Goal: Information Seeking & Learning: Learn about a topic

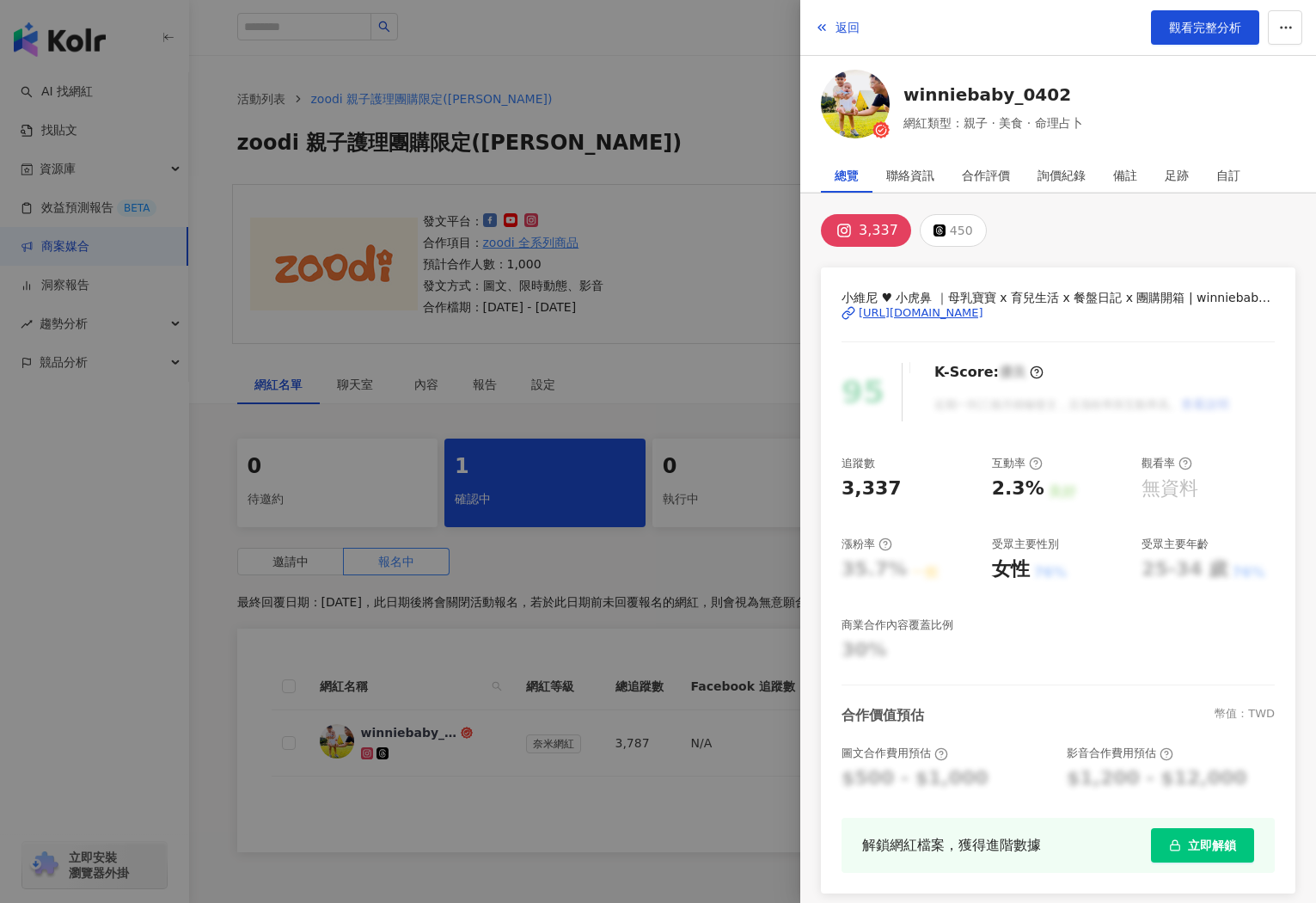
click at [983, 312] on div "https://www.instagram.com/winniebaby_0402/" at bounding box center [920, 313] width 125 height 16
click at [649, 230] on div at bounding box center [658, 451] width 1316 height 903
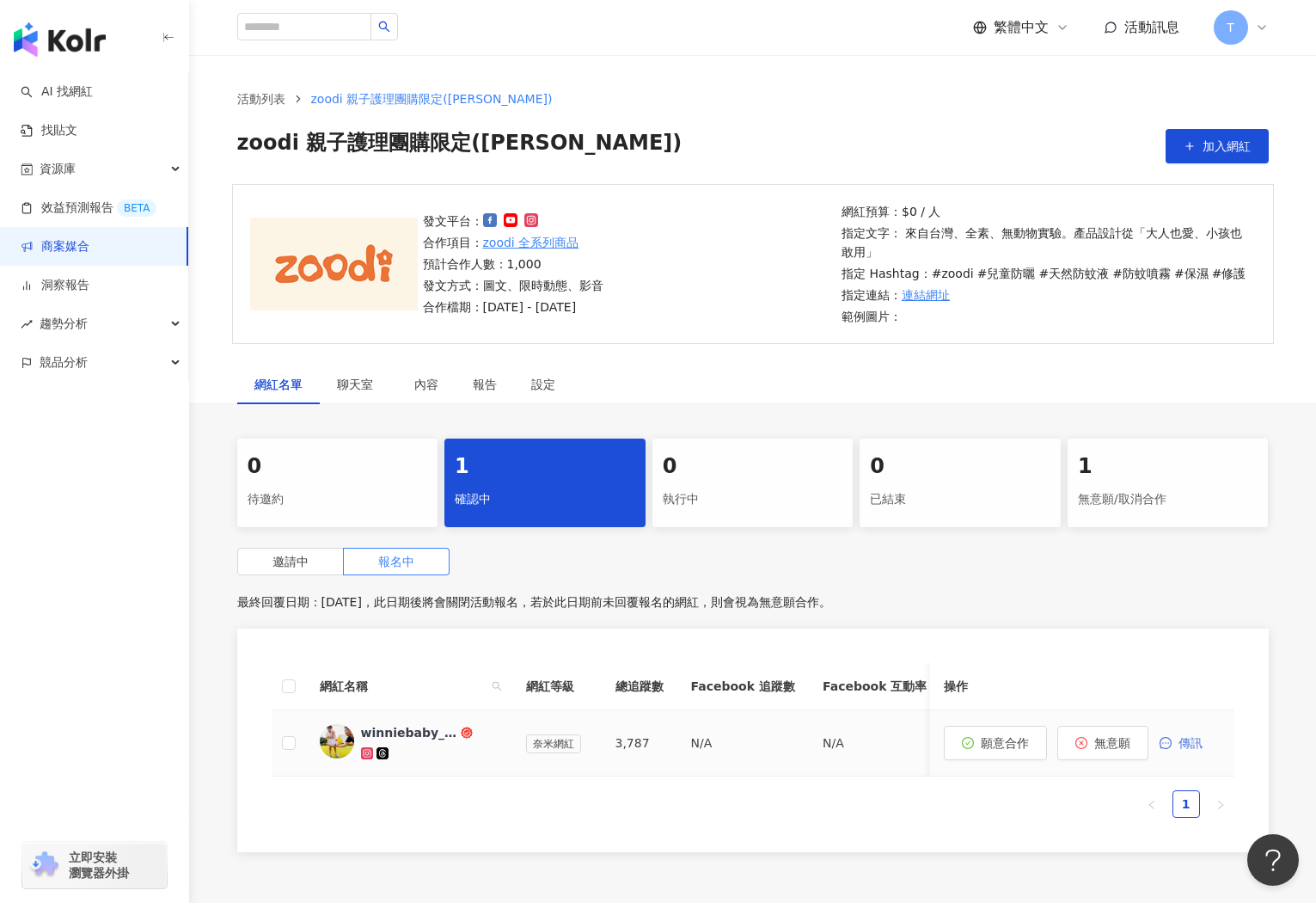
click at [1188, 747] on span "傳訊" at bounding box center [1190, 743] width 24 height 14
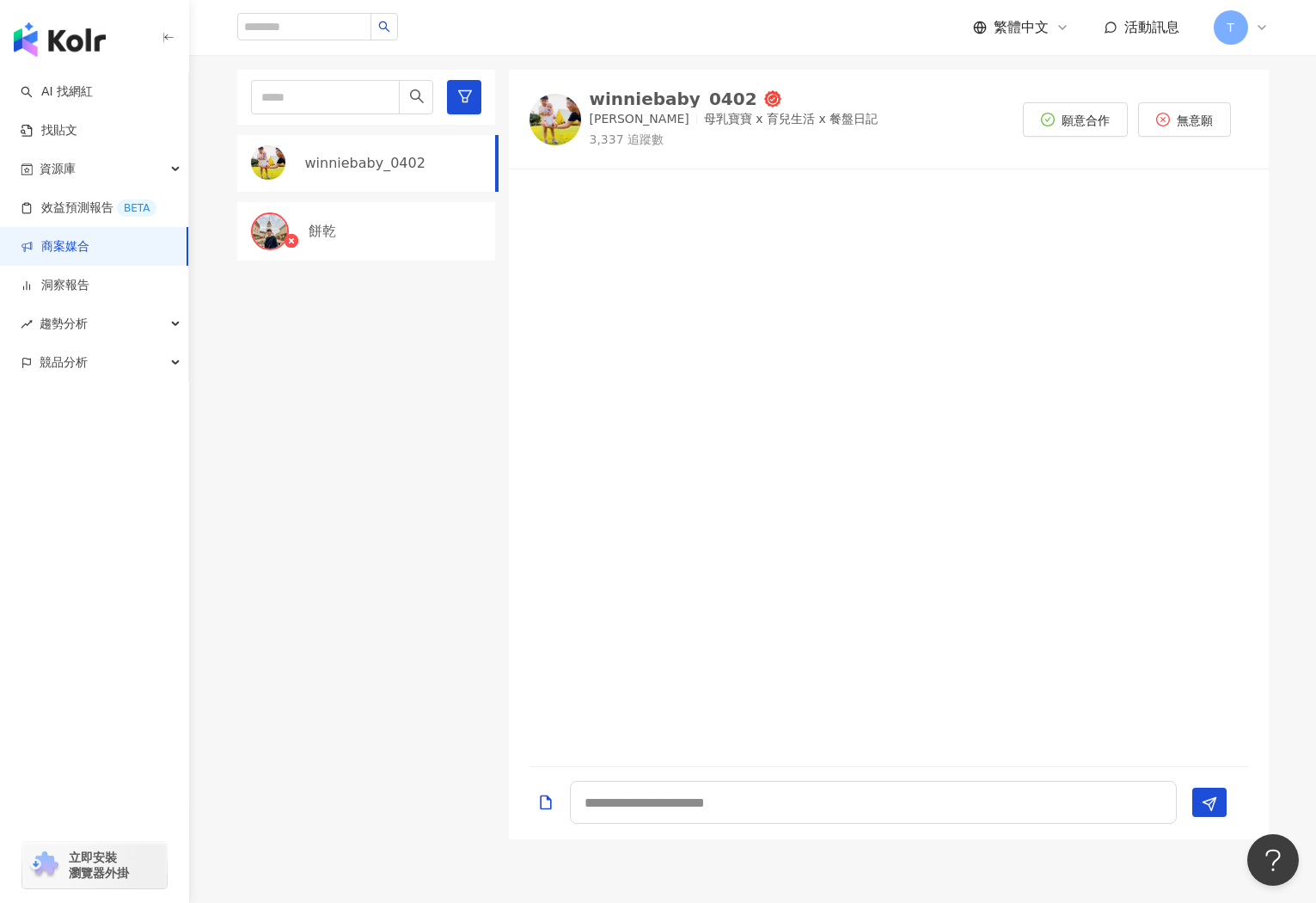
scroll to position [422, 0]
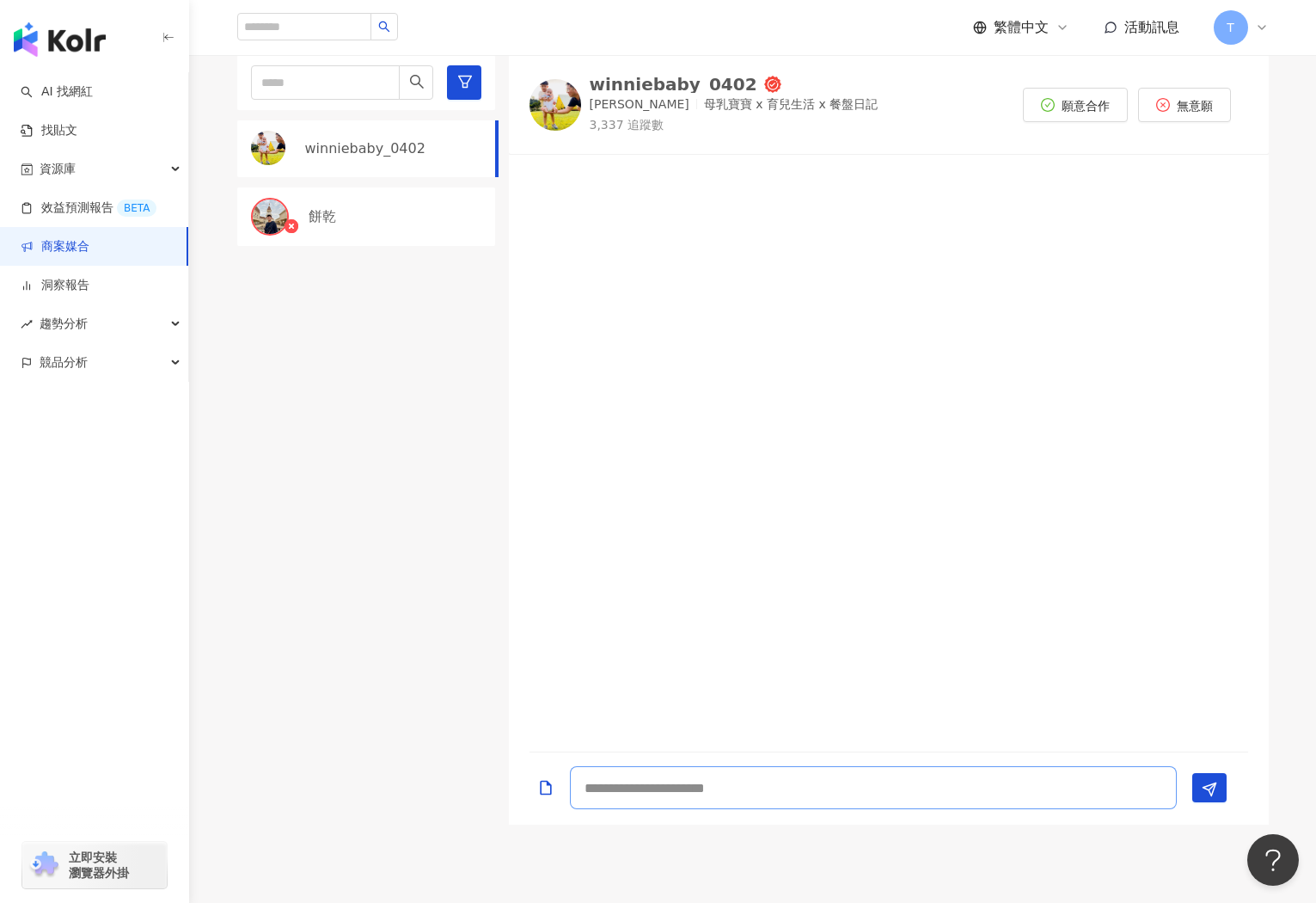
click at [645, 790] on textarea at bounding box center [873, 788] width 606 height 43
type textarea "*"
type textarea "**"
type textarea "**********"
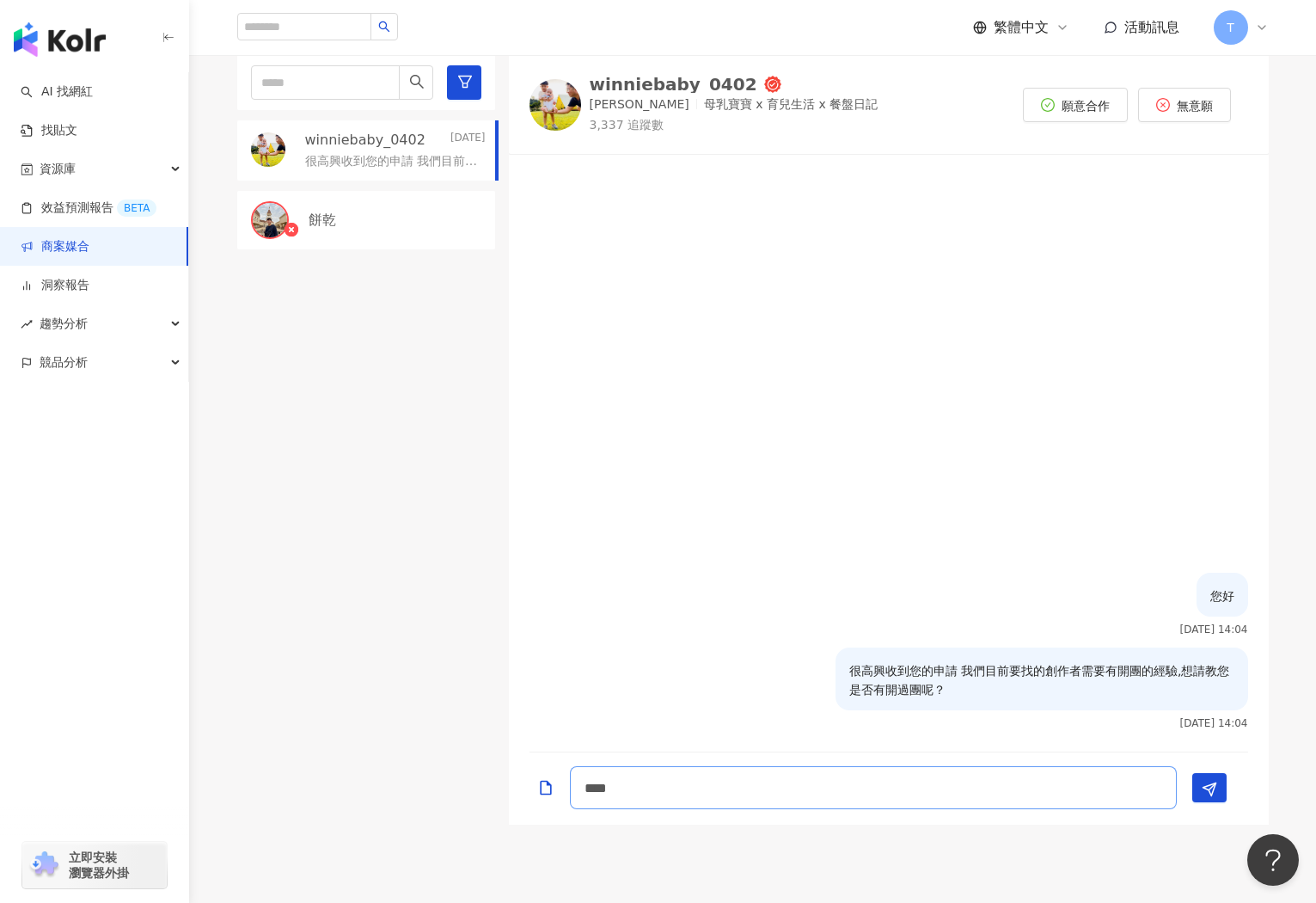
type textarea "**"
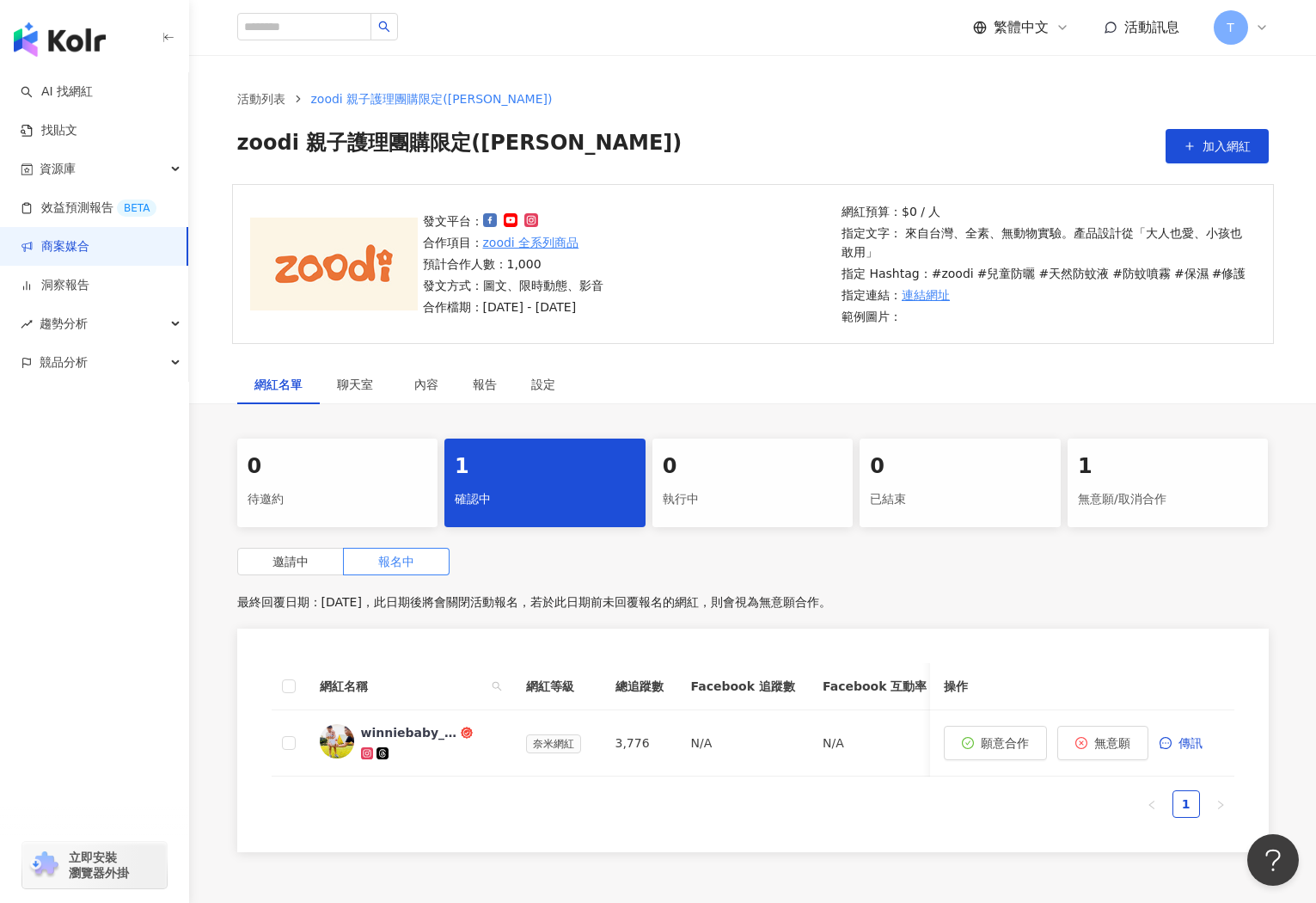
click at [76, 248] on link "商案媒合" at bounding box center [54, 247] width 68 height 17
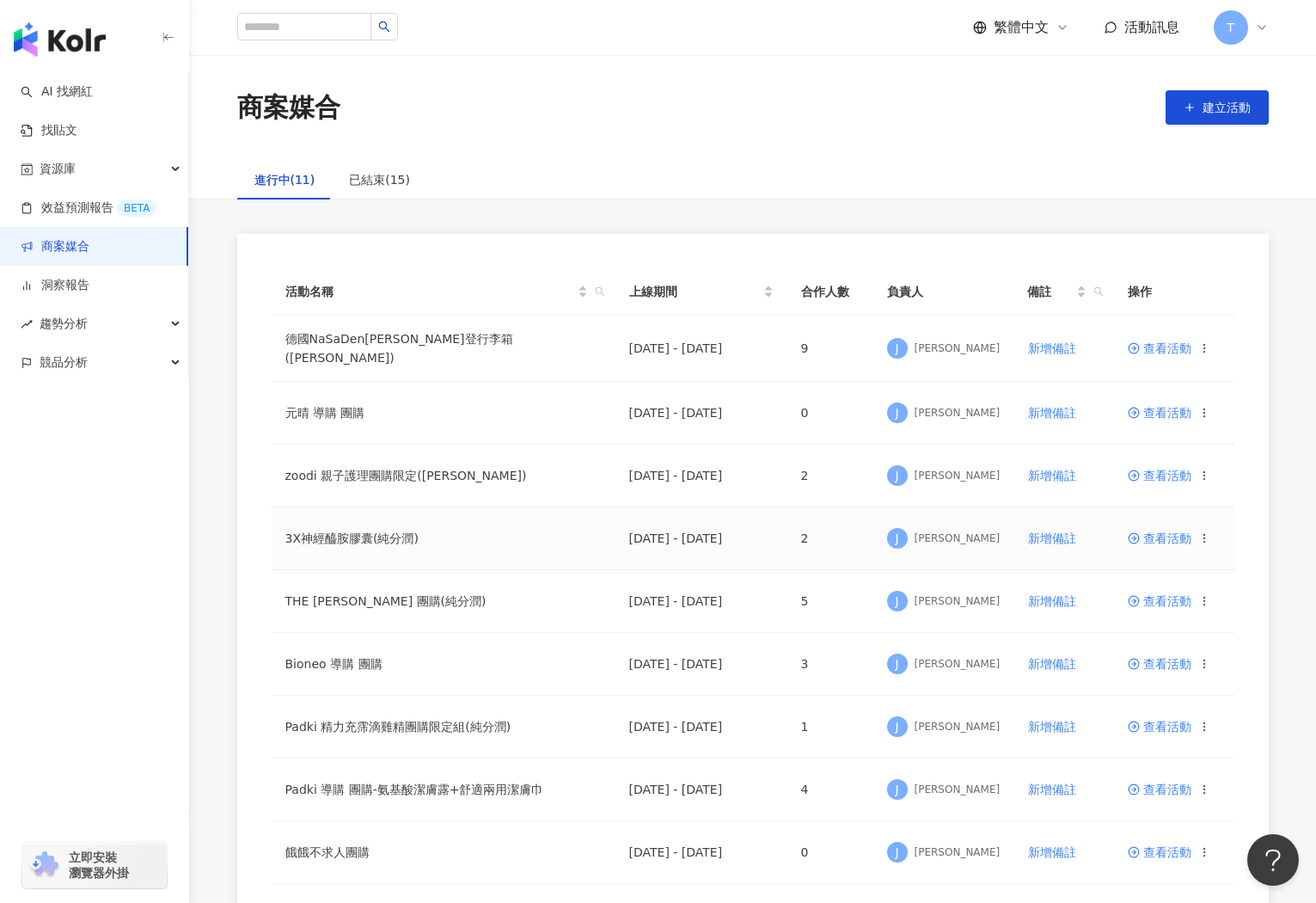
click at [1186, 535] on span "查看活動" at bounding box center [1159, 538] width 64 height 12
click at [1170, 600] on span "查看活動" at bounding box center [1159, 601] width 64 height 12
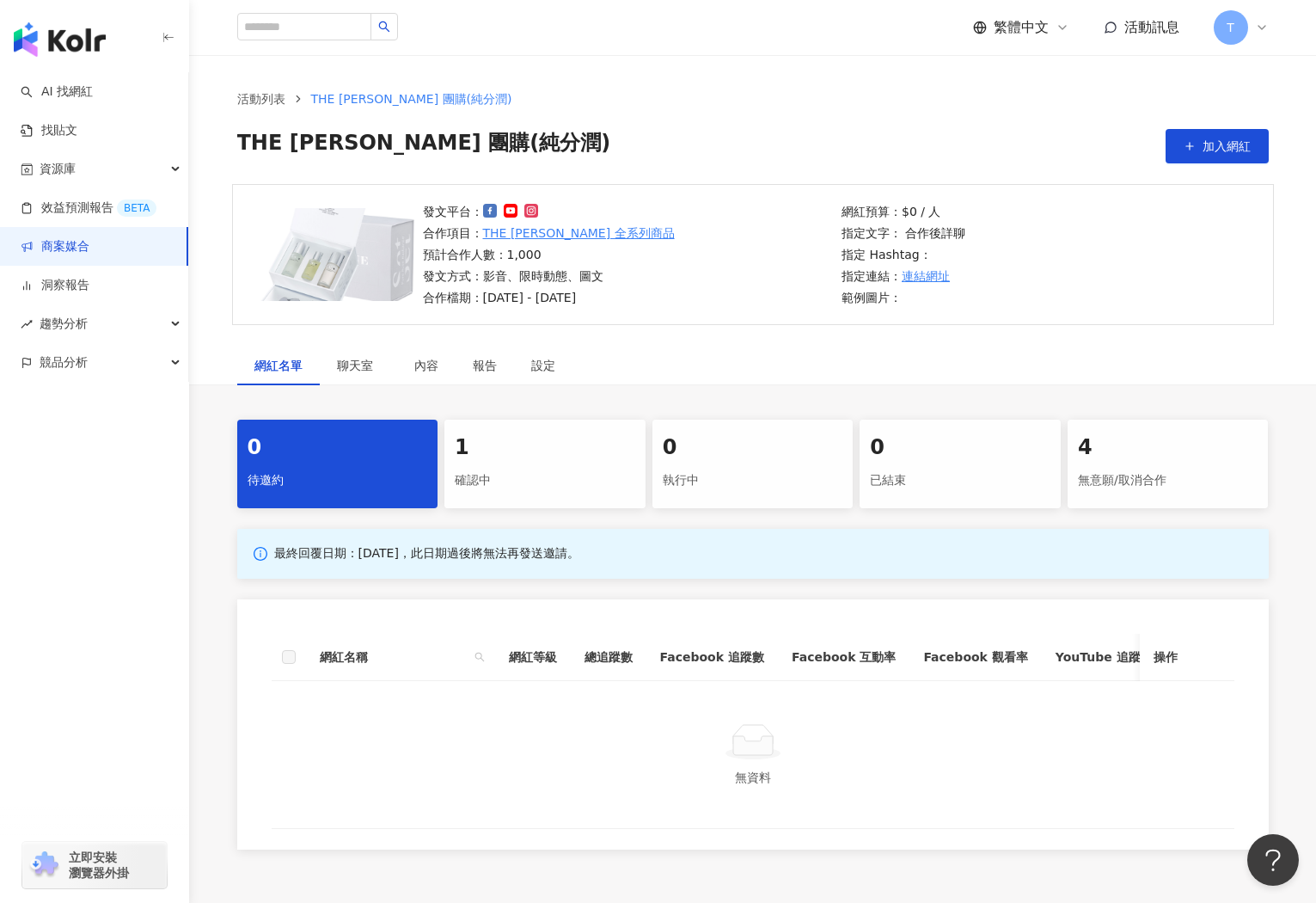
click at [548, 450] on div "1" at bounding box center [545, 447] width 181 height 29
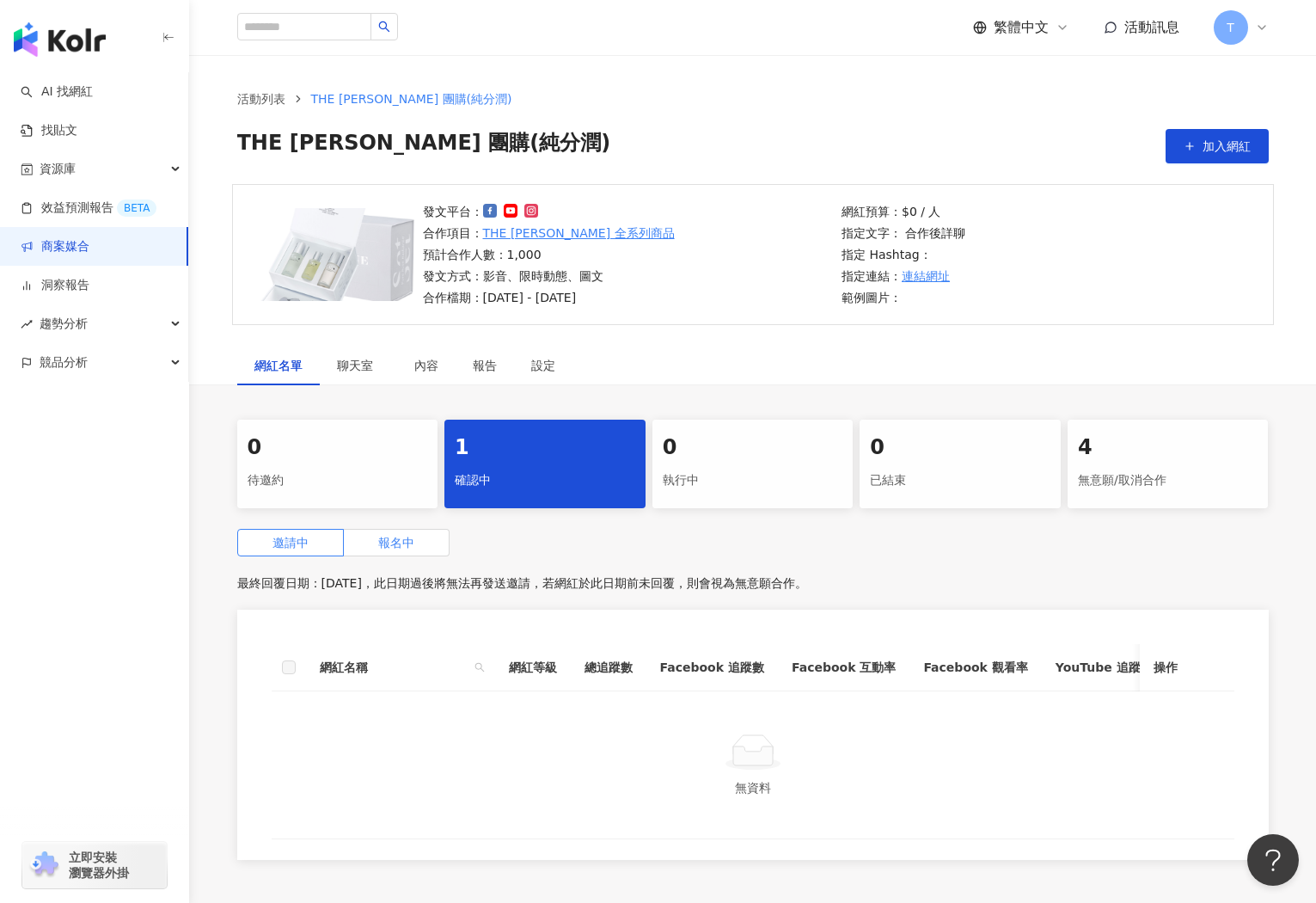
click at [421, 549] on label "報名中" at bounding box center [396, 542] width 106 height 27
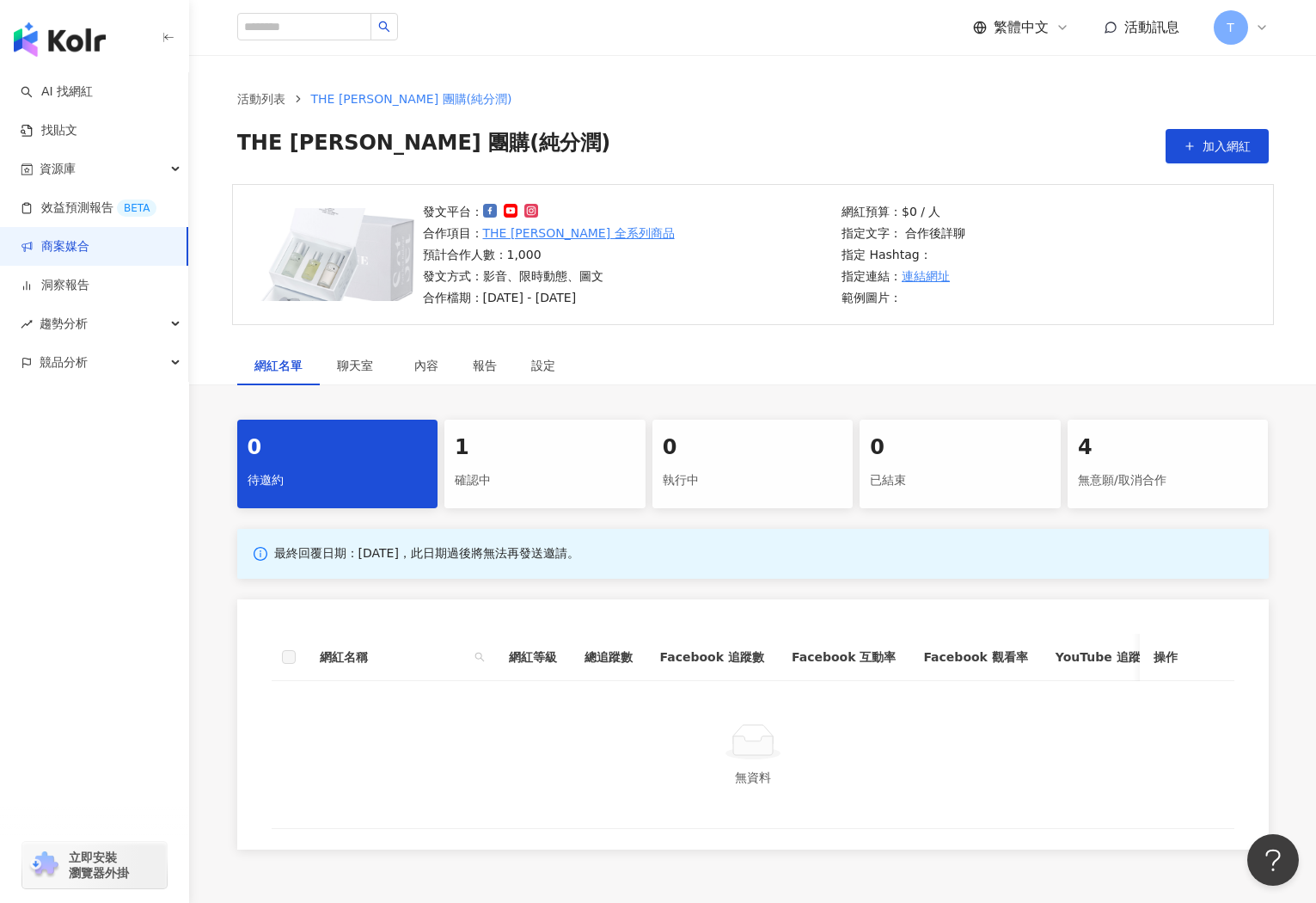
click at [89, 254] on link "商案媒合" at bounding box center [54, 247] width 68 height 17
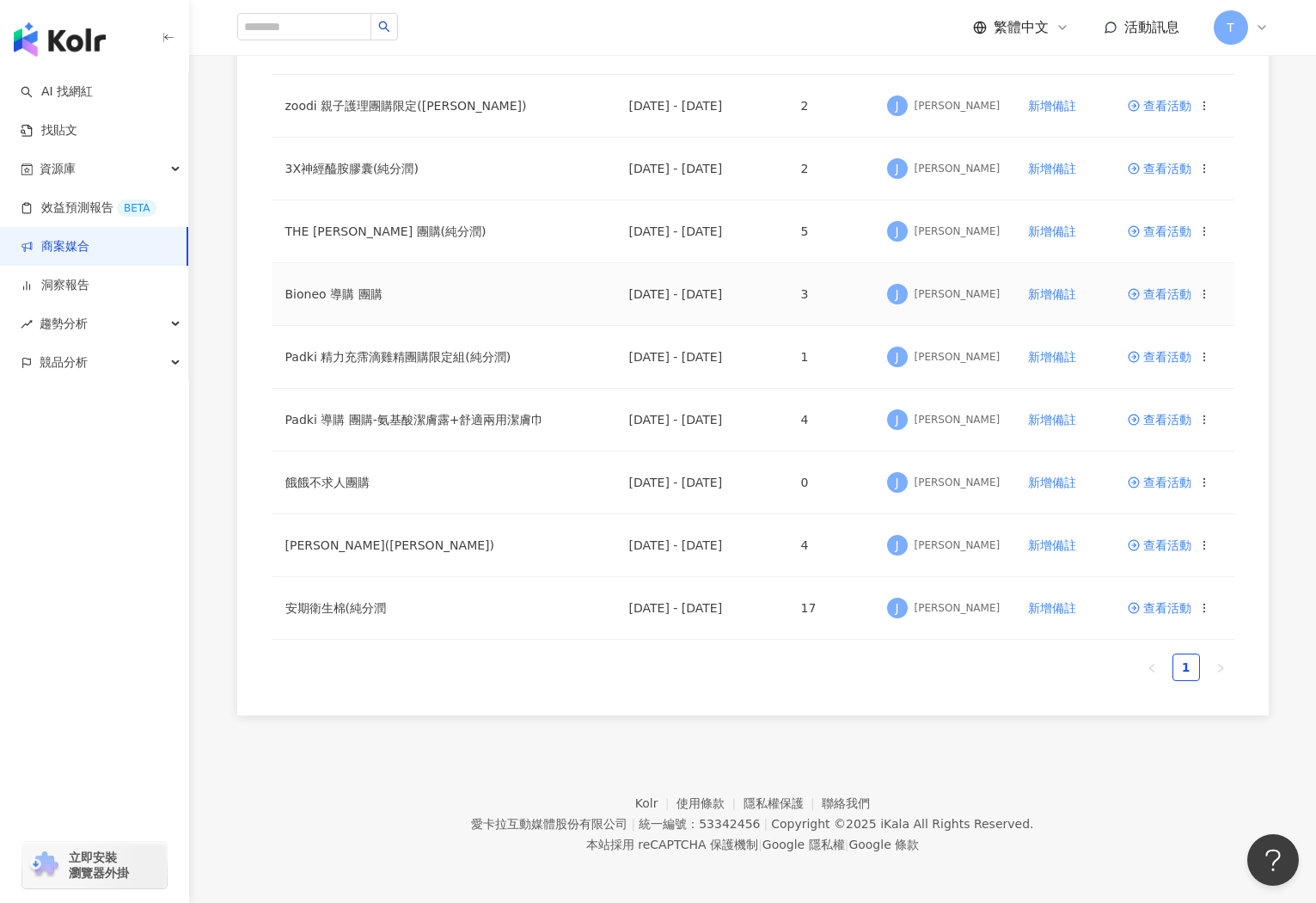
scroll to position [366, 0]
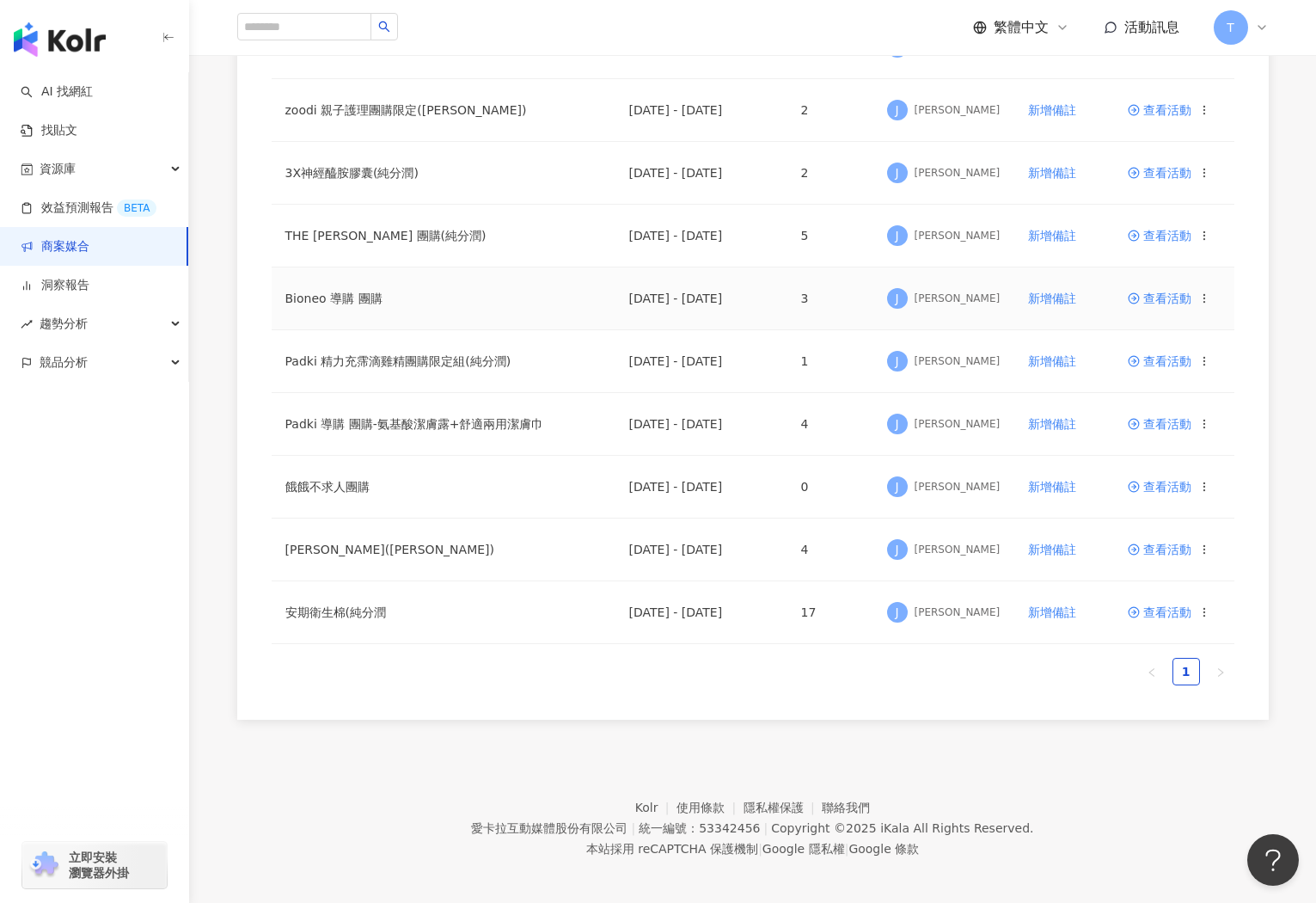
click at [1150, 295] on span "查看活動" at bounding box center [1159, 298] width 64 height 12
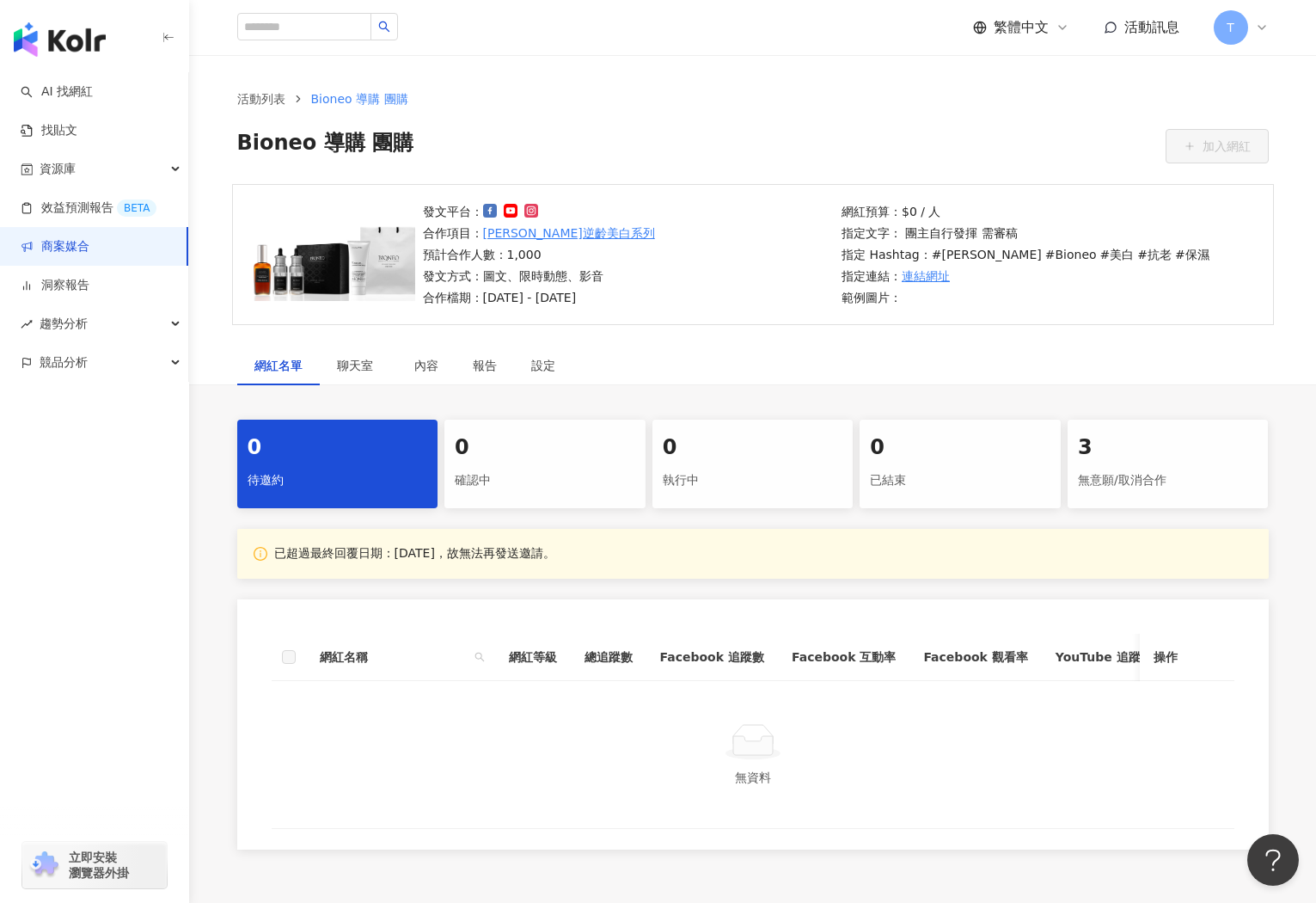
click at [76, 246] on link "商案媒合" at bounding box center [54, 247] width 68 height 17
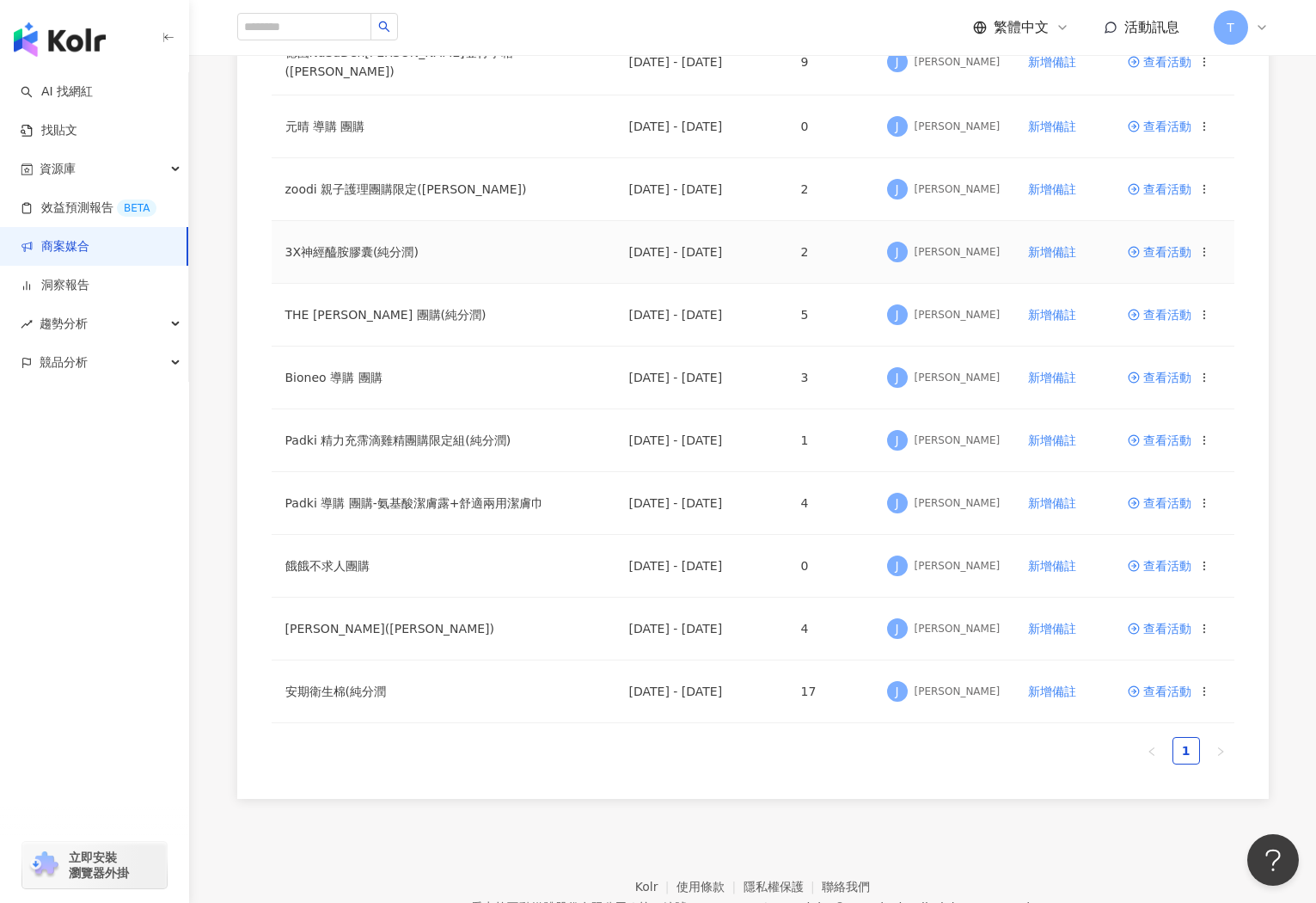
scroll to position [326, 0]
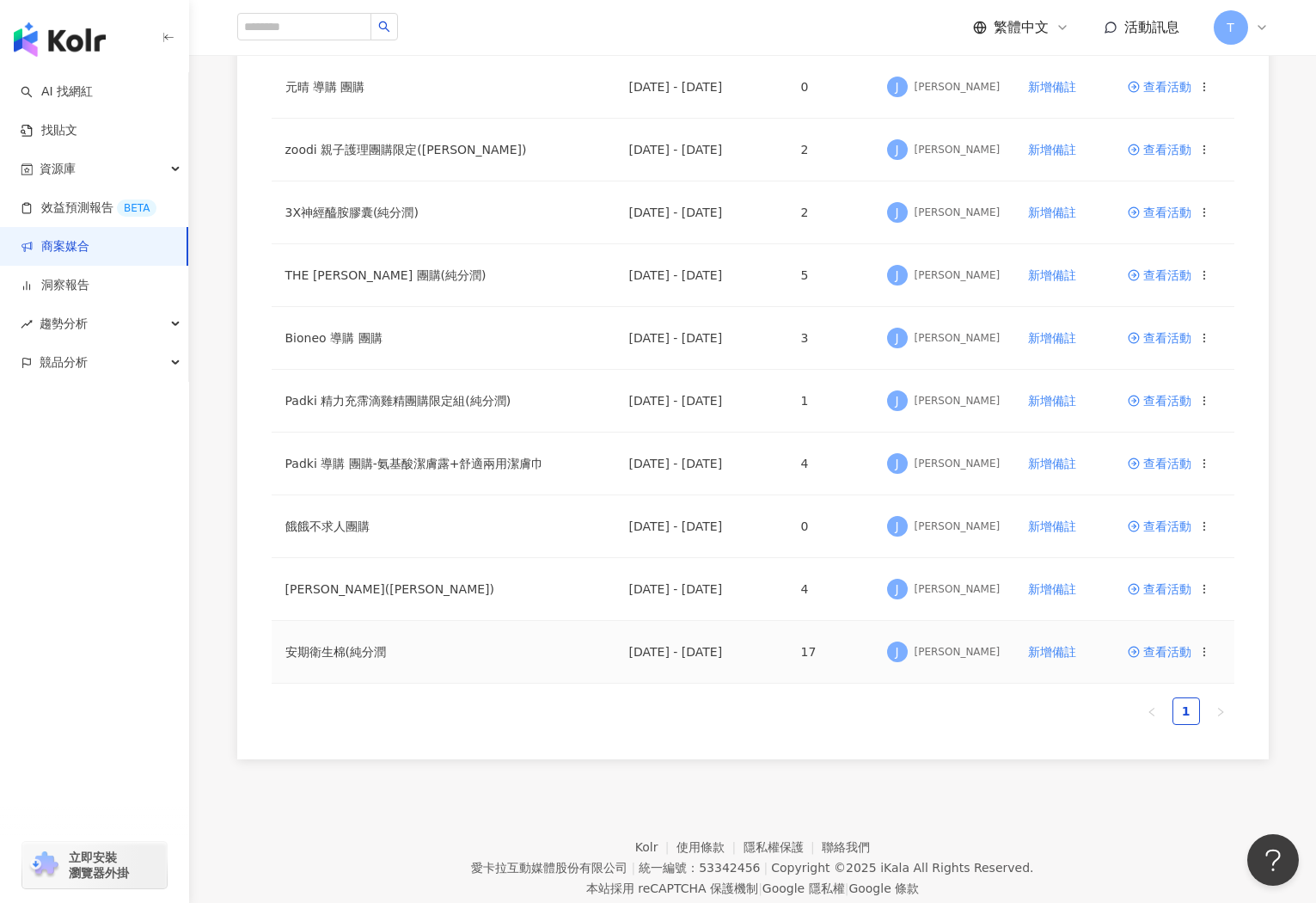
click at [1174, 648] on span "查看活動" at bounding box center [1159, 652] width 64 height 12
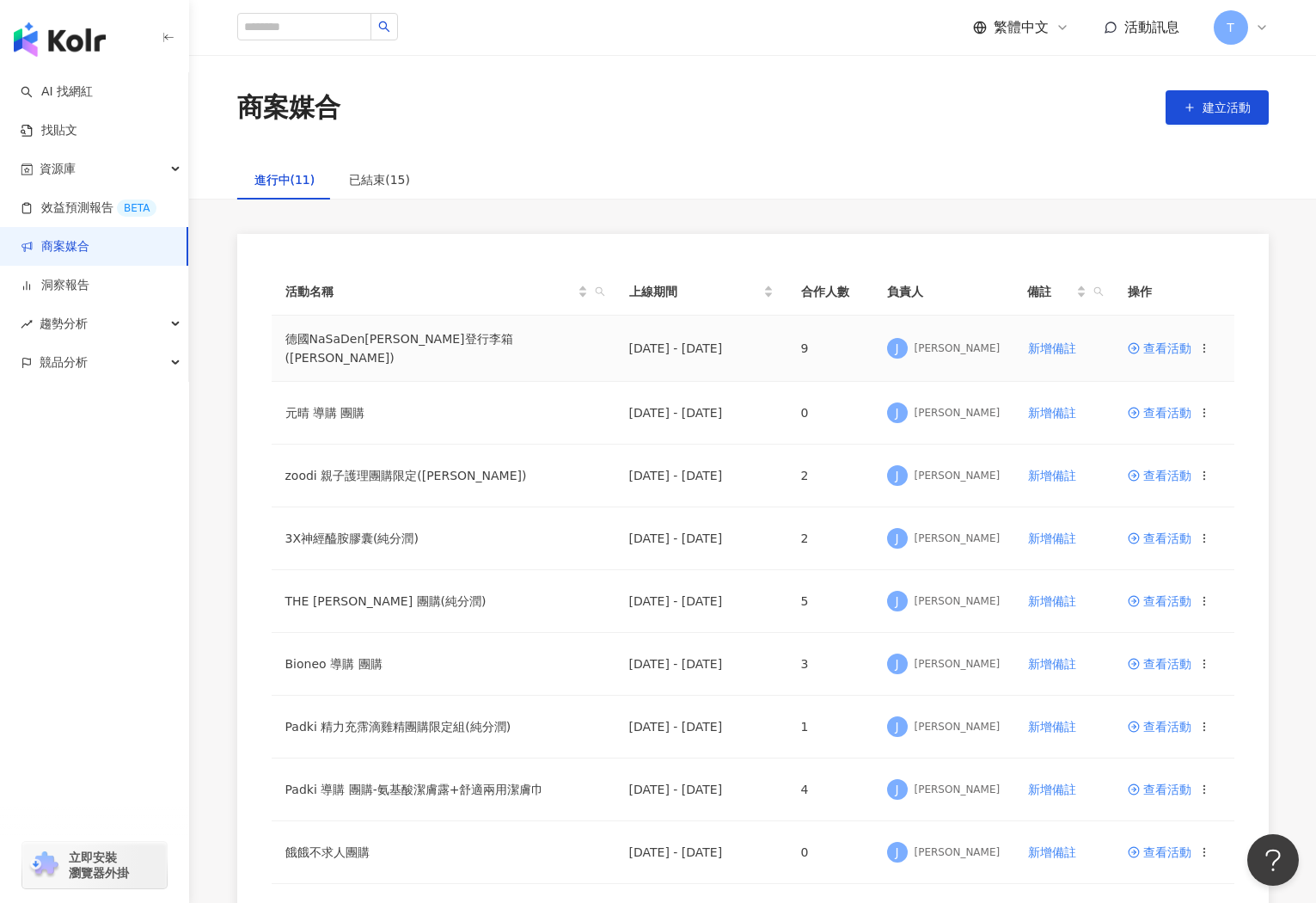
click at [1167, 349] on span "查看活動" at bounding box center [1159, 348] width 64 height 12
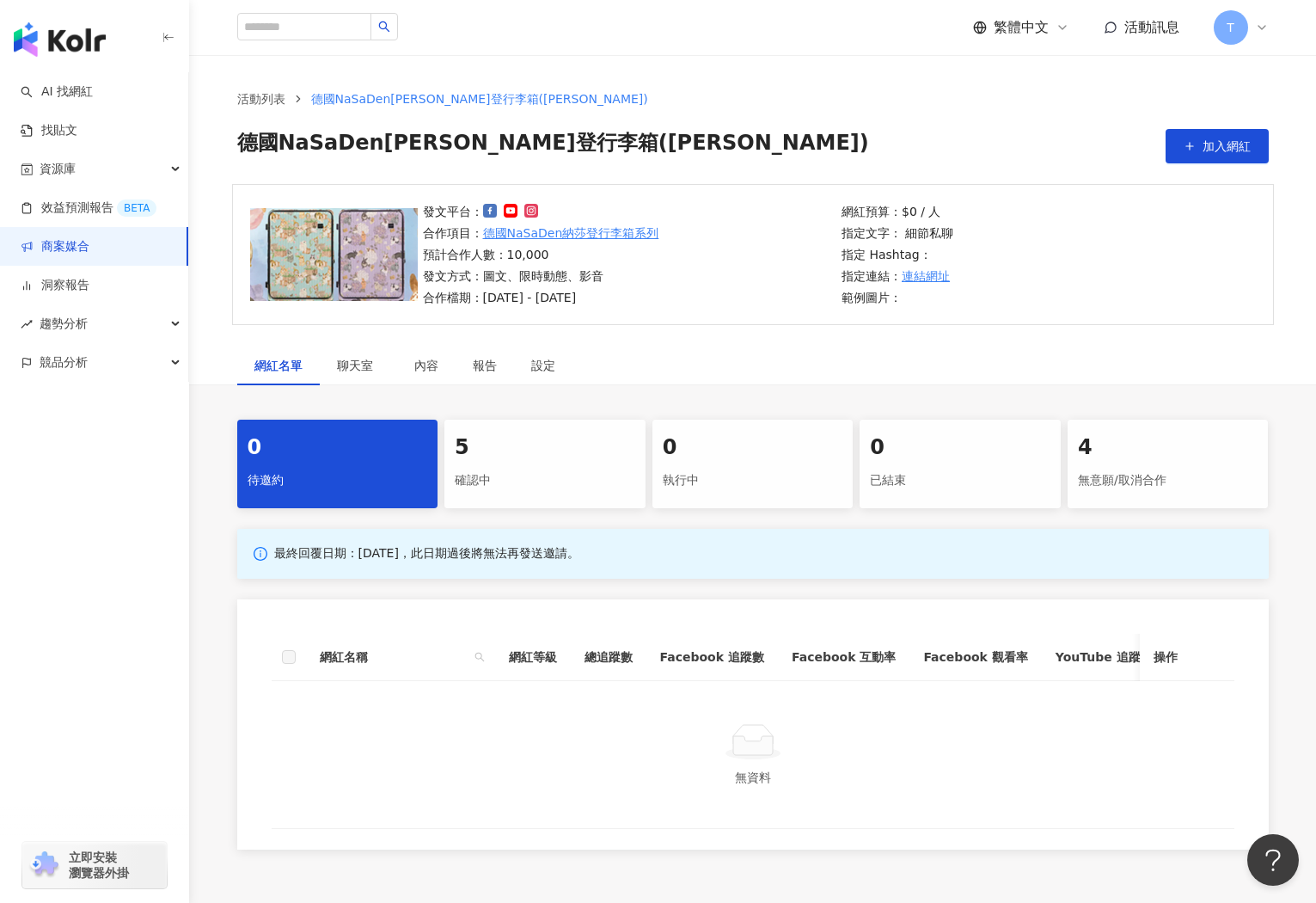
click at [498, 474] on div "確認中" at bounding box center [545, 480] width 181 height 29
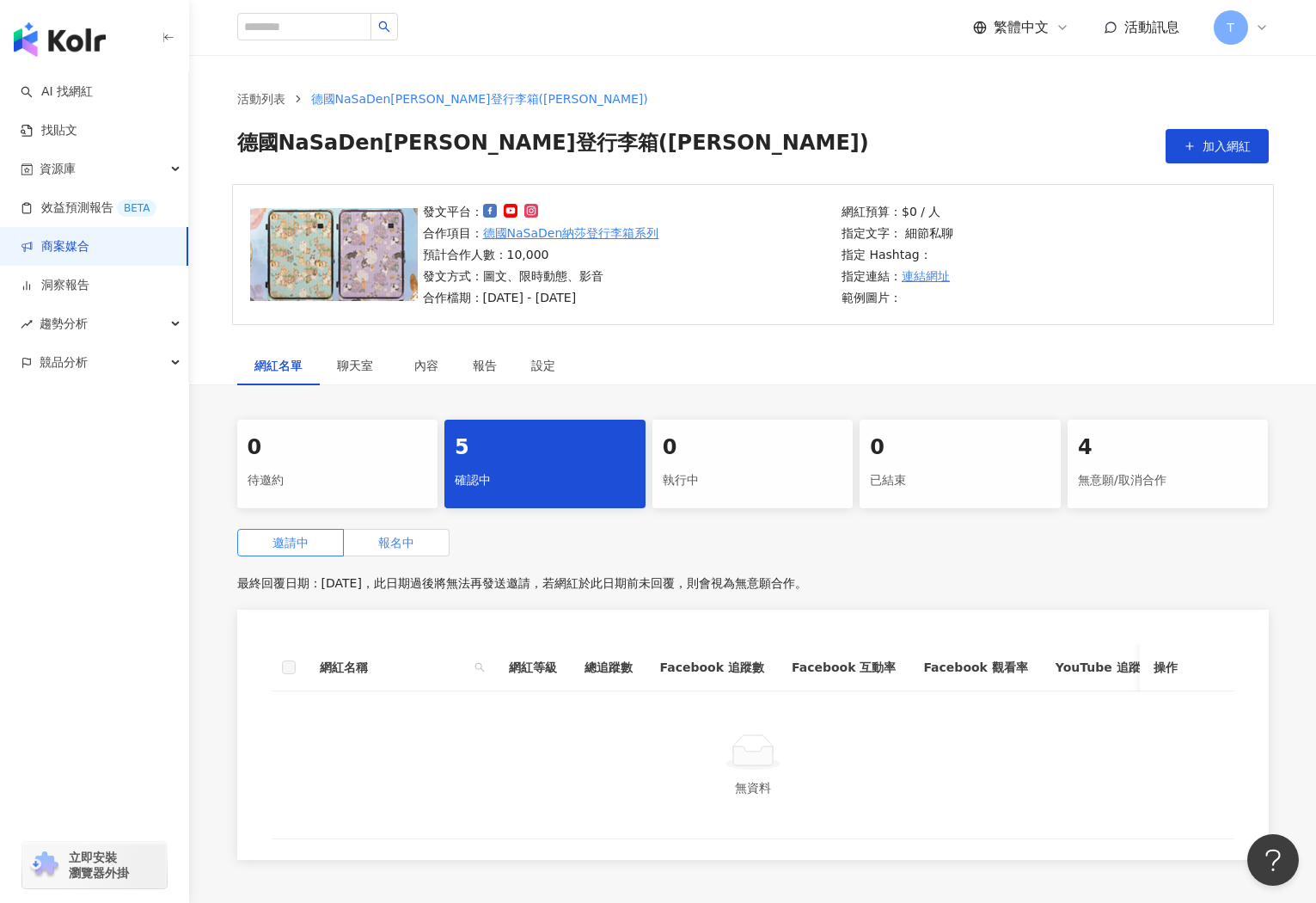
click at [396, 545] on span "報名中" at bounding box center [396, 542] width 37 height 14
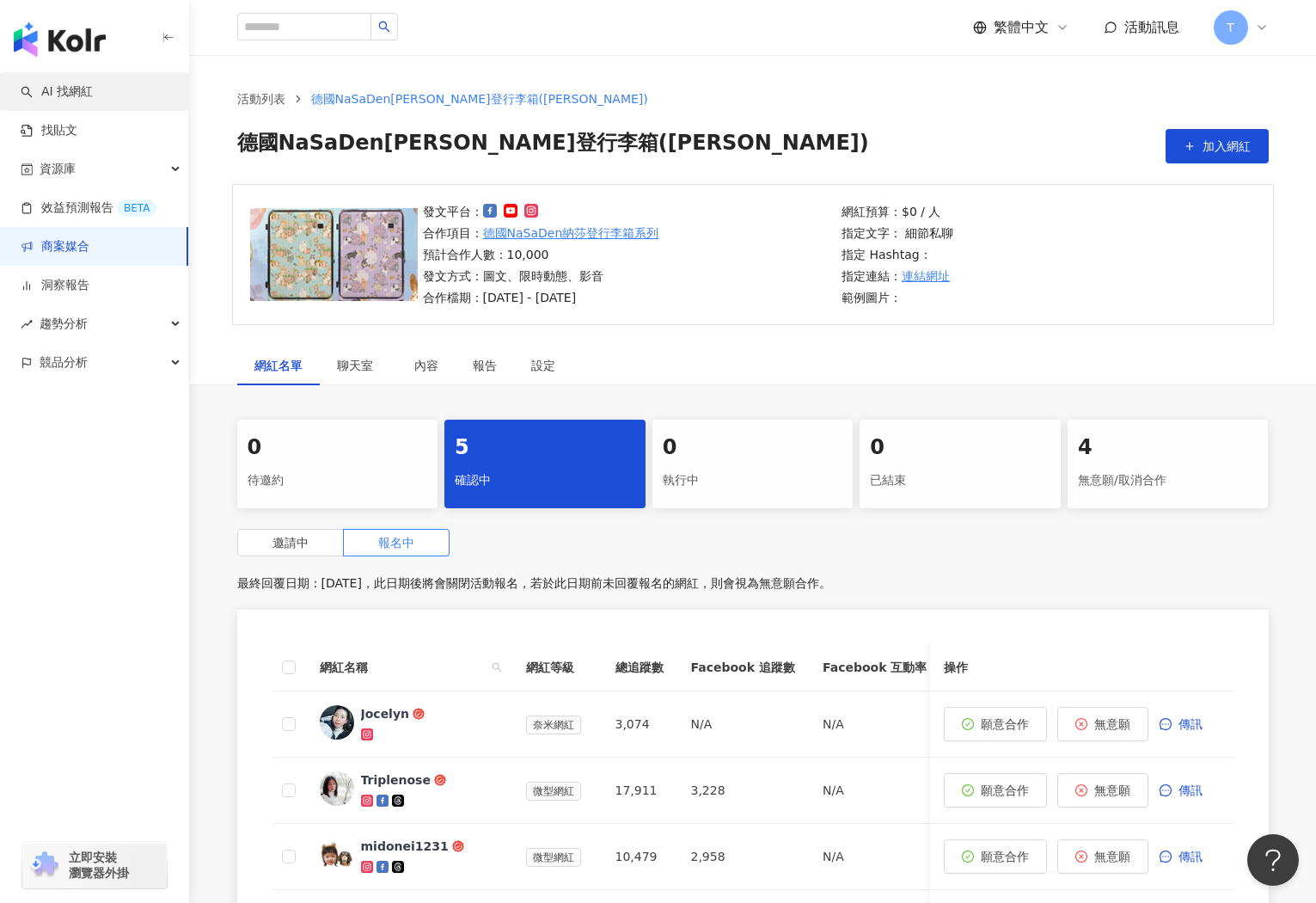
click at [61, 90] on link "AI 找網紅" at bounding box center [56, 92] width 72 height 17
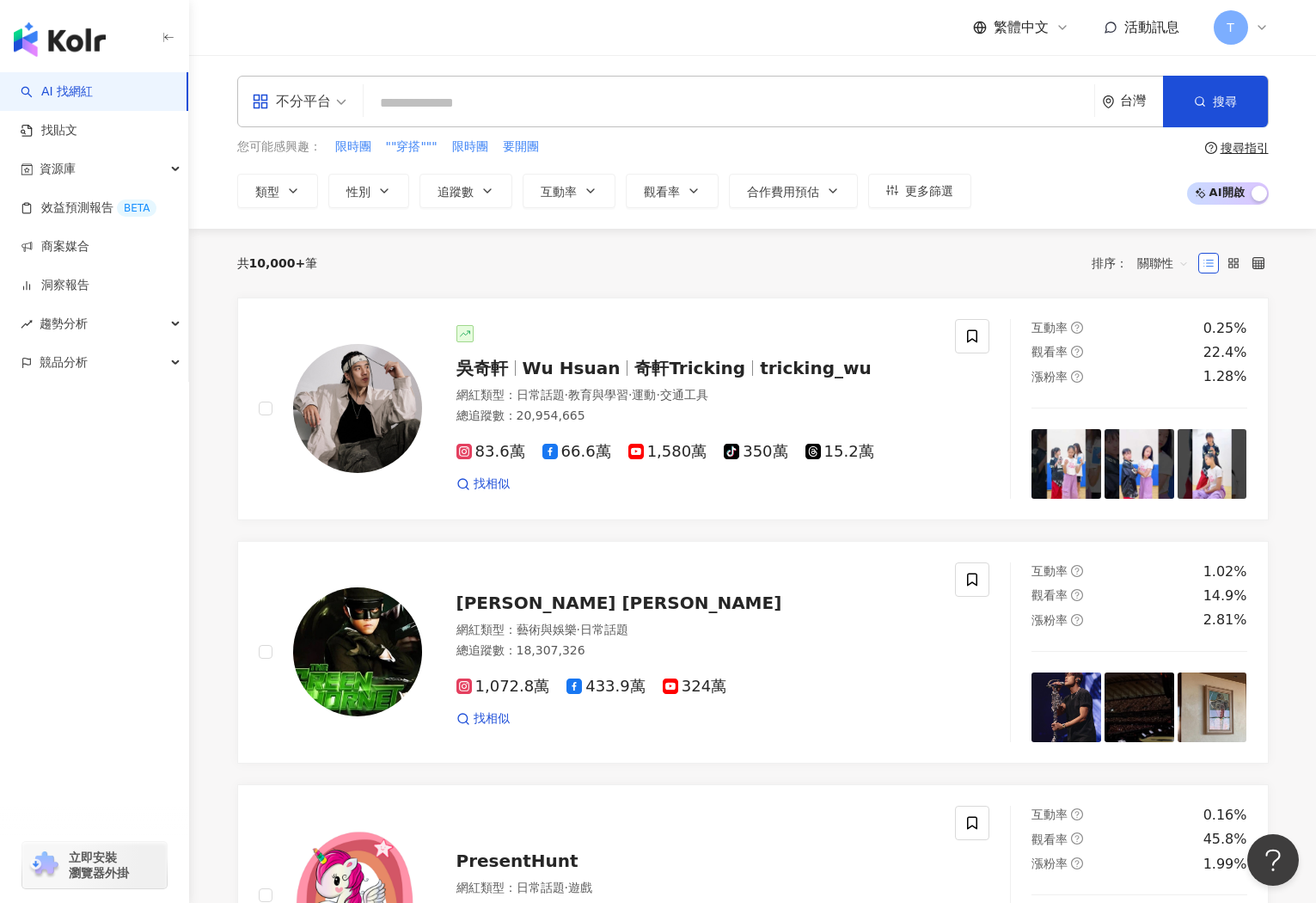
click at [559, 108] on input "search" at bounding box center [728, 103] width 717 height 33
type input "*"
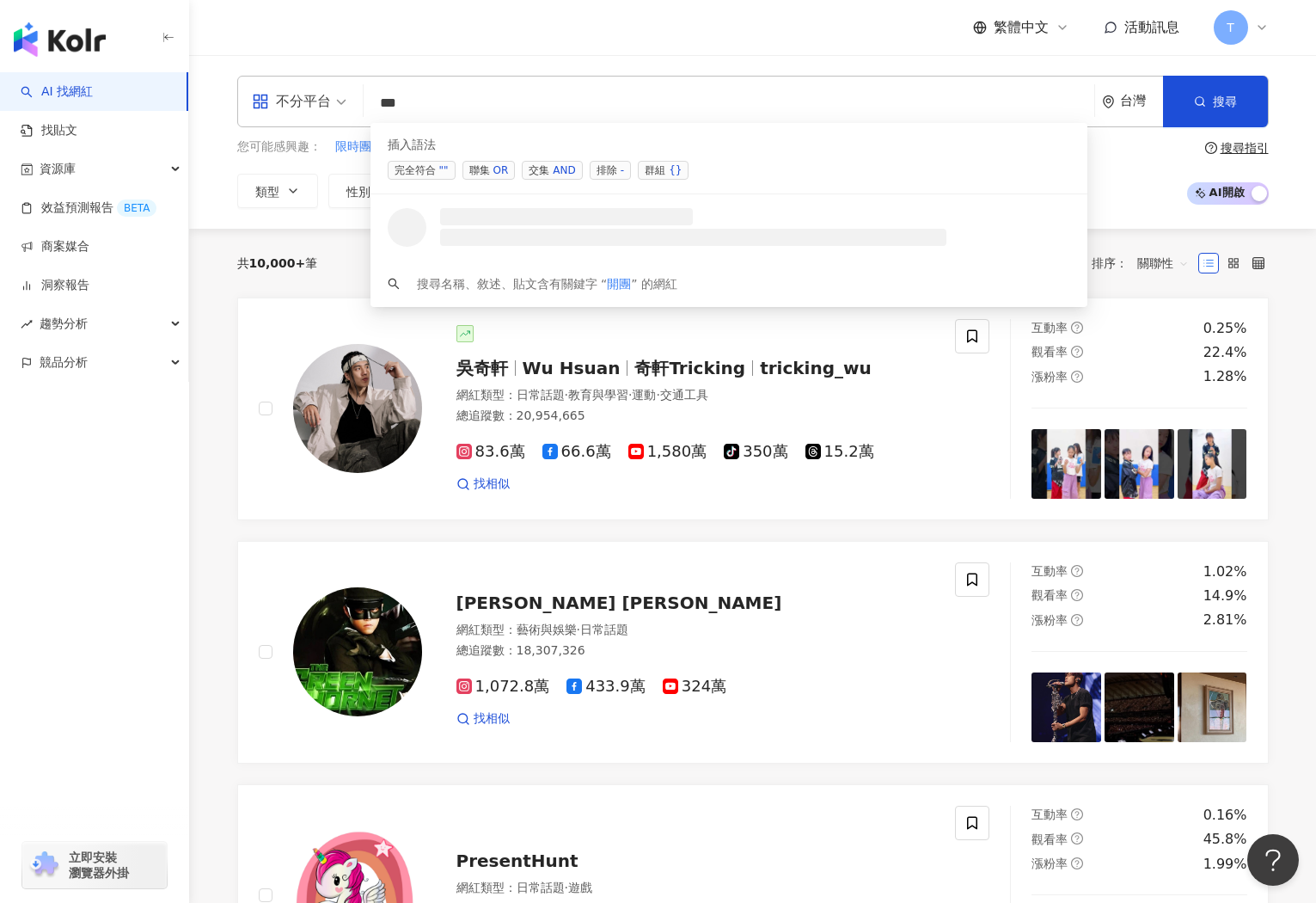
click at [477, 172] on span "聯集 OR" at bounding box center [488, 171] width 53 height 19
click at [490, 170] on span "聯集 OR" at bounding box center [488, 171] width 53 height 19
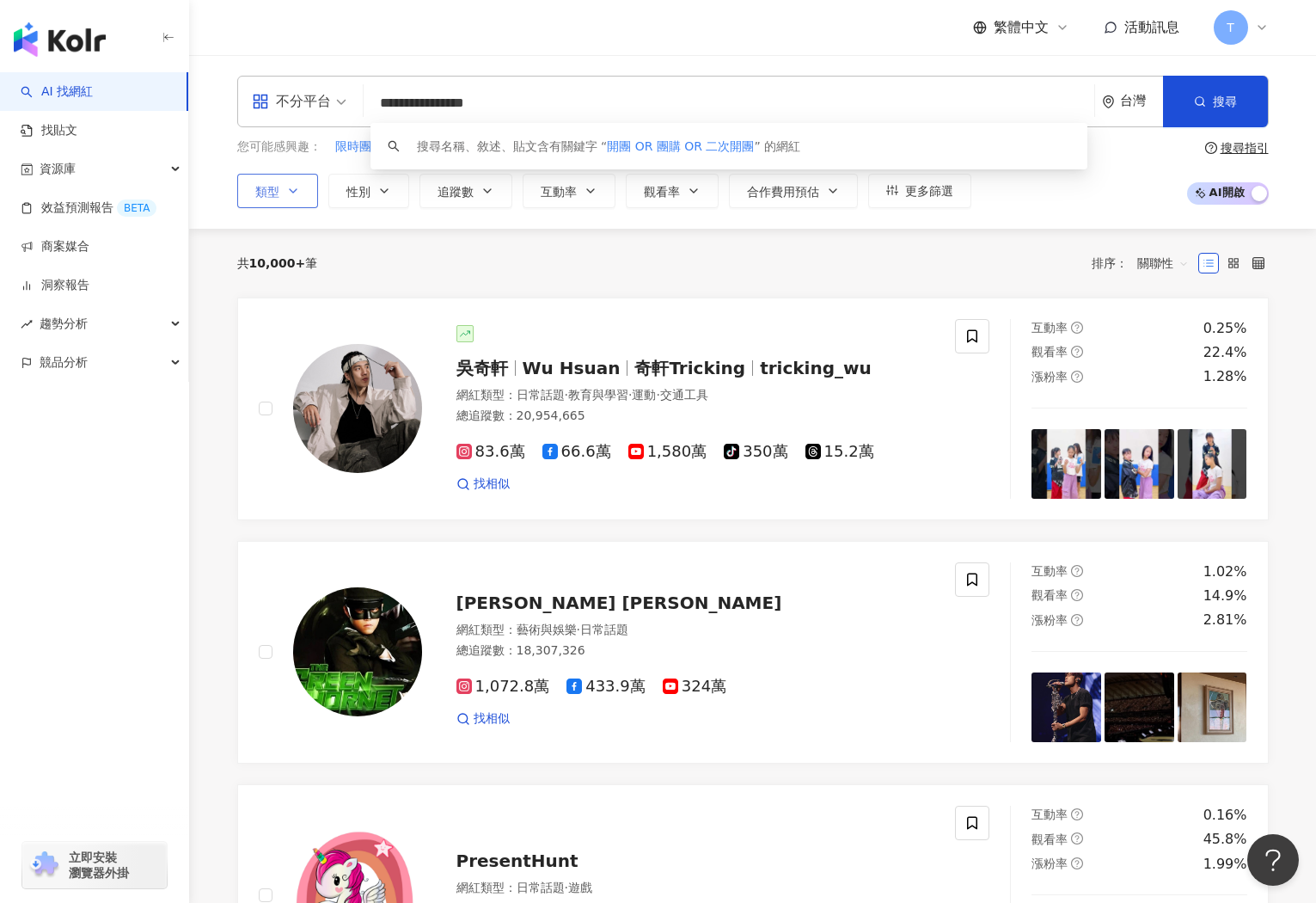
type input "**********"
click at [292, 197] on icon "button" at bounding box center [292, 190] width 14 height 14
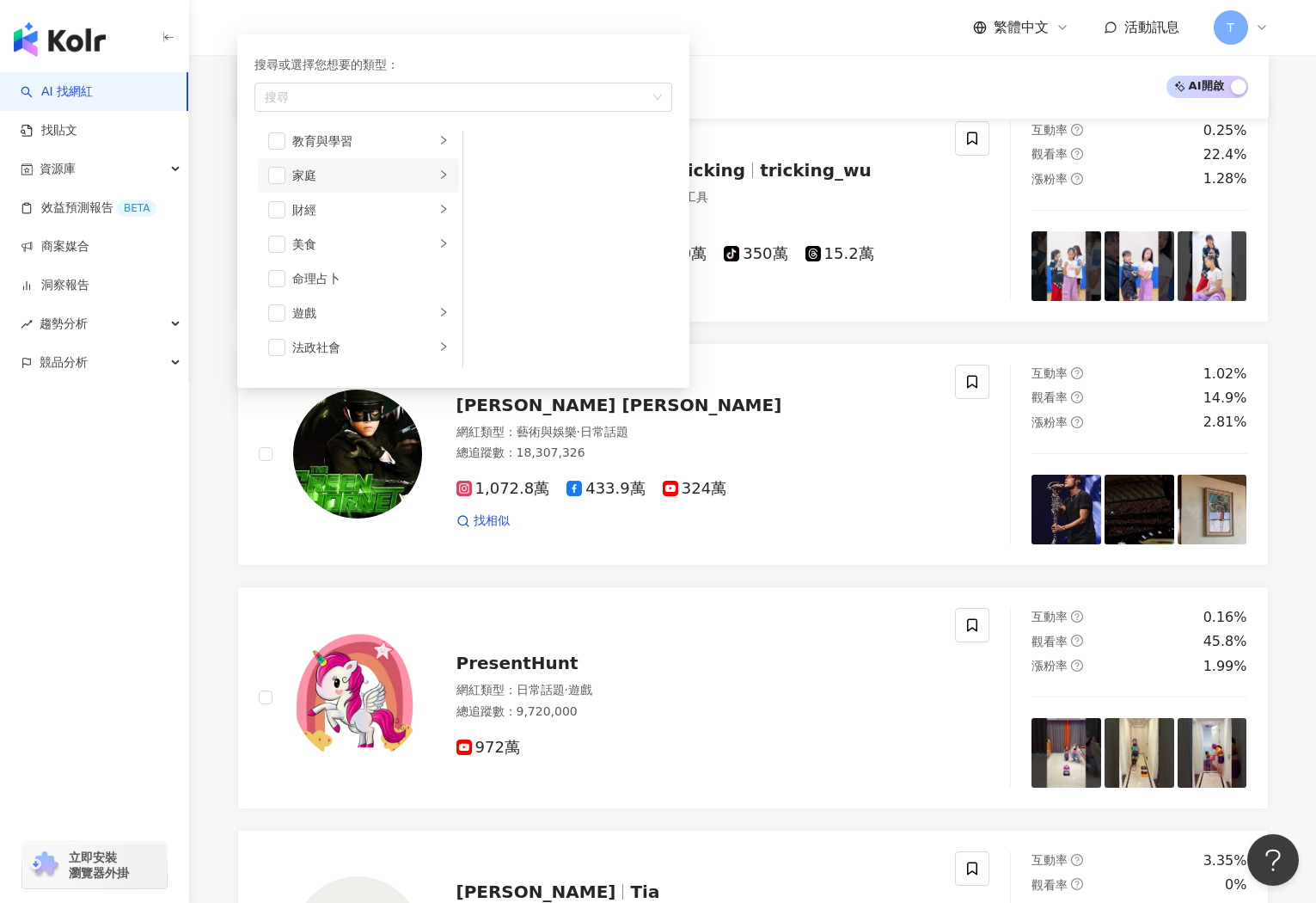
scroll to position [165, 0]
click at [442, 224] on icon "right" at bounding box center [443, 226] width 10 height 10
click at [441, 223] on icon "right" at bounding box center [443, 226] width 6 height 8
click at [448, 177] on icon "right" at bounding box center [443, 176] width 10 height 10
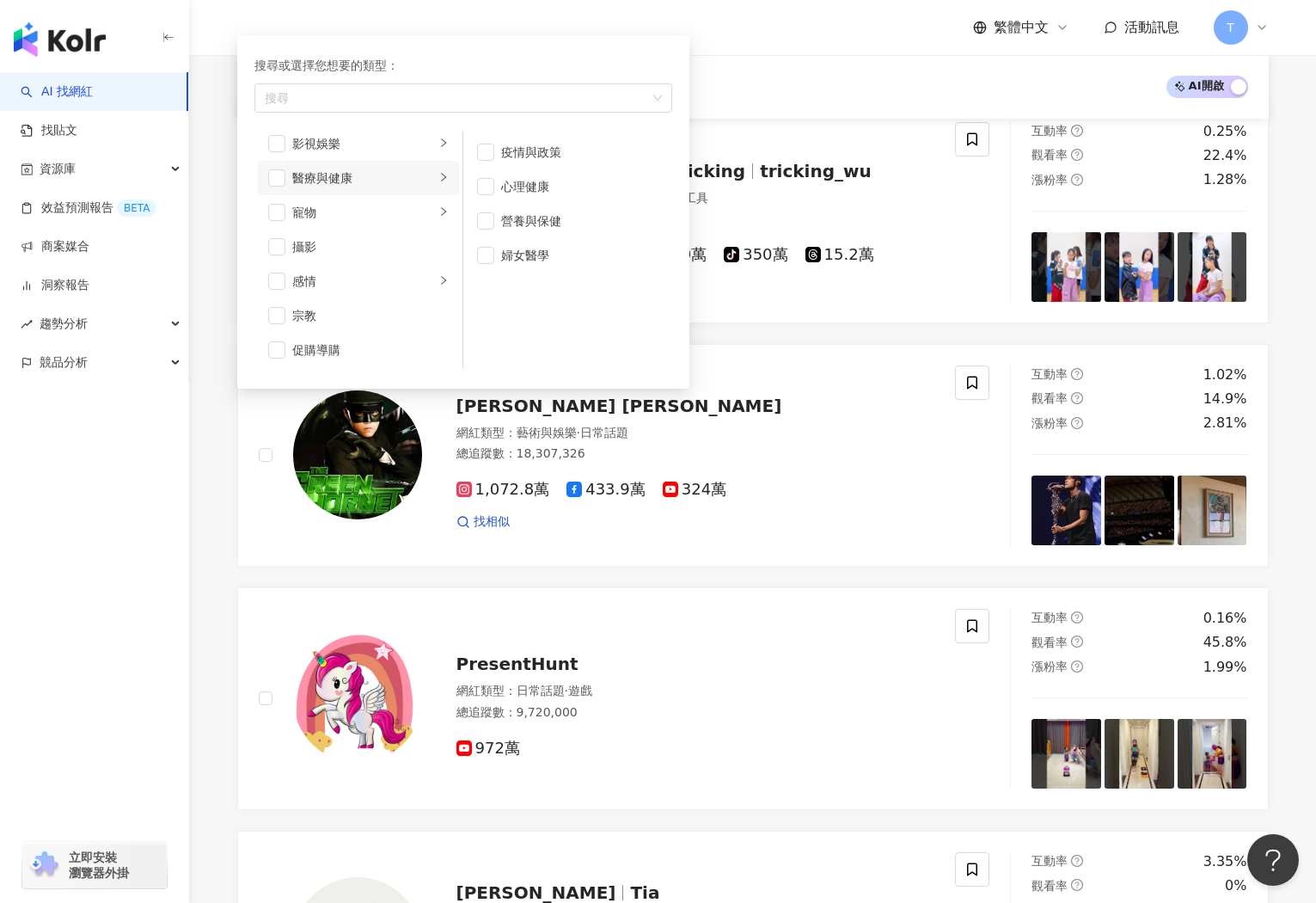
scroll to position [195, 0]
click at [488, 215] on span "button" at bounding box center [486, 221] width 17 height 17
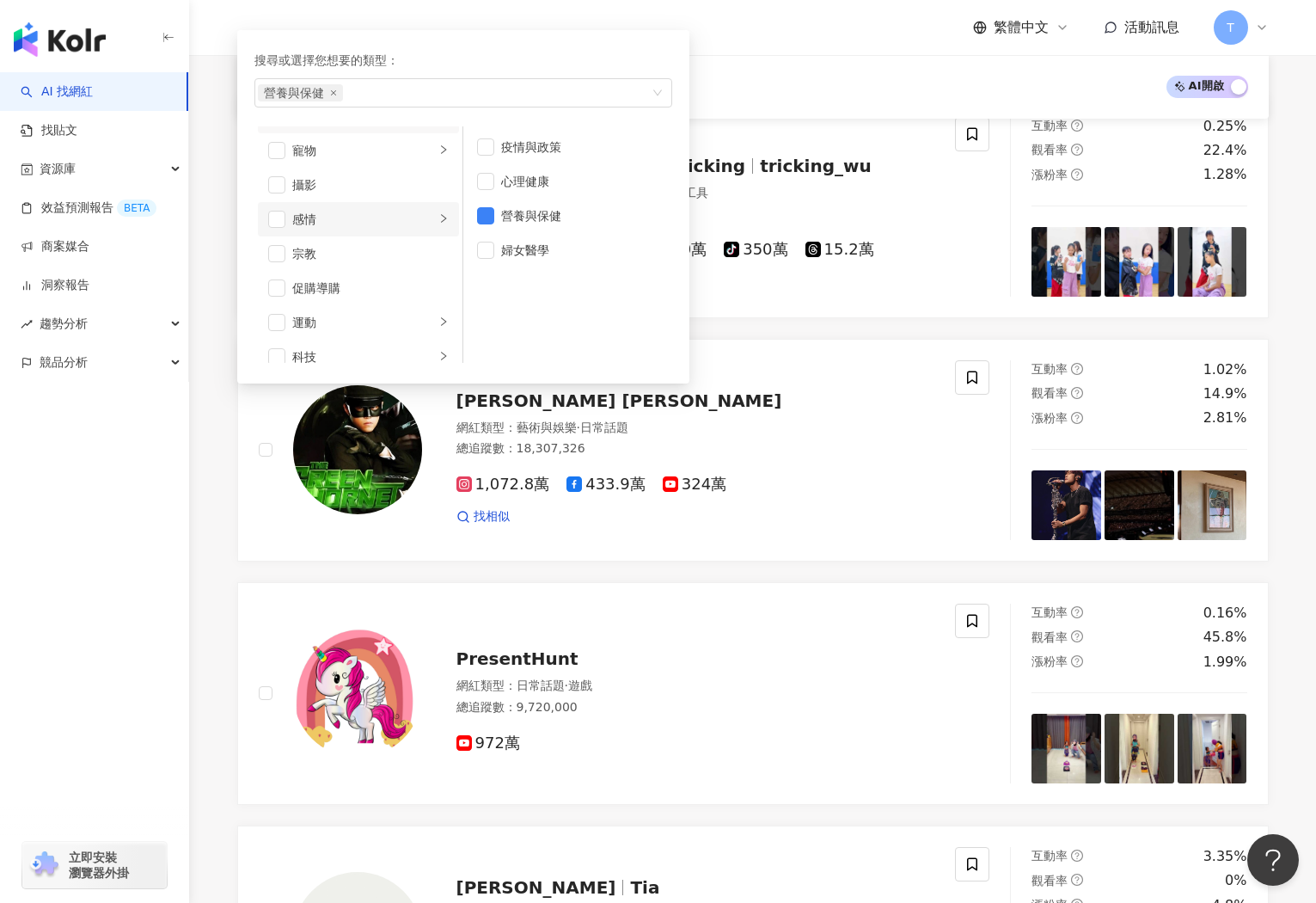
scroll to position [480, 0]
click at [272, 287] on span "button" at bounding box center [277, 286] width 17 height 17
click at [275, 177] on span "button" at bounding box center [277, 181] width 17 height 17
click at [448, 180] on icon "right" at bounding box center [443, 180] width 10 height 10
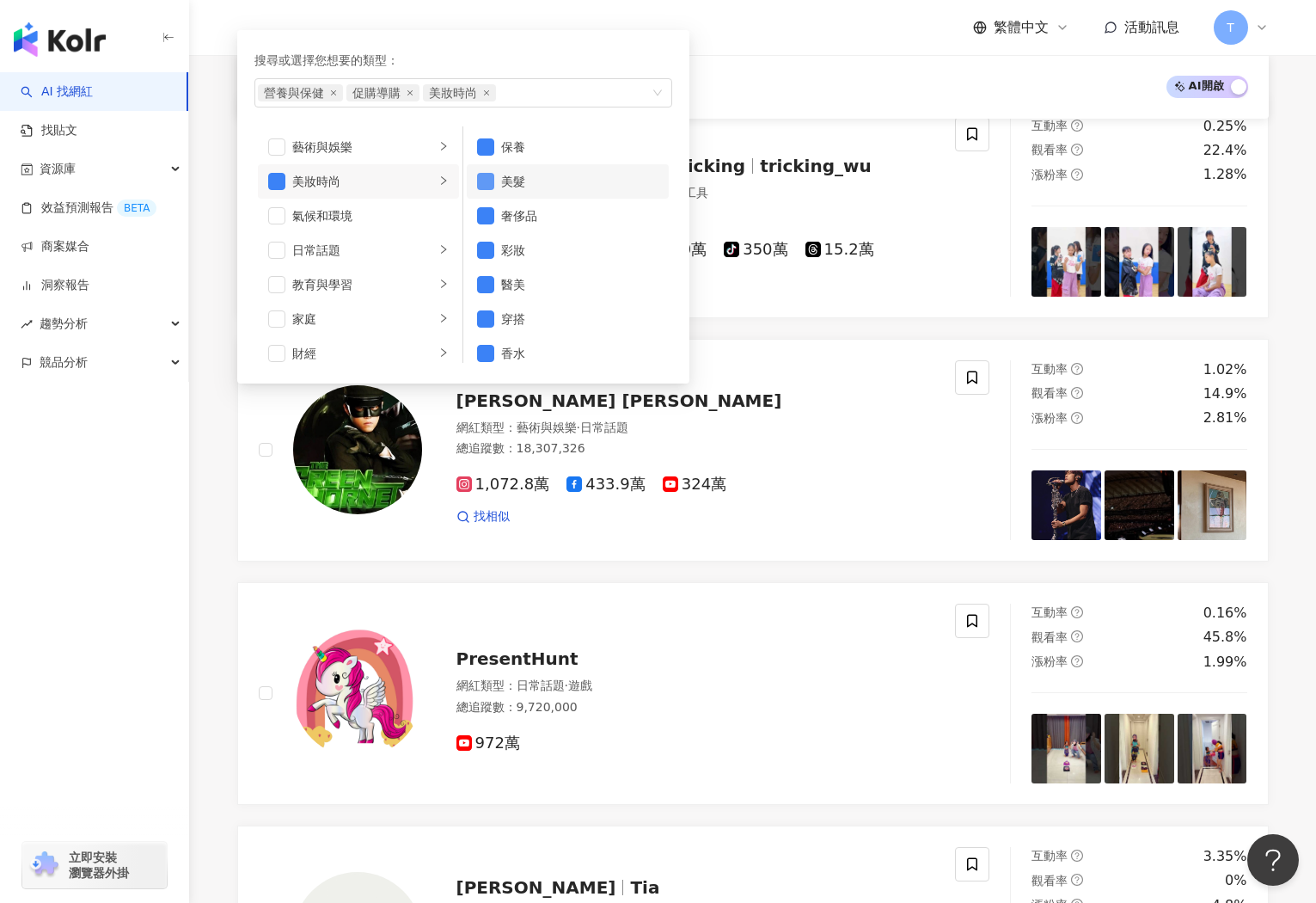
click at [488, 185] on span "button" at bounding box center [486, 181] width 17 height 17
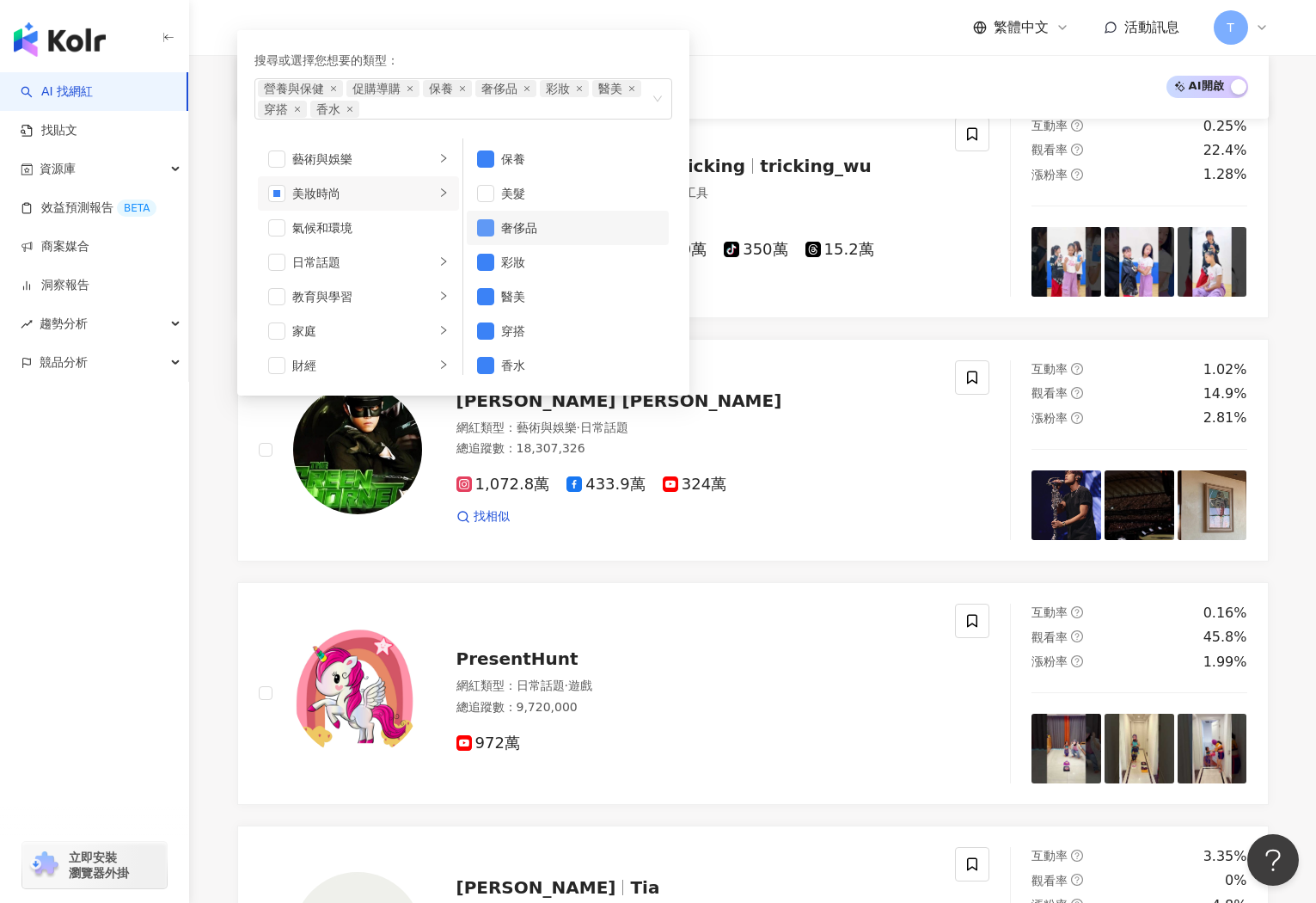
click at [483, 228] on span "button" at bounding box center [486, 228] width 17 height 17
drag, startPoint x: 484, startPoint y: 267, endPoint x: 508, endPoint y: 277, distance: 26.0
click at [484, 267] on span "button" at bounding box center [486, 263] width 17 height 17
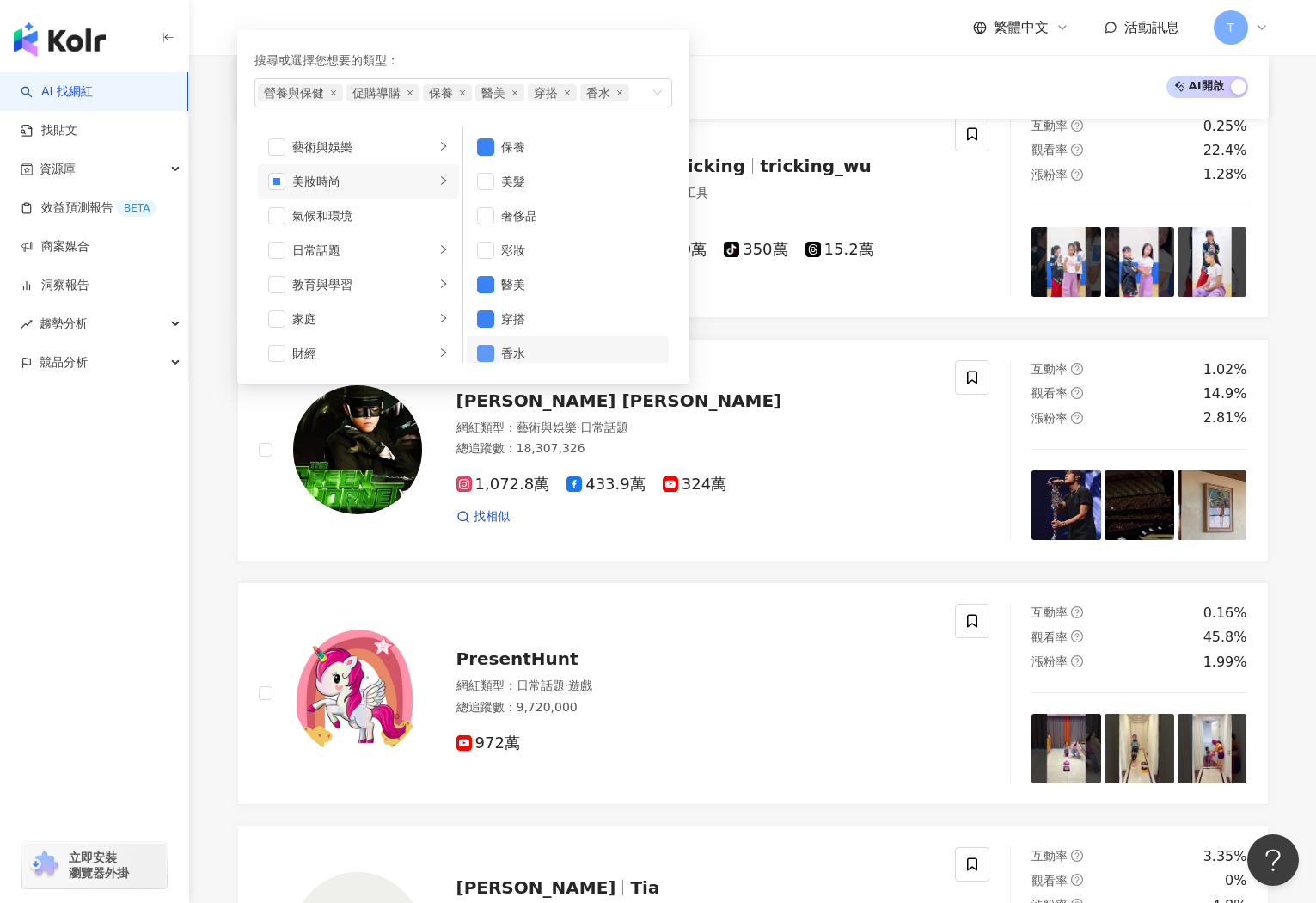
click at [480, 355] on span "button" at bounding box center [486, 354] width 17 height 17
drag, startPoint x: 486, startPoint y: 320, endPoint x: 498, endPoint y: 327, distance: 13.9
click at [486, 320] on span "button" at bounding box center [486, 319] width 17 height 17
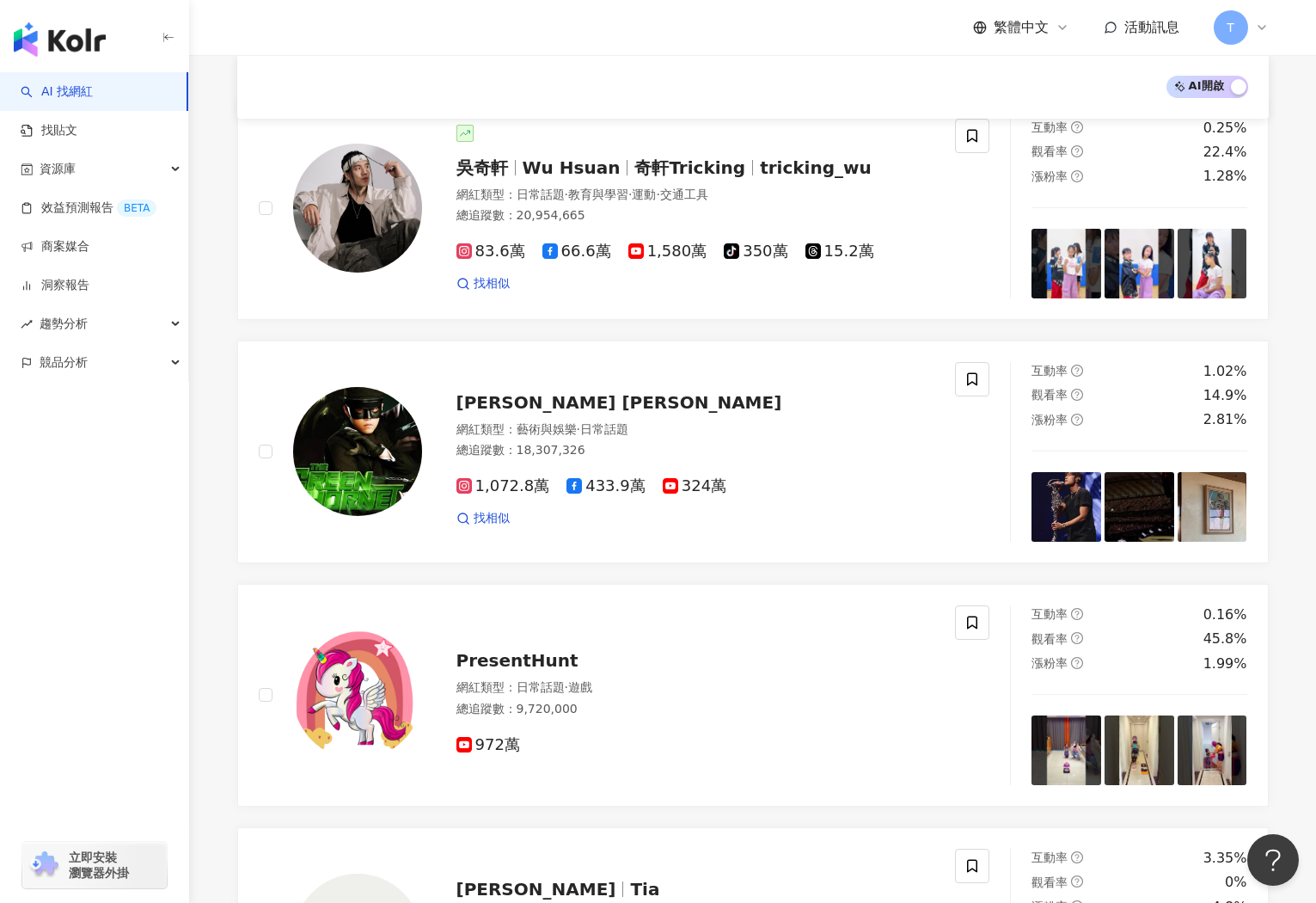
click at [832, 58] on div "AI 開啟 AI 關閉" at bounding box center [753, 87] width 1032 height 64
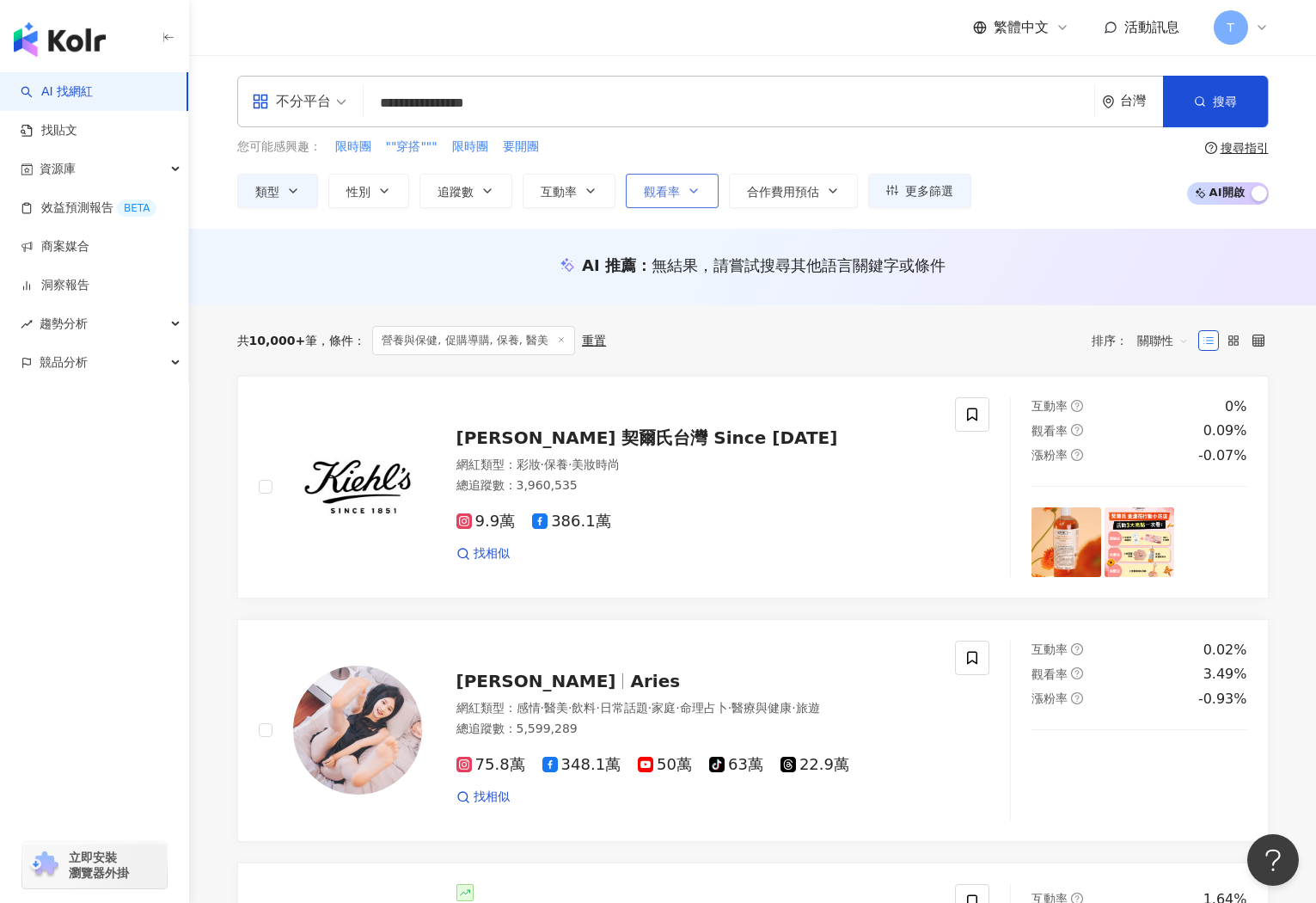
drag, startPoint x: 940, startPoint y: 195, endPoint x: 697, endPoint y: 187, distance: 243.1
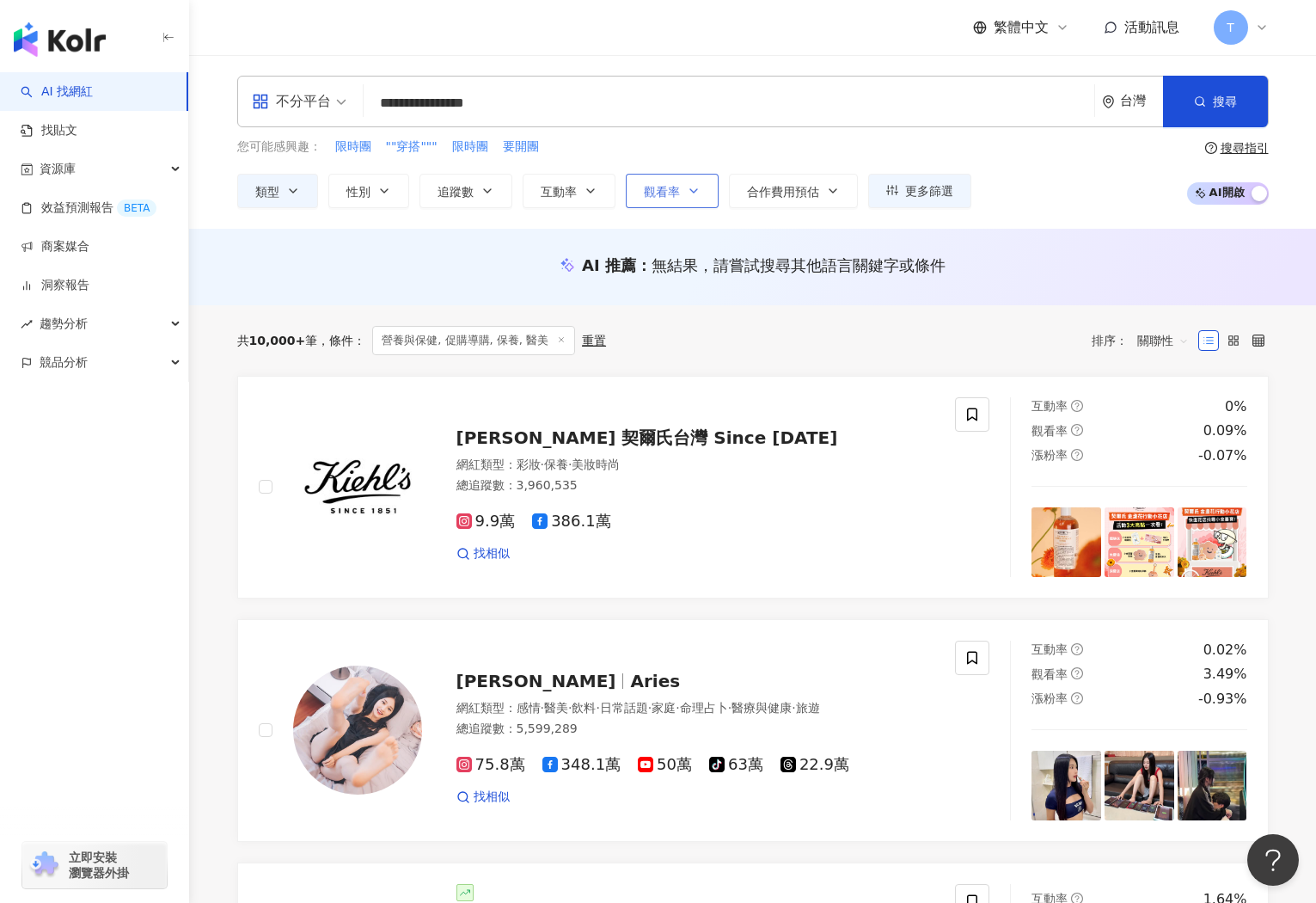
click at [974, 193] on div "您可能感興趣： 限時團 ""穿搭""" 限時團 要開團 類型 性別 追蹤數 互動率 觀看率 合作費用預估 更多篩選 搜尋指引 AI 開啟 AI 關閉" at bounding box center [753, 173] width 1032 height 70
click at [595, 199] on button "互動率" at bounding box center [569, 190] width 93 height 35
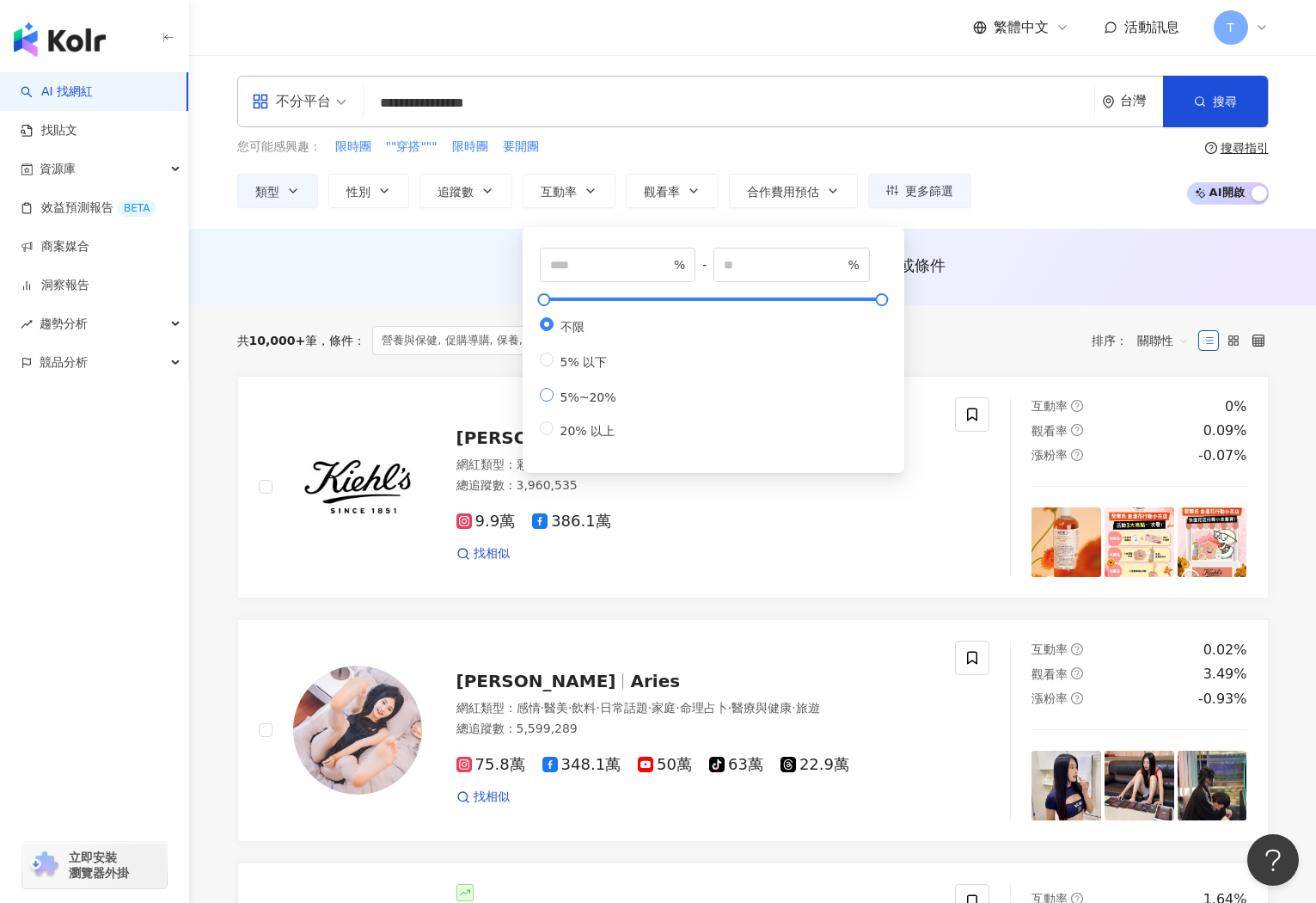
type input "*"
type input "**"
click at [483, 192] on icon "button" at bounding box center [487, 190] width 14 height 14
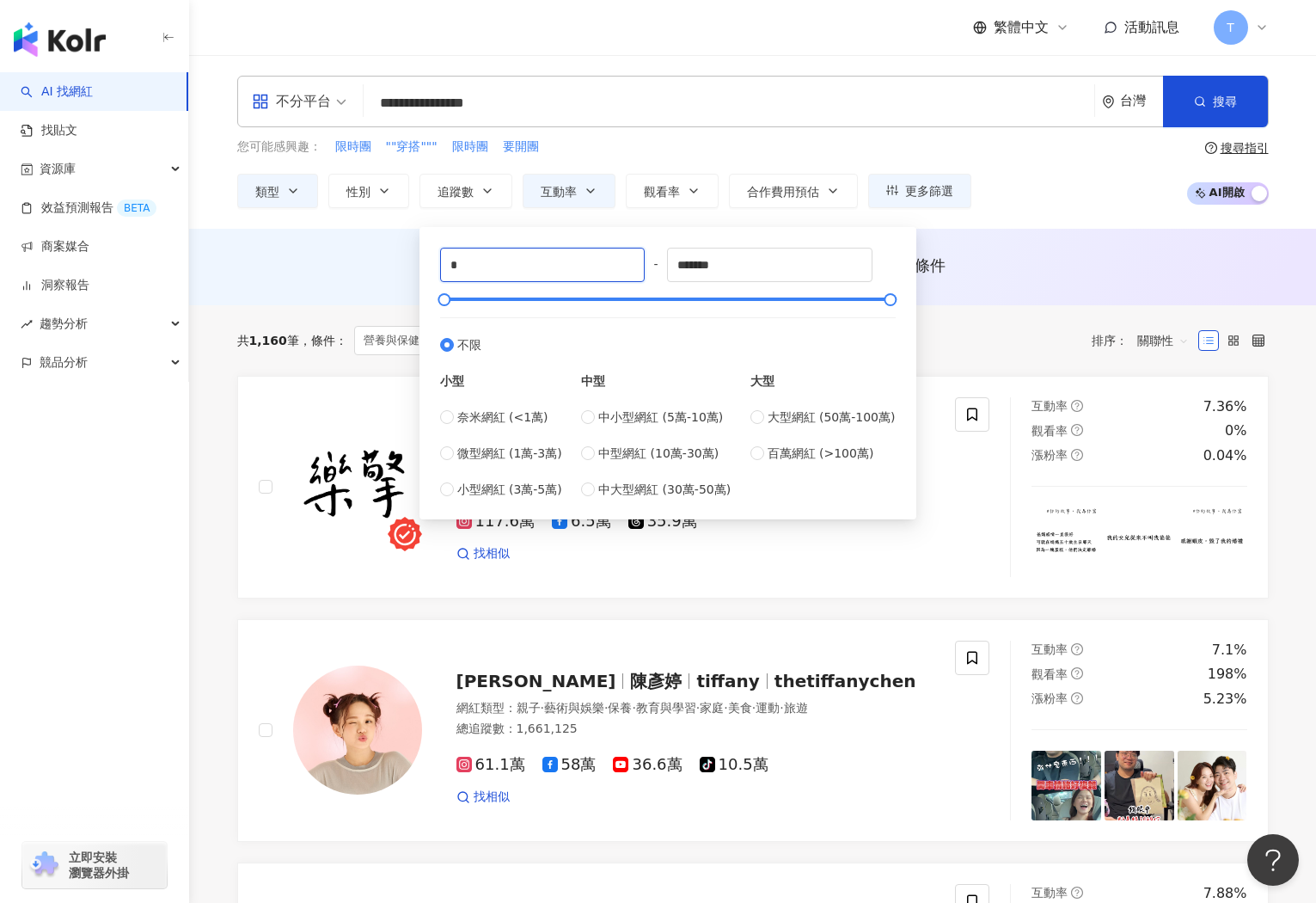
type input "*"
type input "****"
drag, startPoint x: 717, startPoint y: 263, endPoint x: 599, endPoint y: 260, distance: 118.0
click at [599, 260] on div "**** - ******* 不限 小型 奈米網紅 (<1萬) 微型網紅 (1萬-3萬) 小型網紅 (3萬-5萬) 中型 中小型網紅 (5萬-10萬) 中型網…" at bounding box center [668, 373] width 456 height 251
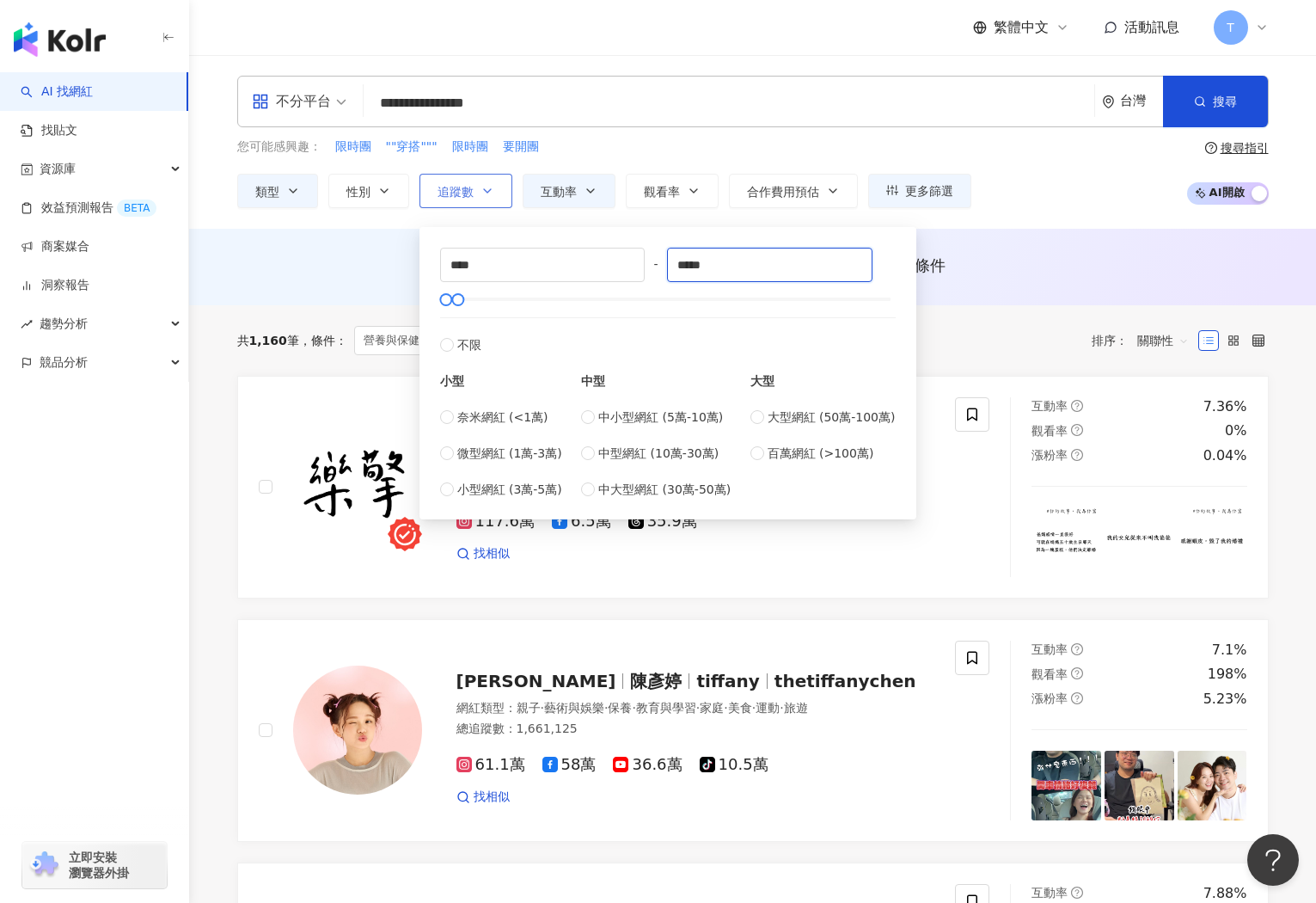
type input "*****"
click at [500, 196] on button "追蹤數" at bounding box center [466, 190] width 93 height 35
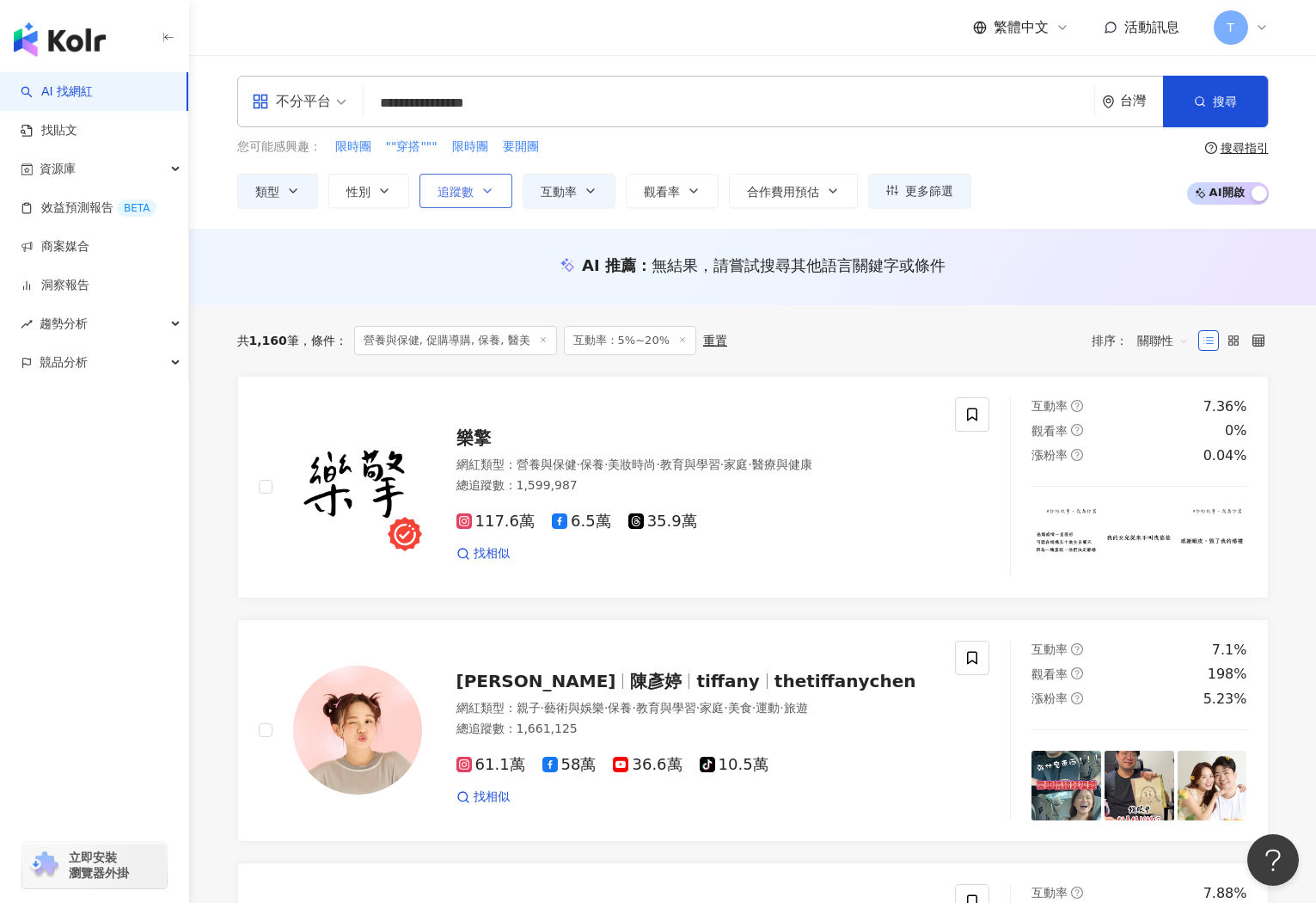
scroll to position [1, 0]
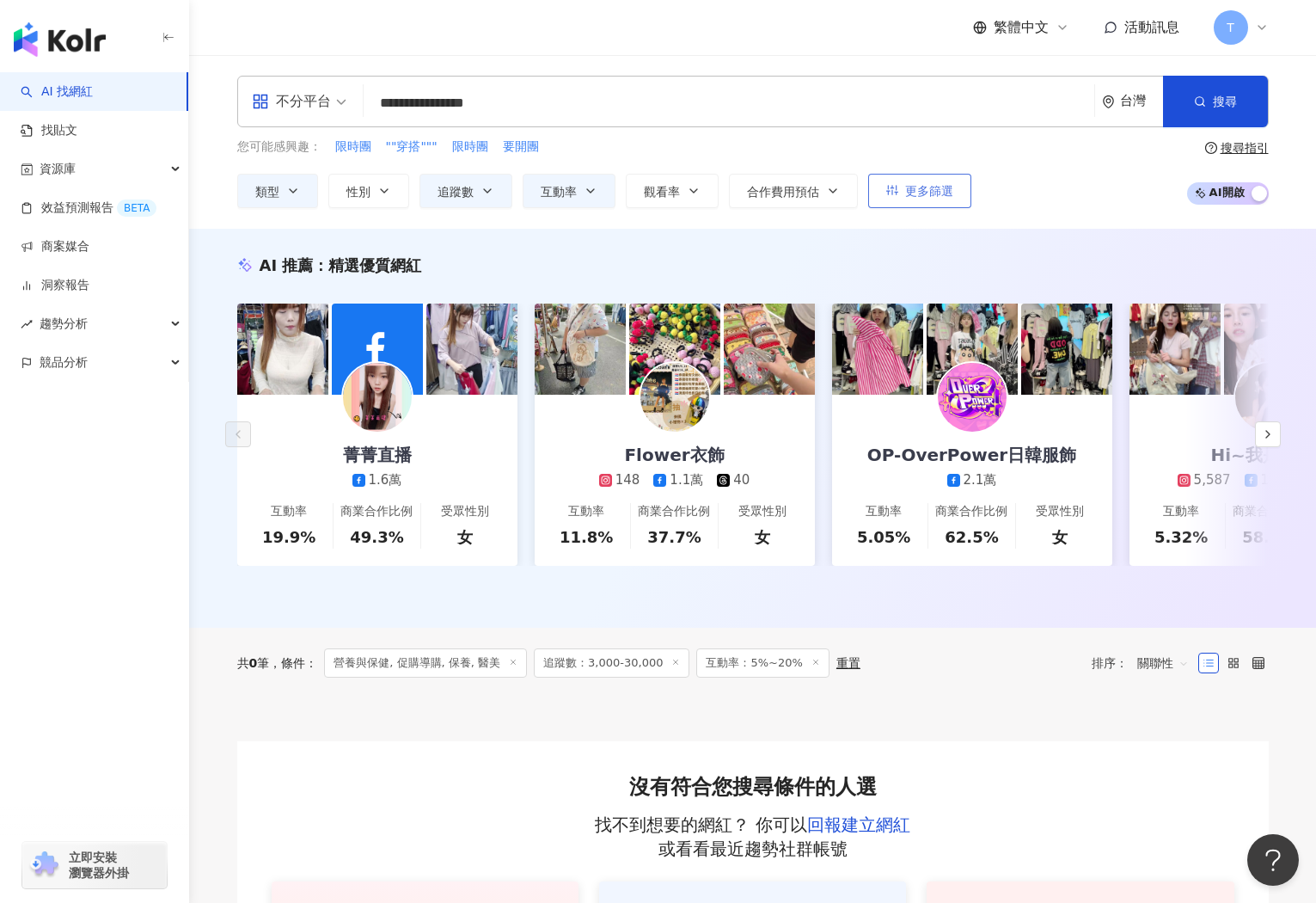
click at [918, 194] on span "更多篩選" at bounding box center [929, 190] width 48 height 14
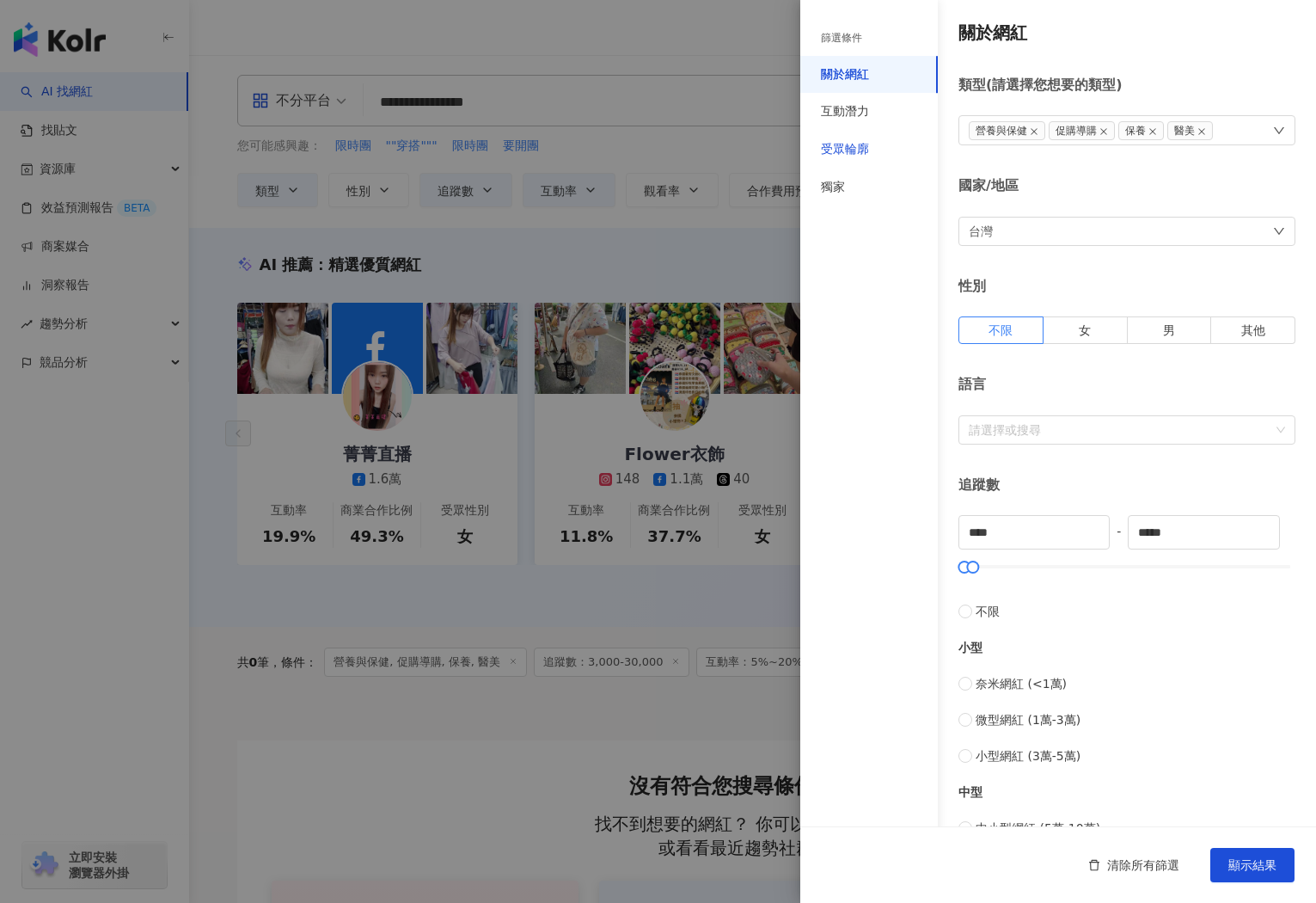
click at [862, 150] on div "受眾輪廓" at bounding box center [845, 149] width 48 height 17
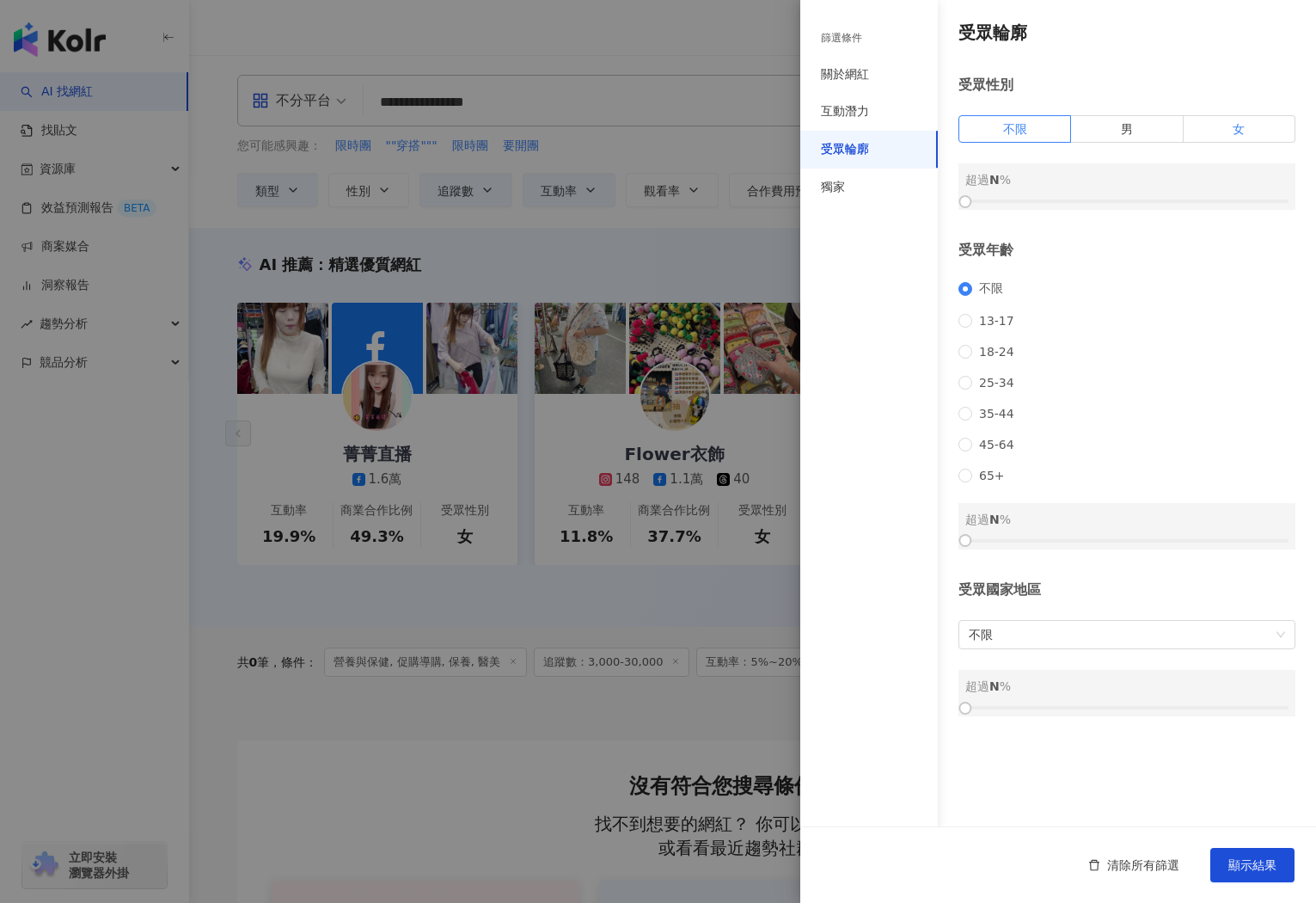
click at [1245, 132] on span "女" at bounding box center [1238, 128] width 12 height 14
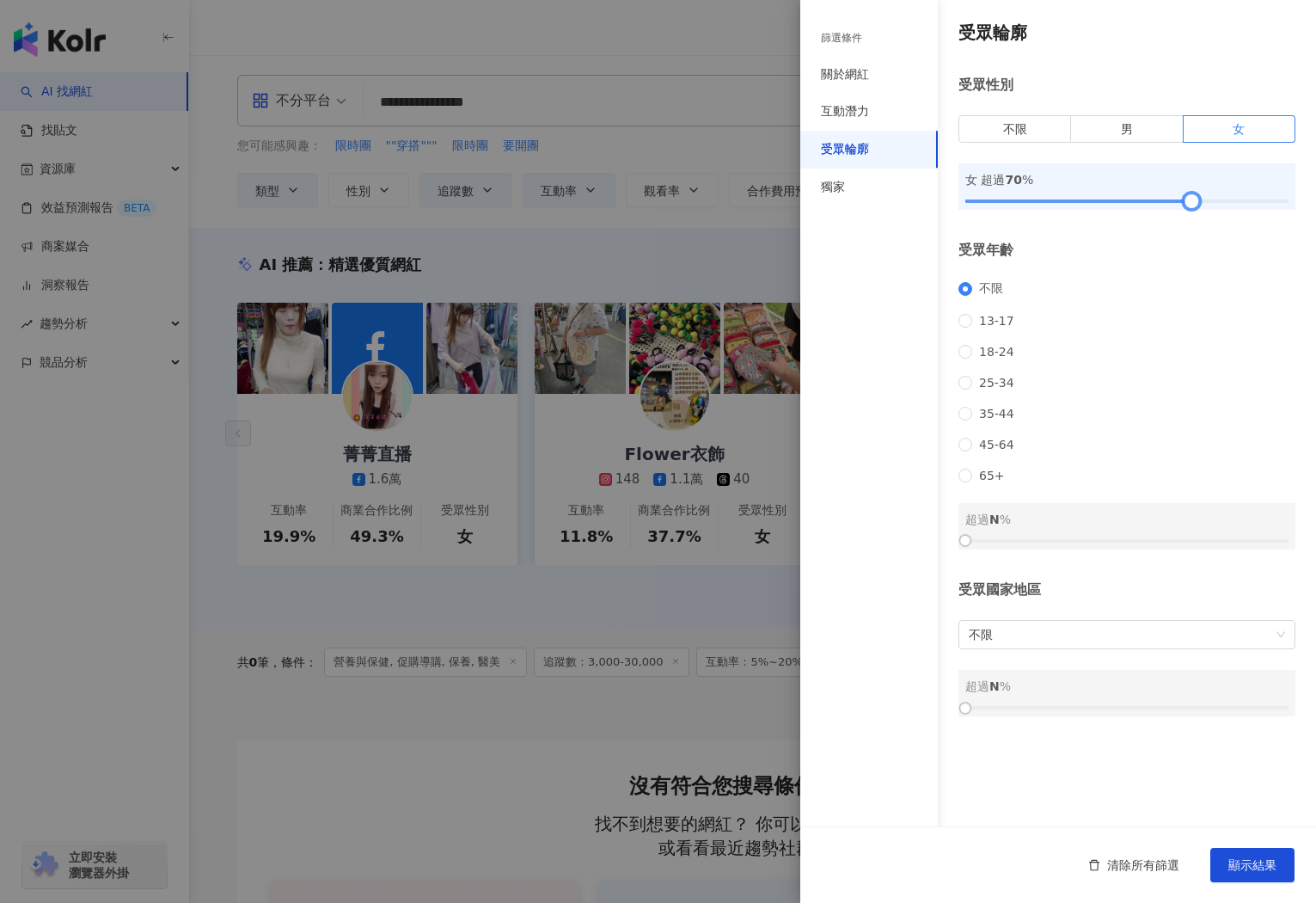
drag, startPoint x: 1011, startPoint y: 199, endPoint x: 1190, endPoint y: 202, distance: 179.0
click at [1190, 202] on div at bounding box center [1192, 202] width 9 height 9
click at [1017, 649] on span "不限" at bounding box center [1128, 634] width 317 height 27
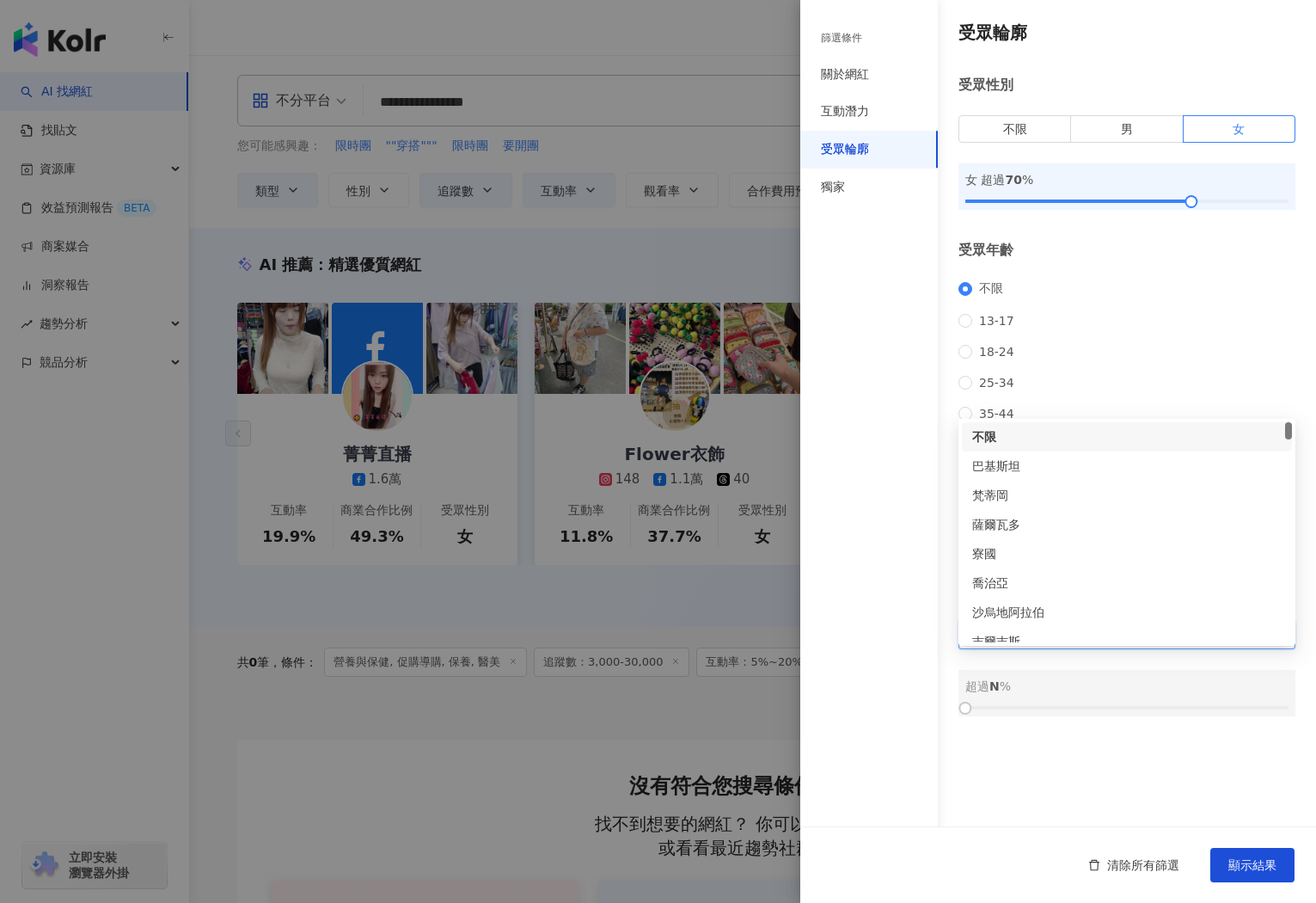
type input "*"
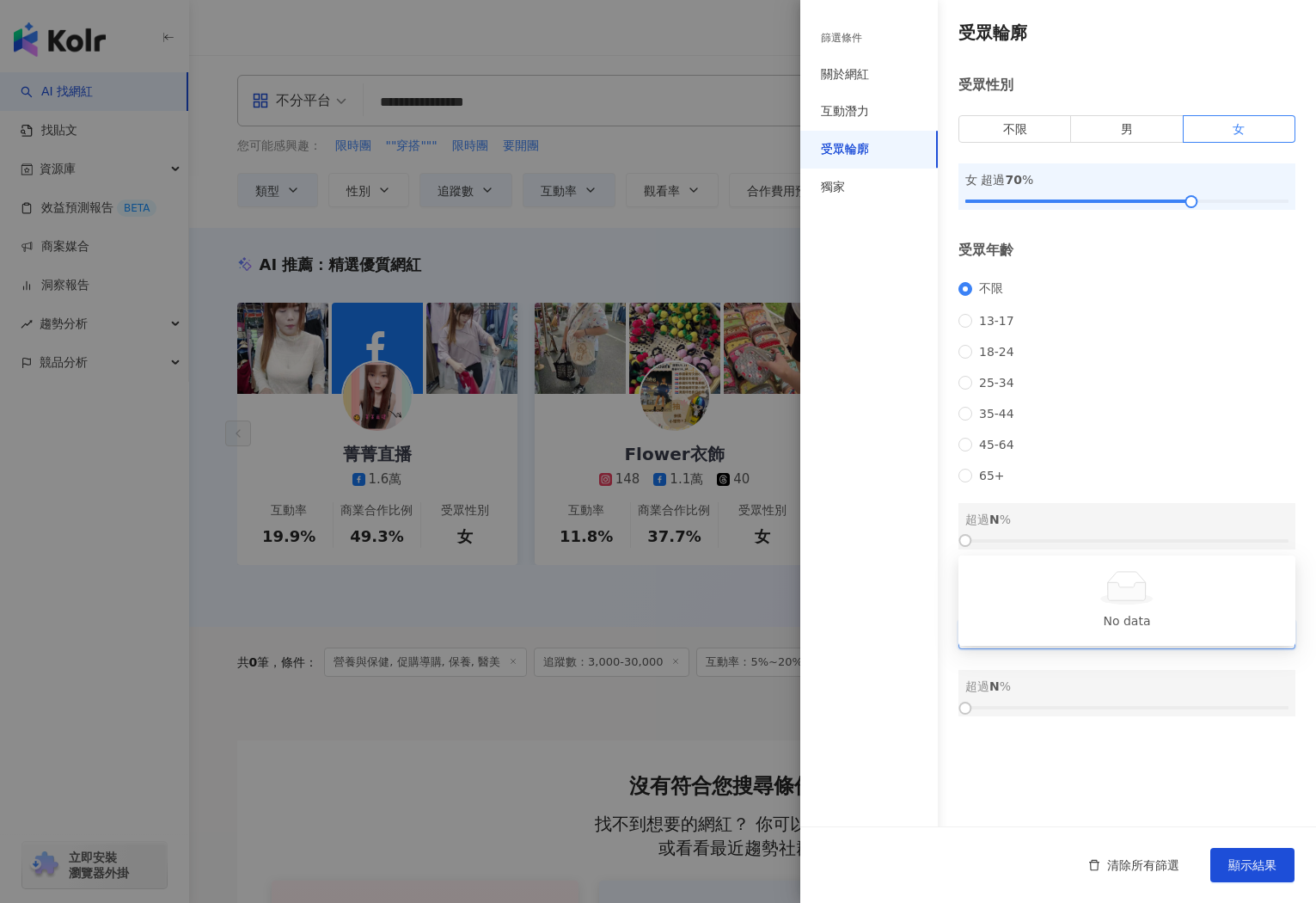
type input "**"
click at [989, 625] on div "台灣" at bounding box center [1127, 627] width 309 height 19
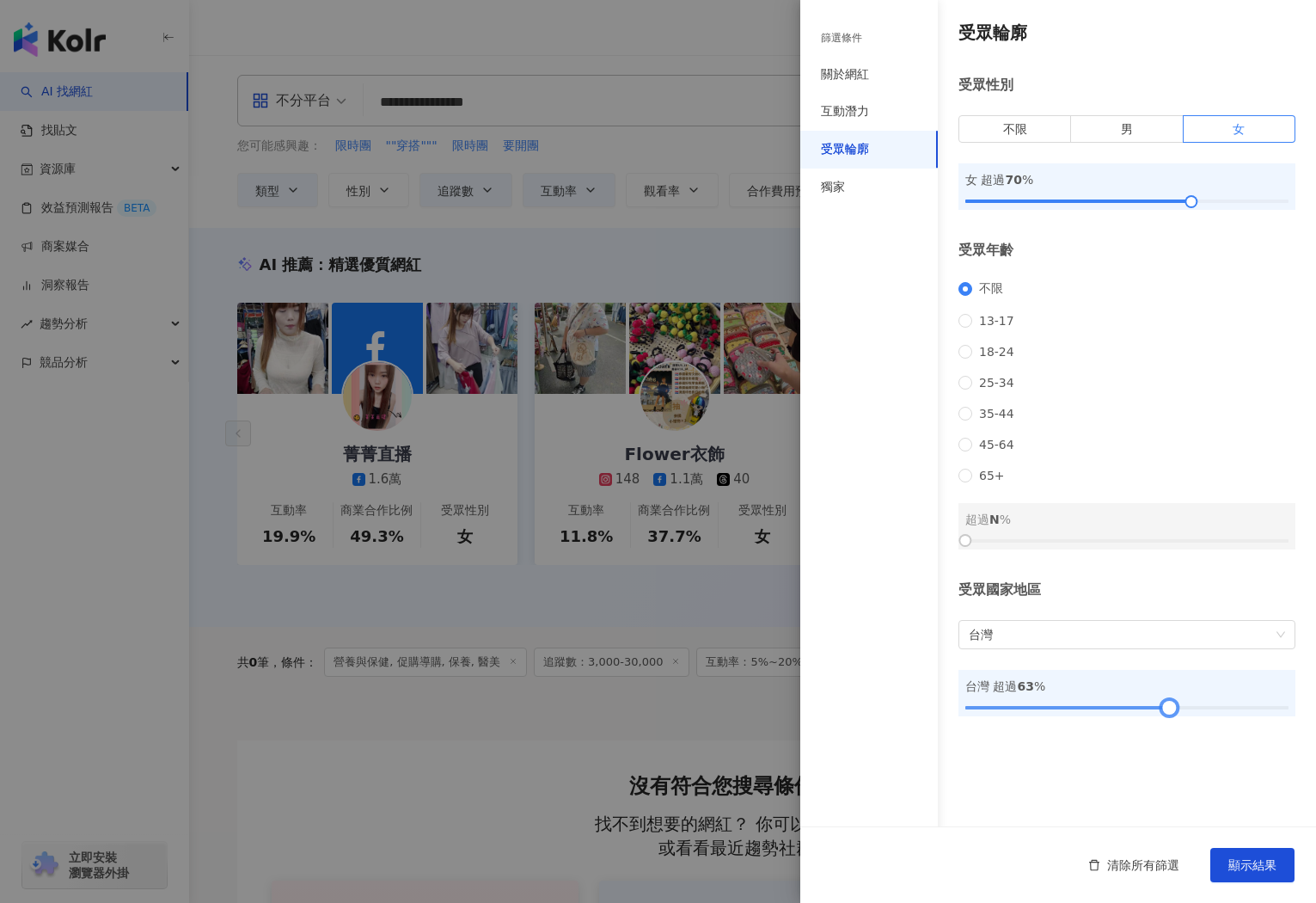
drag, startPoint x: 961, startPoint y: 738, endPoint x: 1163, endPoint y: 745, distance: 202.1
click at [1164, 713] on div at bounding box center [1169, 708] width 9 height 9
click at [844, 115] on div "互動潛力" at bounding box center [845, 112] width 48 height 17
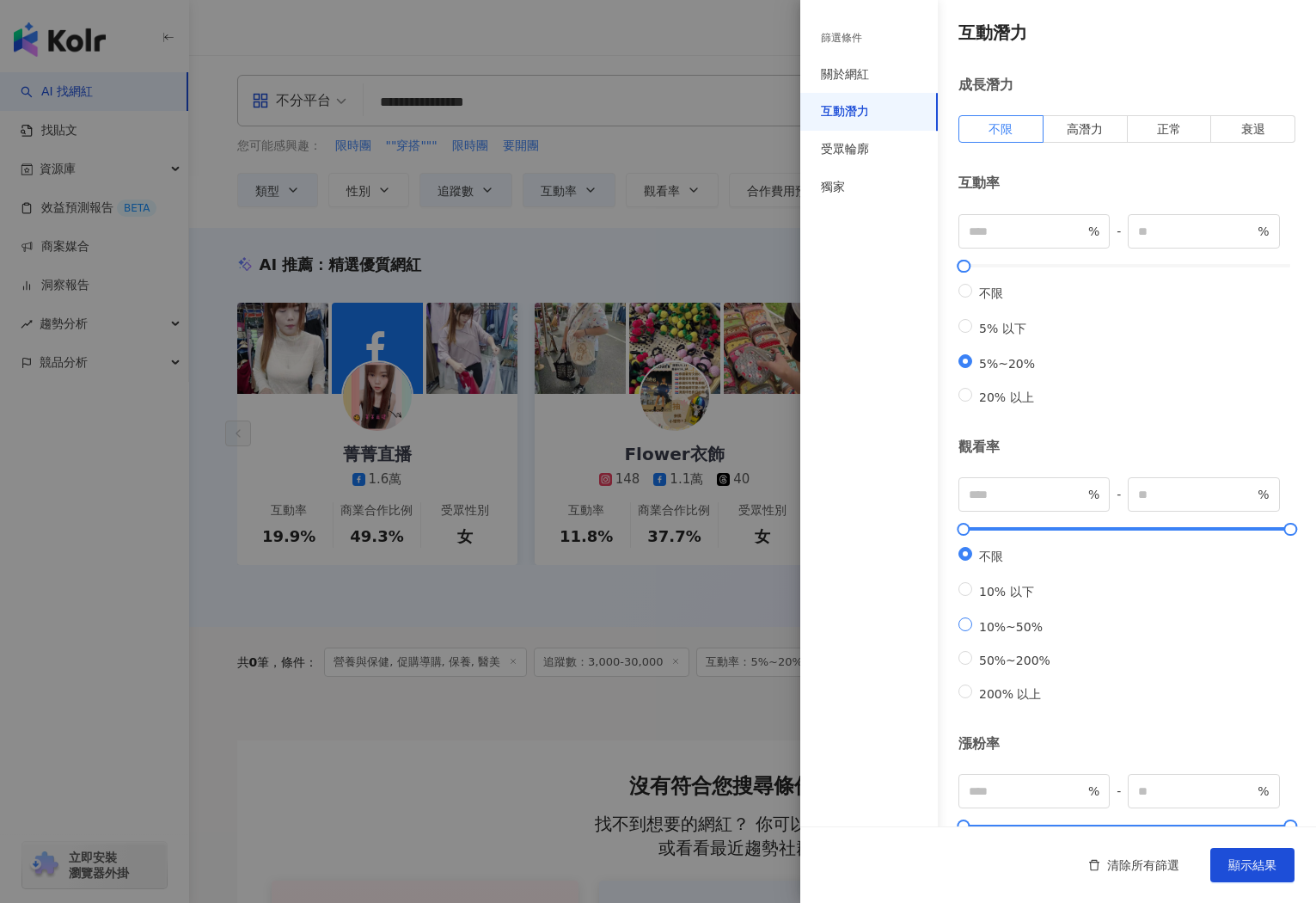
type input "**"
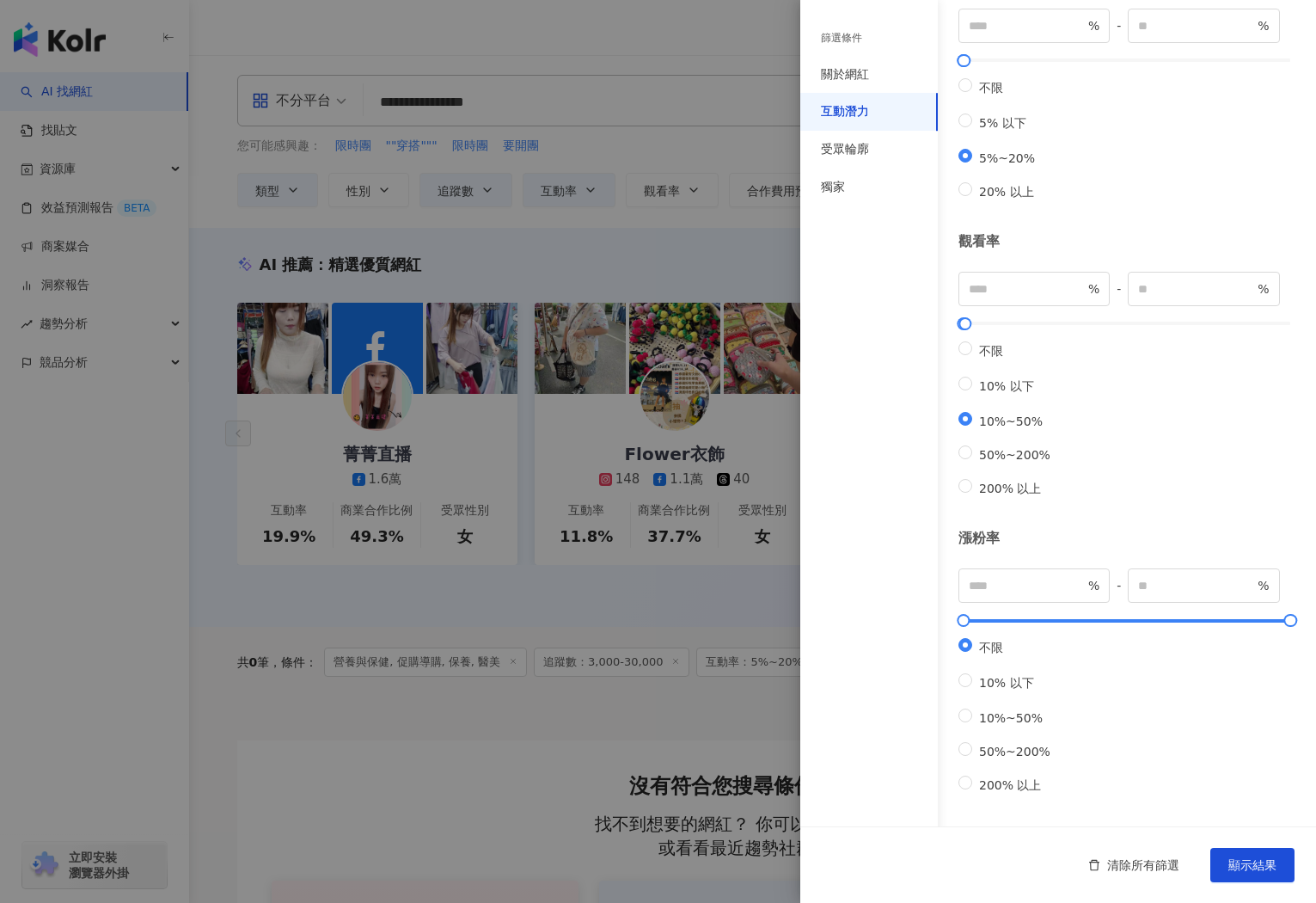
scroll to position [273, 0]
click at [1252, 863] on span "顯示結果" at bounding box center [1252, 865] width 48 height 14
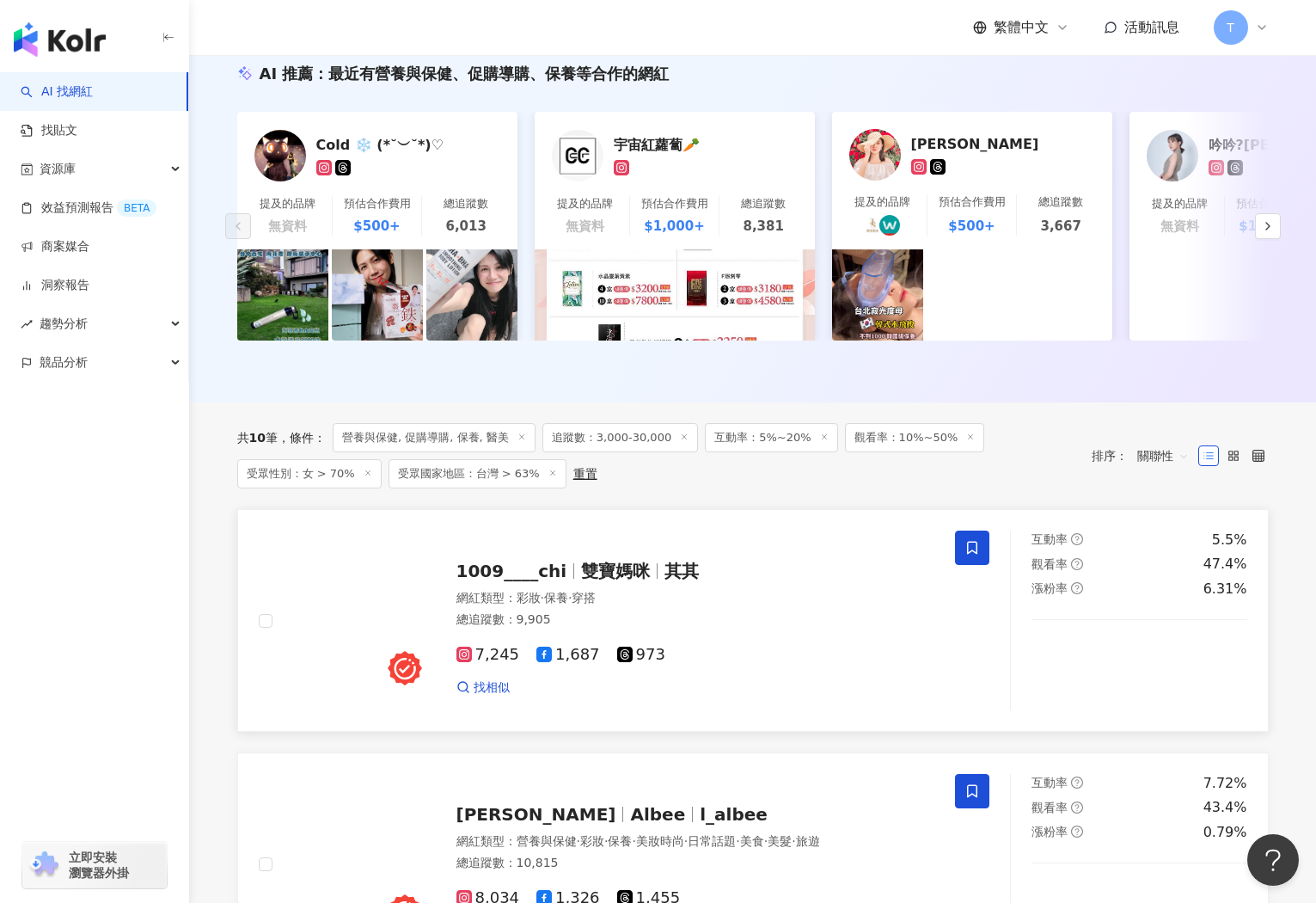
scroll to position [339, 0]
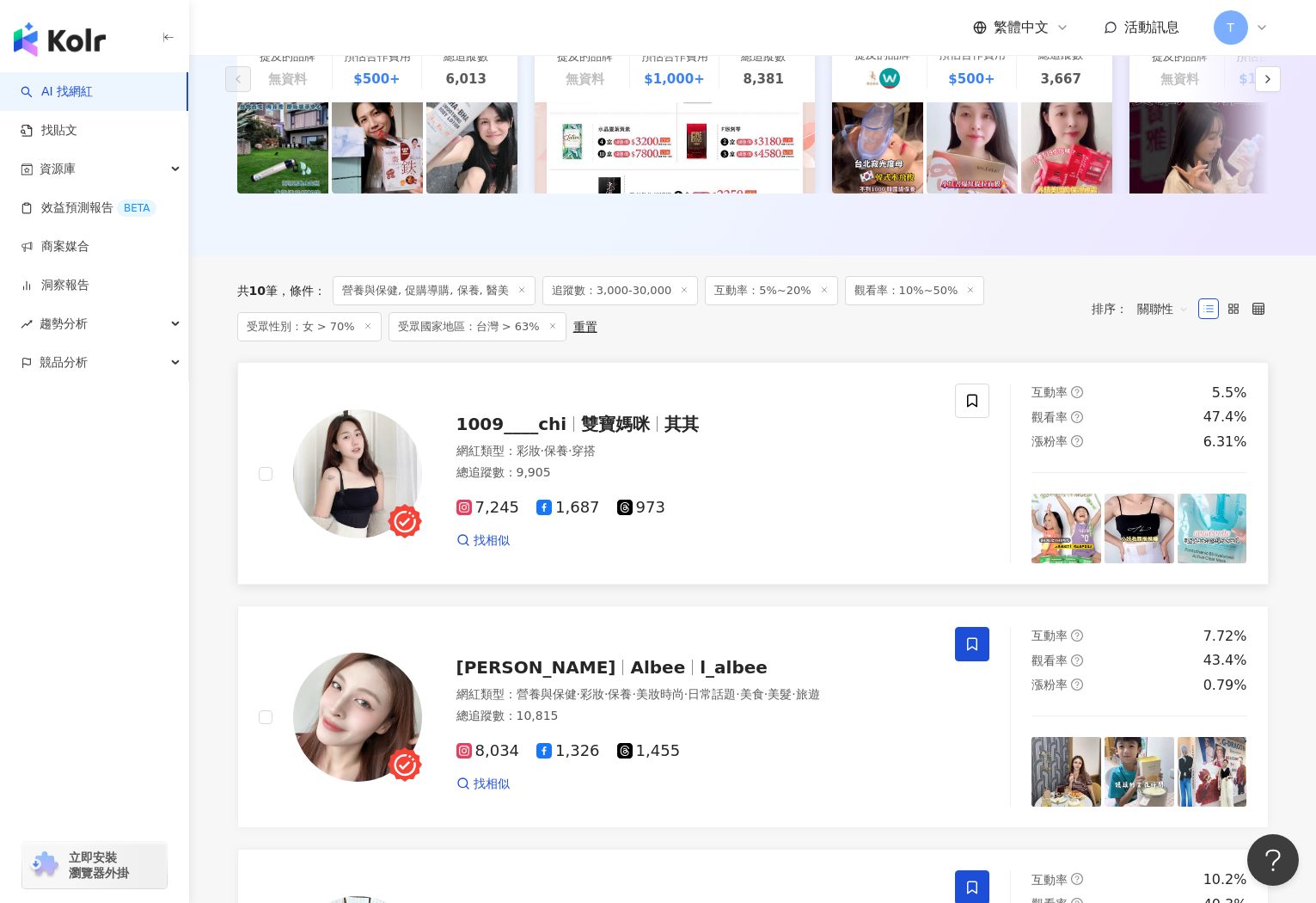
drag, startPoint x: 393, startPoint y: 473, endPoint x: 458, endPoint y: 472, distance: 65.0
click at [394, 473] on img at bounding box center [358, 474] width 129 height 129
click at [362, 483] on img at bounding box center [358, 474] width 129 height 129
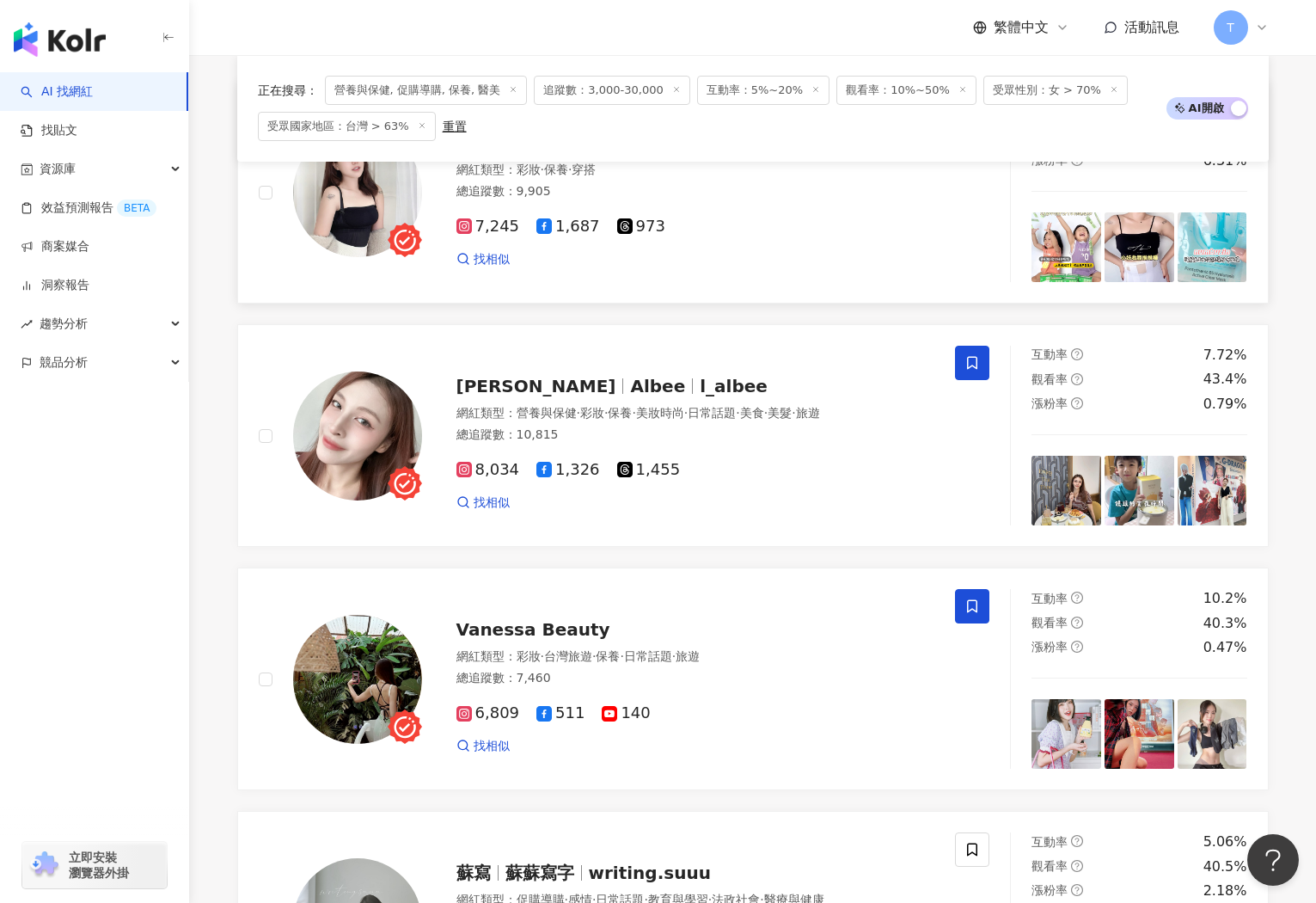
scroll to position [622, 0]
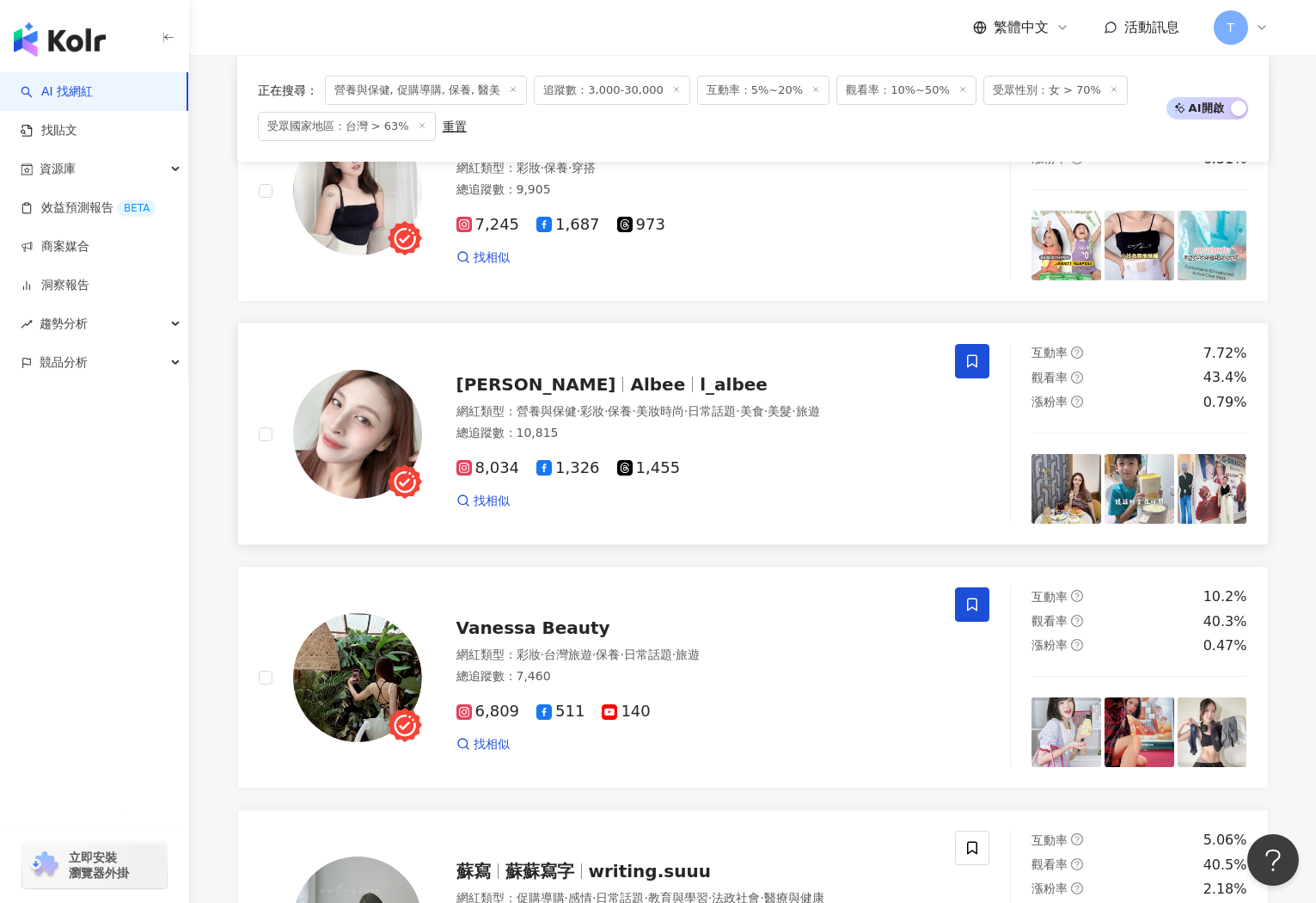
click at [561, 416] on span "營養與保健" at bounding box center [546, 411] width 60 height 14
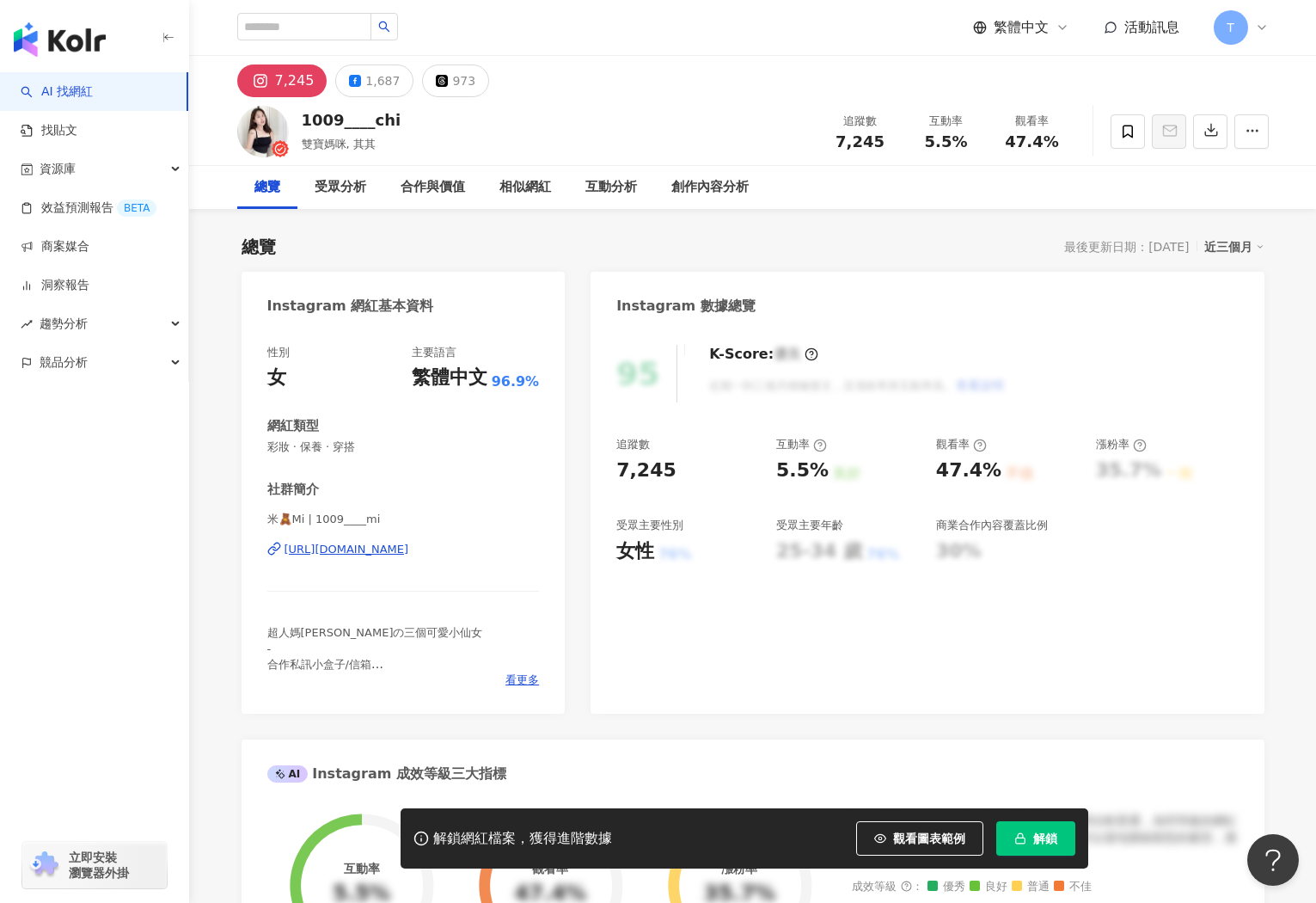
click at [364, 547] on div "[URL][DOMAIN_NAME]" at bounding box center [347, 549] width 125 height 16
click at [1133, 135] on icon at bounding box center [1128, 131] width 16 height 16
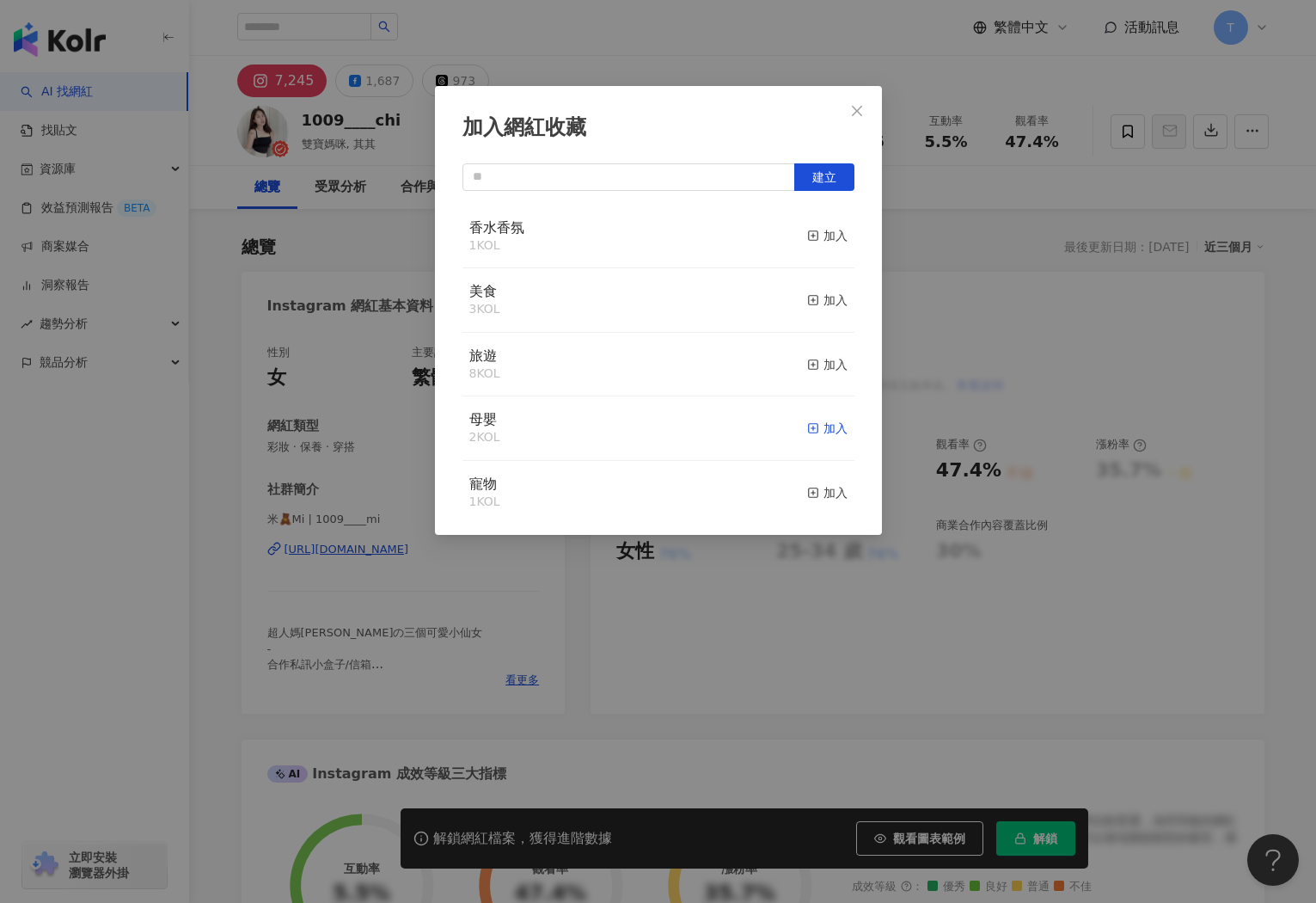
click at [835, 427] on div "加入" at bounding box center [827, 429] width 40 height 19
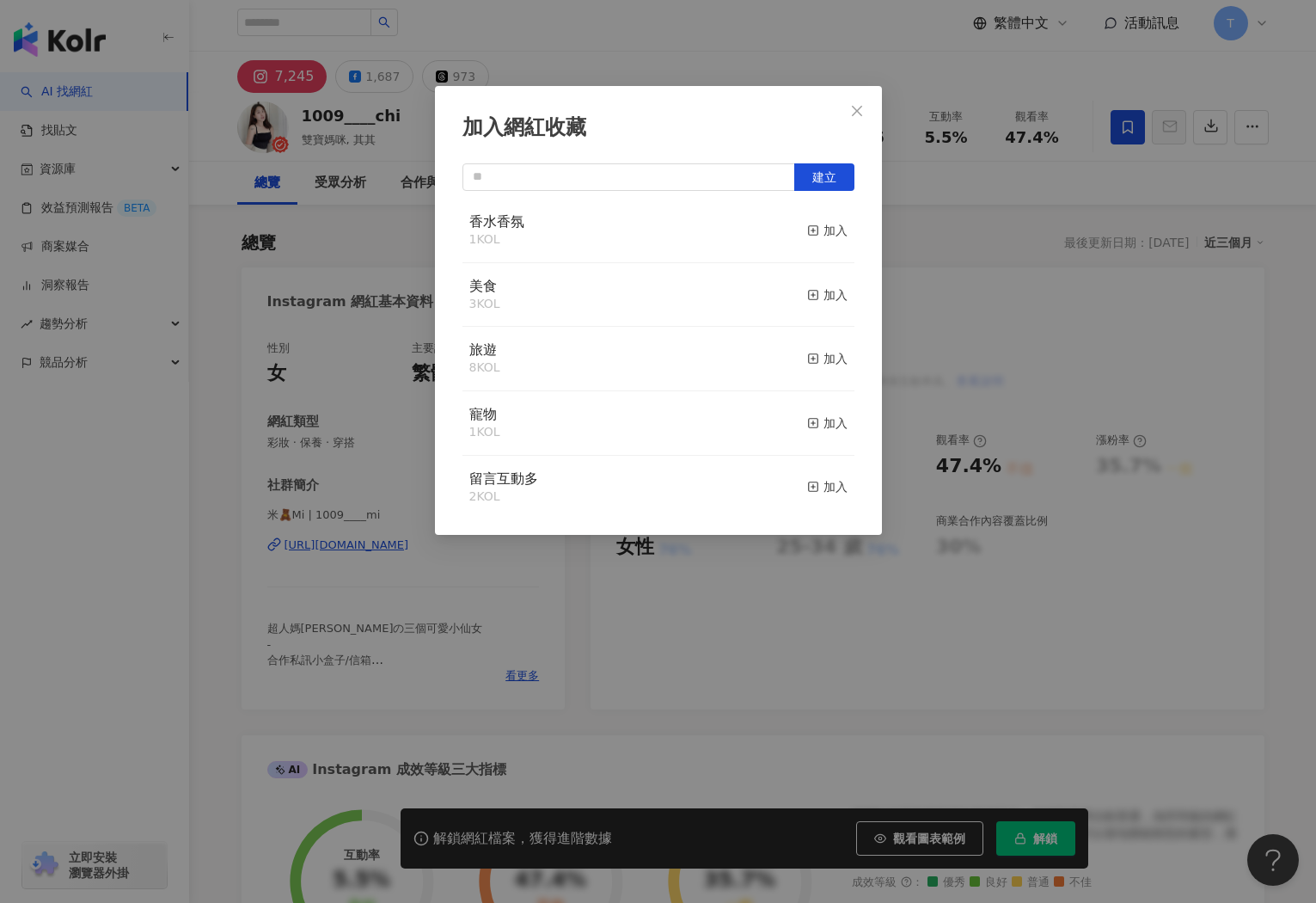
scroll to position [293, 0]
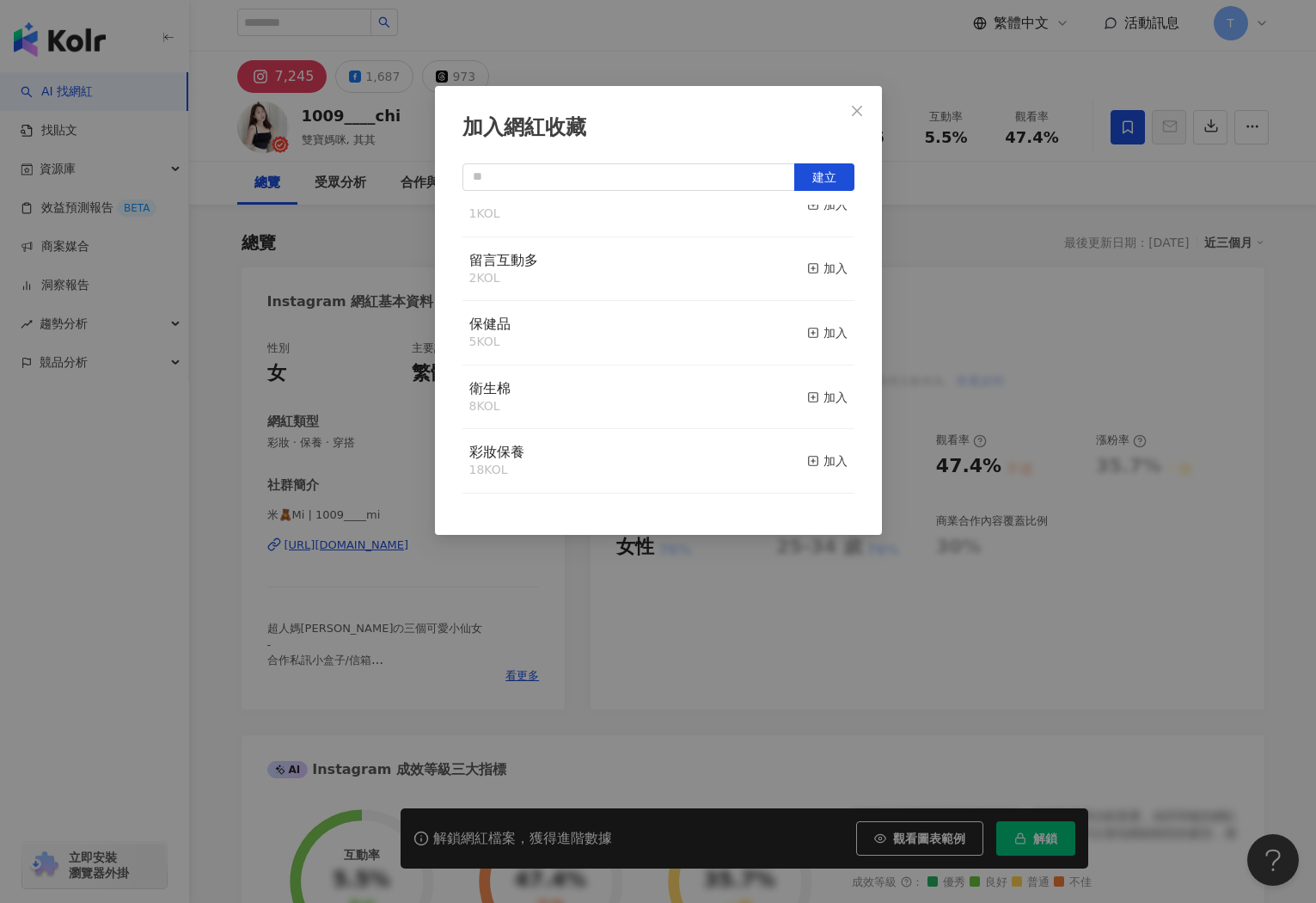
drag, startPoint x: 856, startPoint y: 113, endPoint x: 836, endPoint y: 111, distance: 20.1
click at [850, 112] on icon "close" at bounding box center [857, 111] width 14 height 14
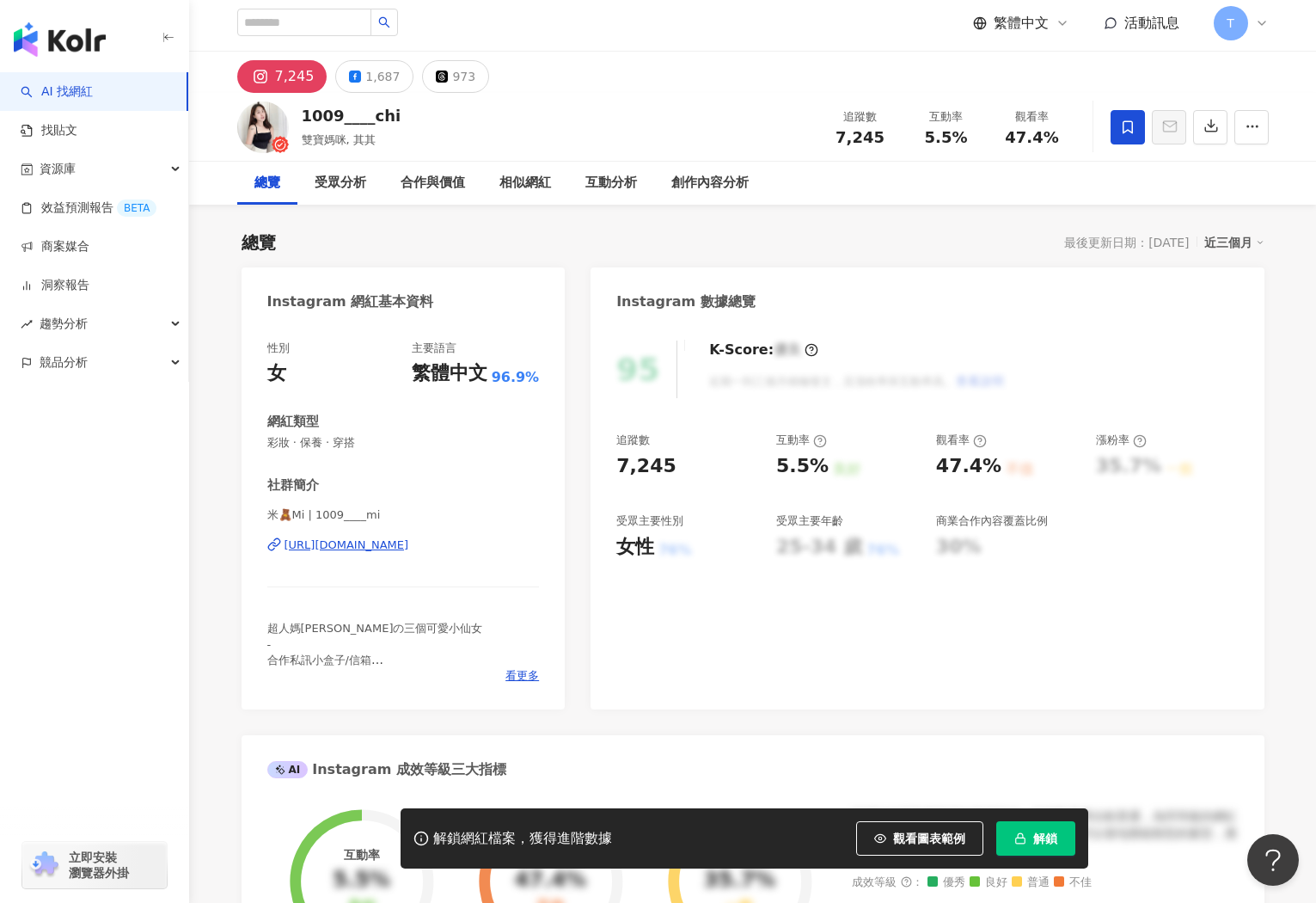
click at [81, 98] on link "AI 找網紅" at bounding box center [56, 92] width 72 height 17
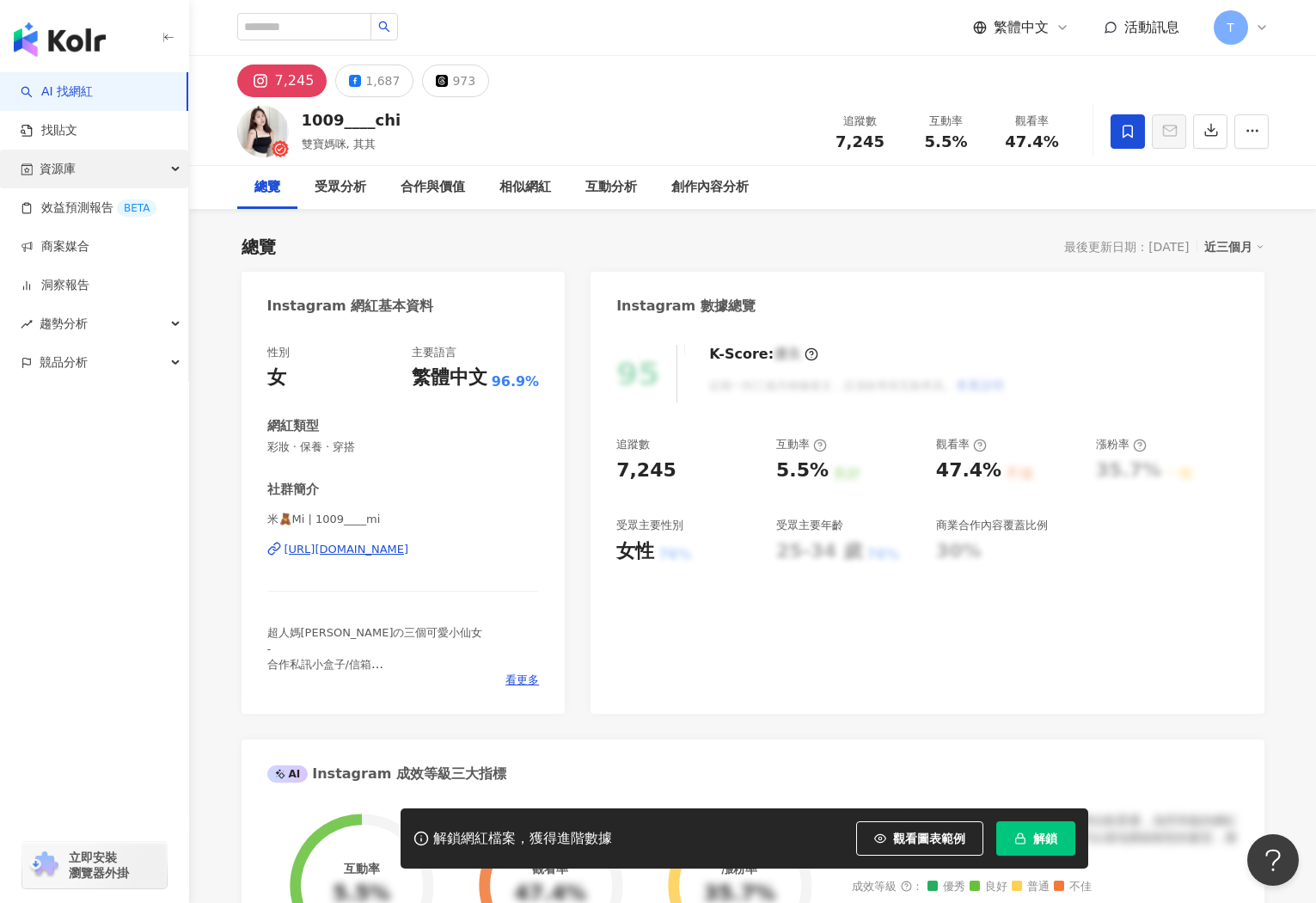
click at [176, 170] on icon "button" at bounding box center [176, 170] width 8 height 0
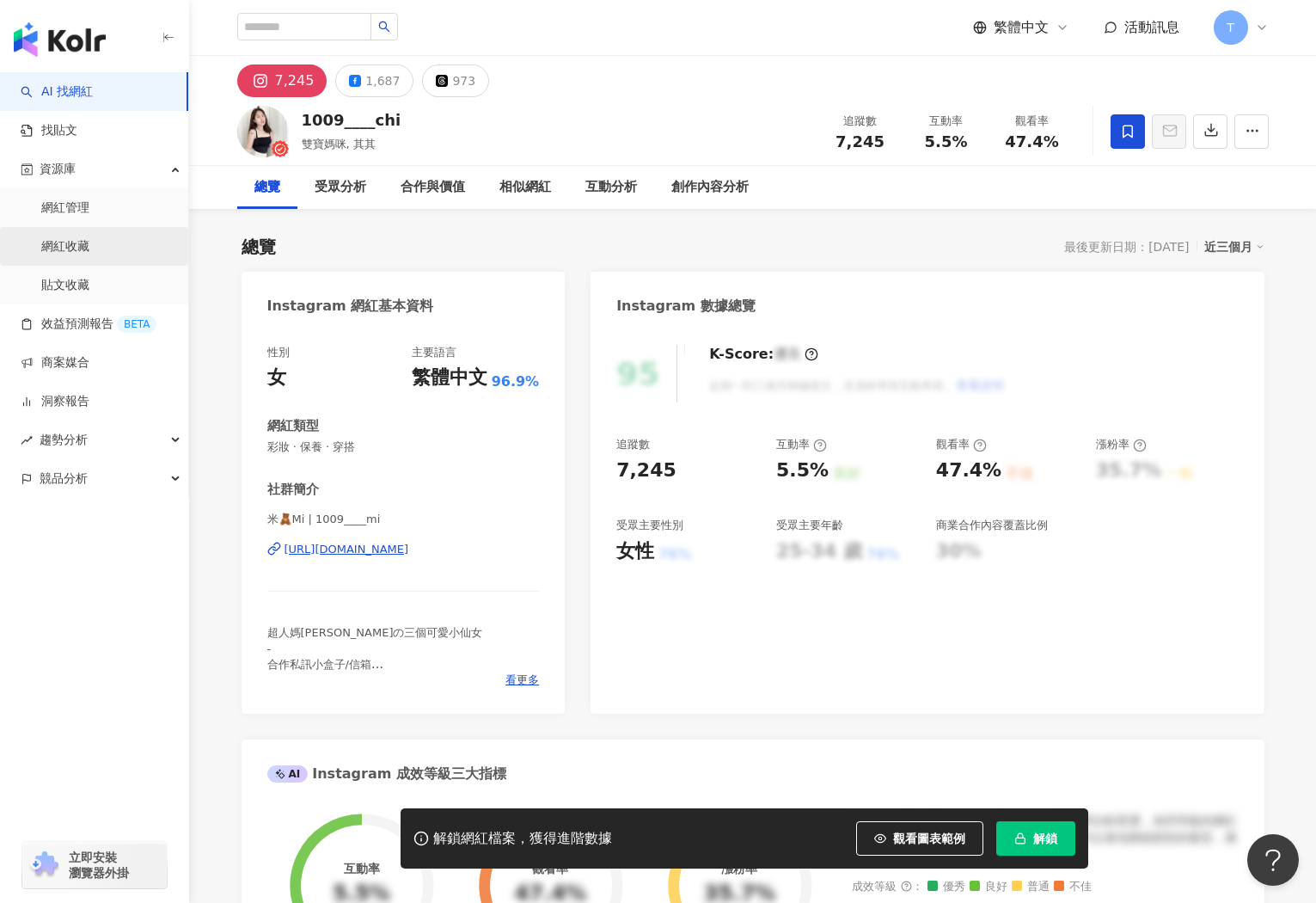
click at [78, 248] on link "網紅收藏" at bounding box center [65, 247] width 48 height 17
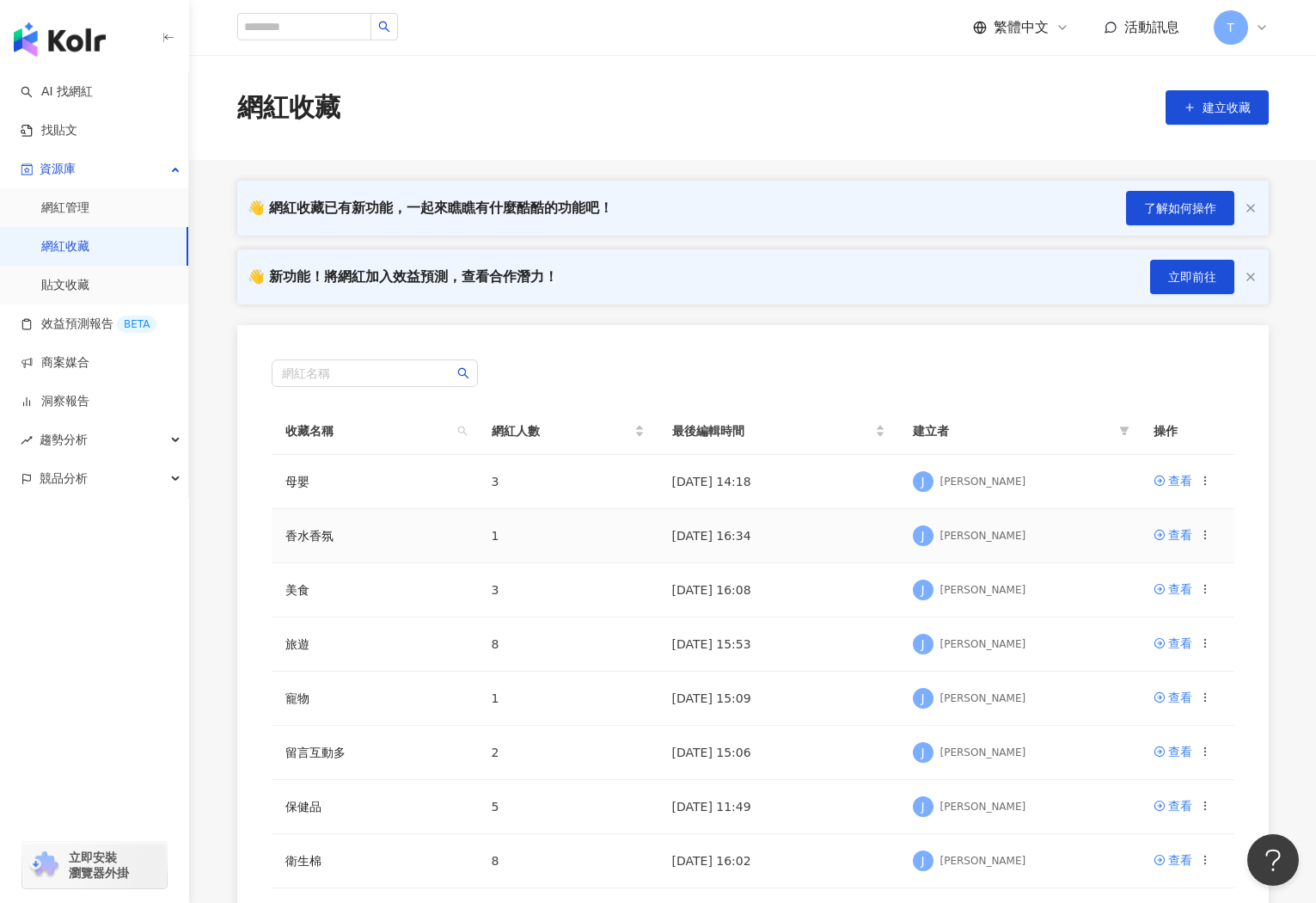
scroll to position [320, 0]
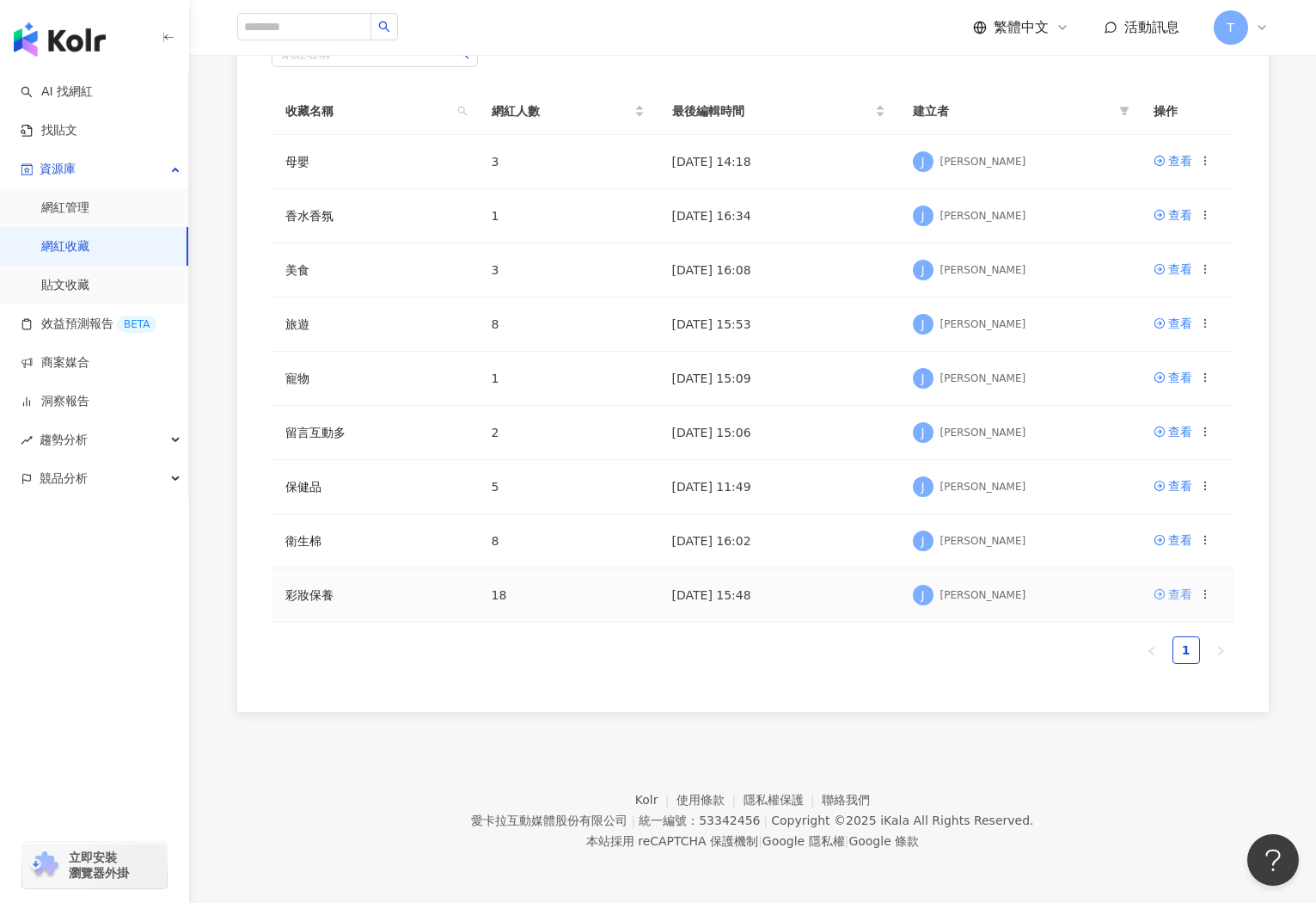
click at [1180, 596] on div "查看" at bounding box center [1180, 594] width 24 height 19
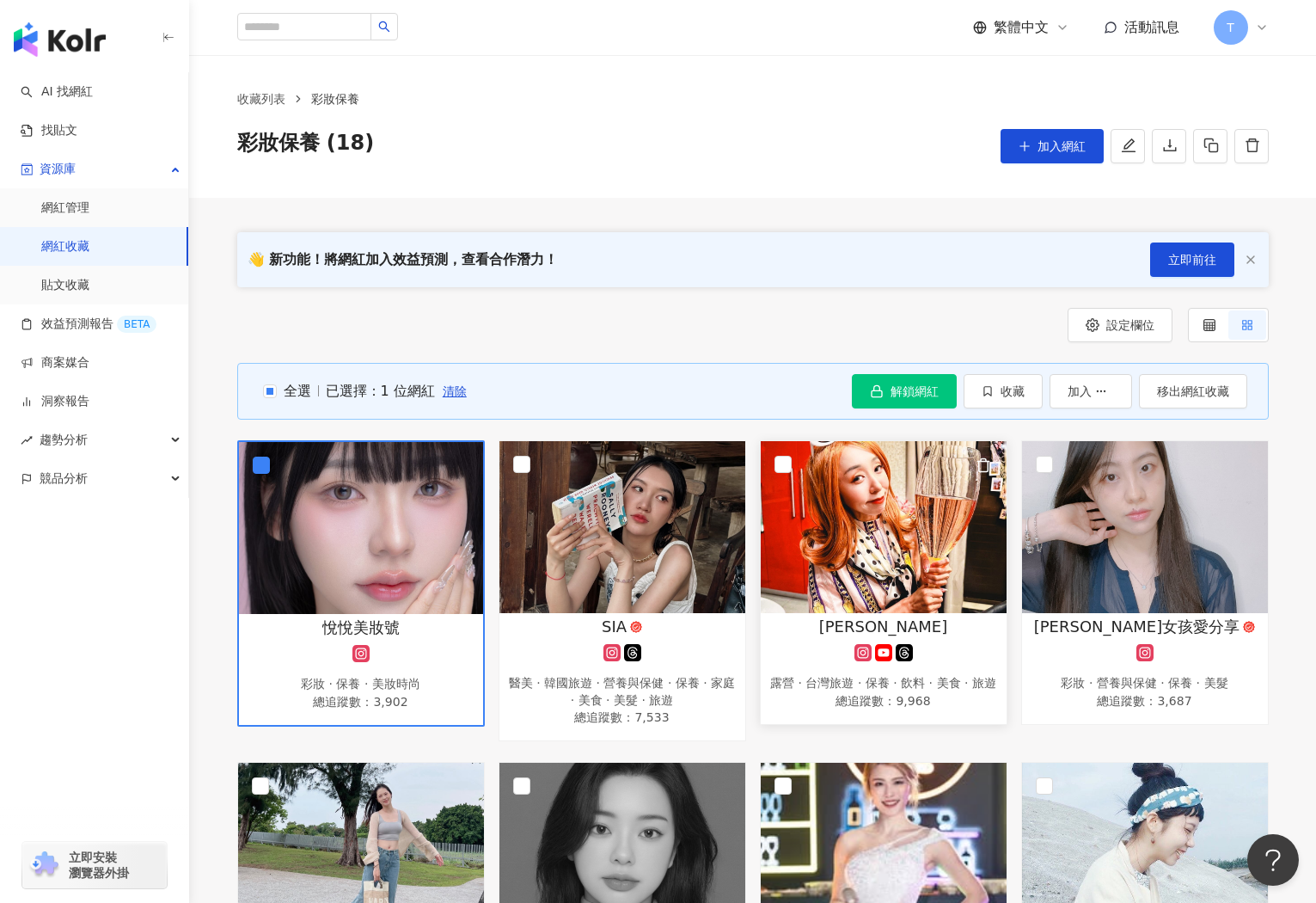
scroll to position [1, 0]
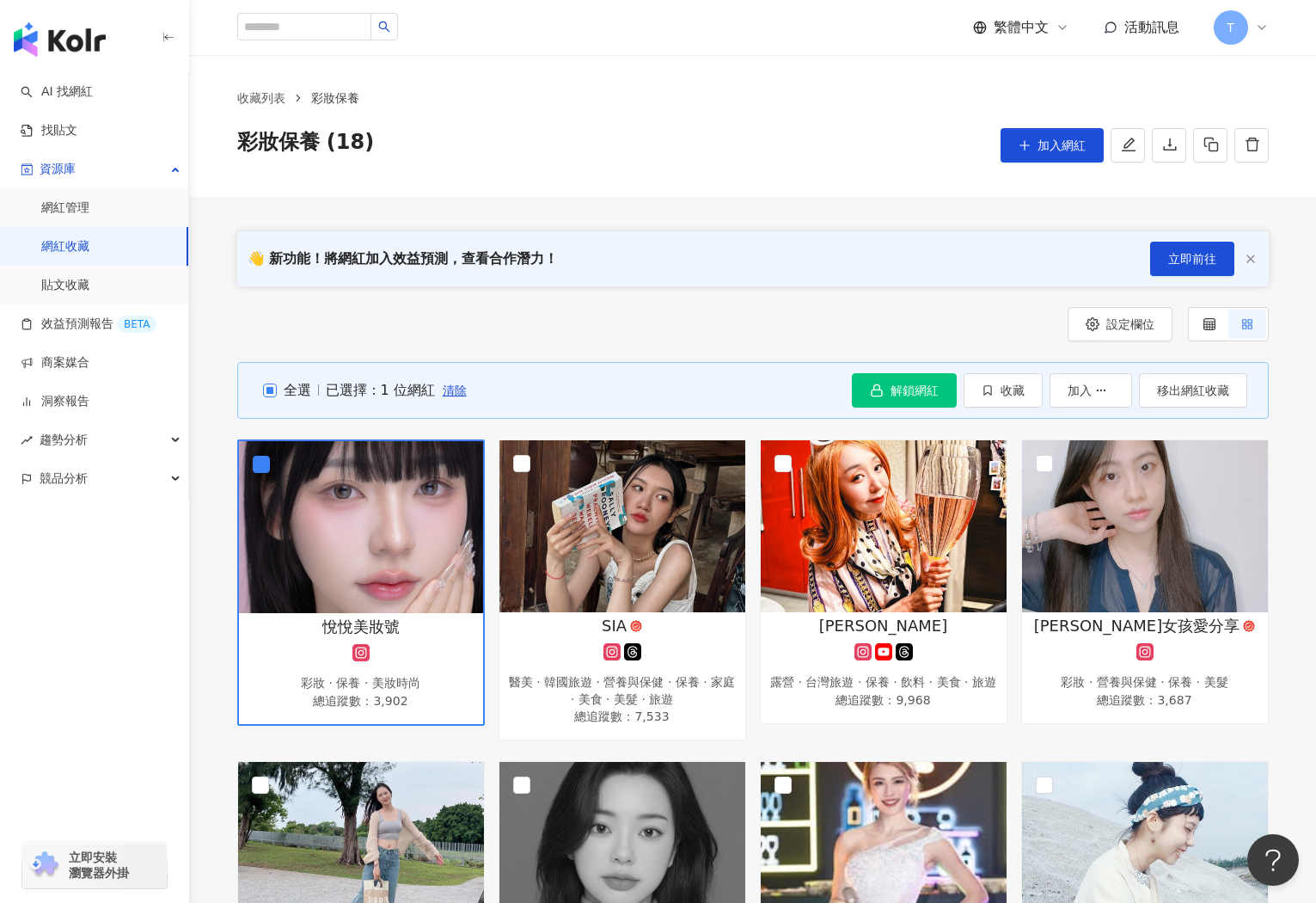
click at [299, 396] on span "全選" at bounding box center [293, 390] width 35 height 19
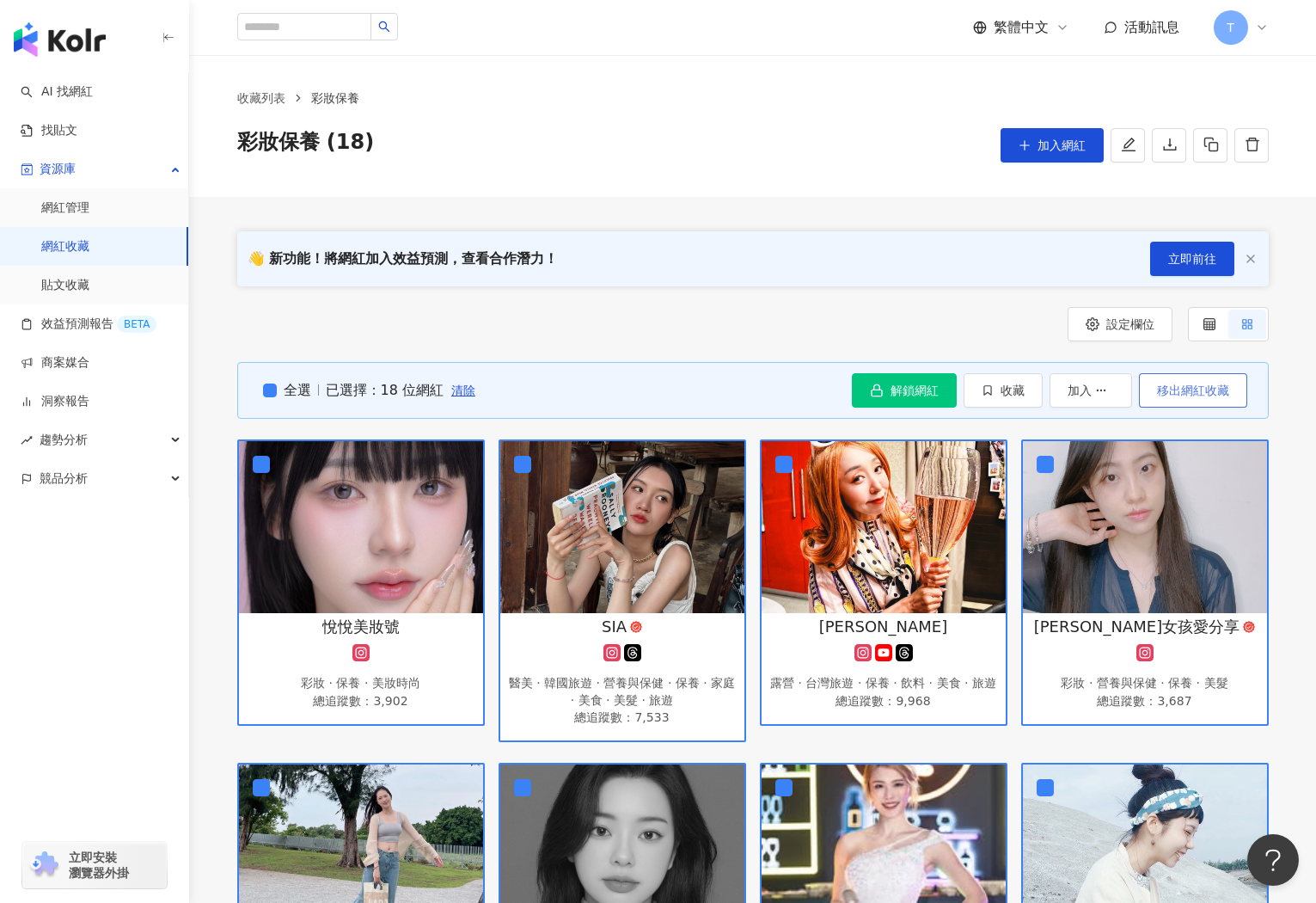
click at [1182, 398] on button "移出網紅收藏" at bounding box center [1193, 390] width 109 height 35
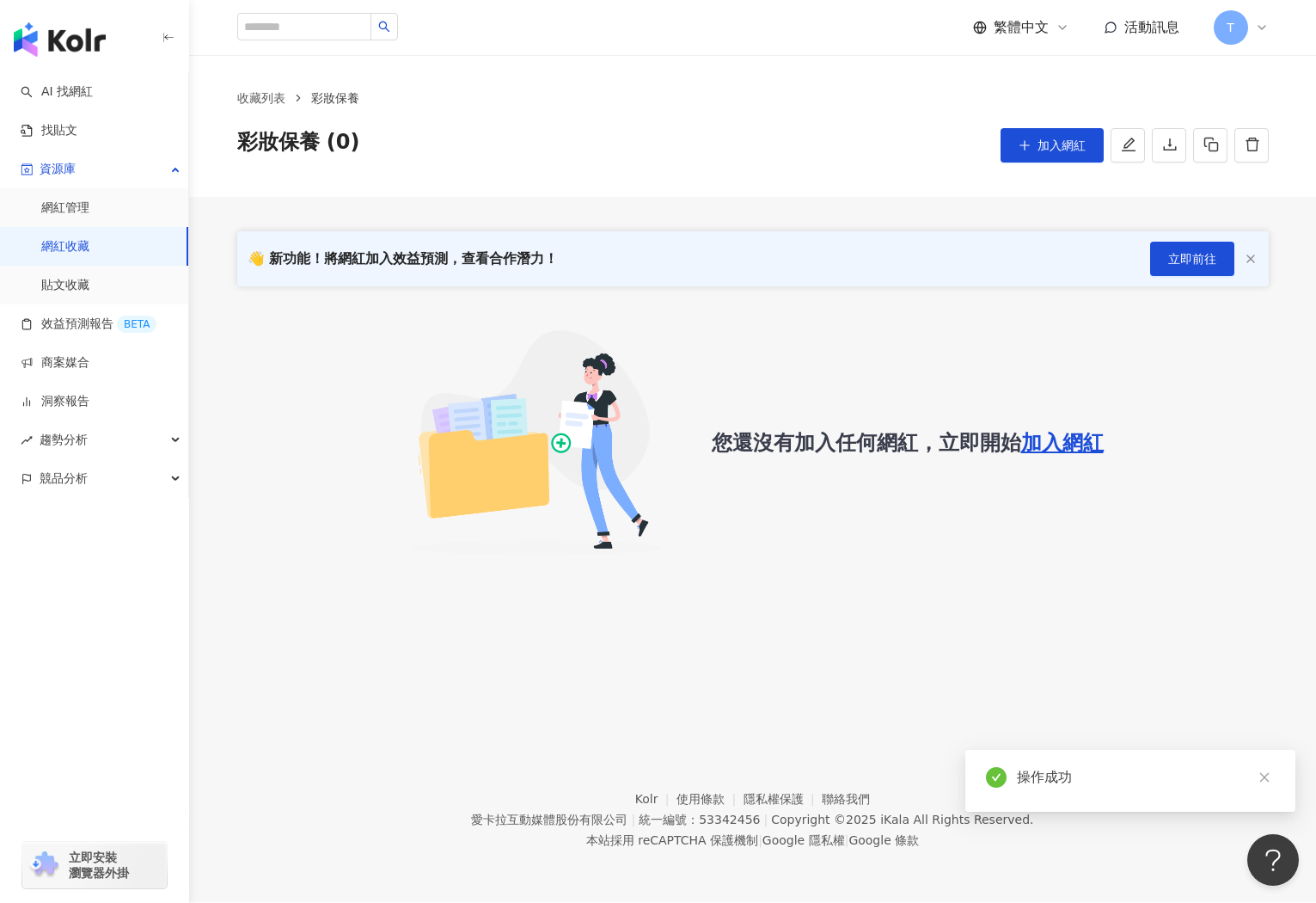
click at [46, 244] on link "網紅收藏" at bounding box center [65, 247] width 48 height 17
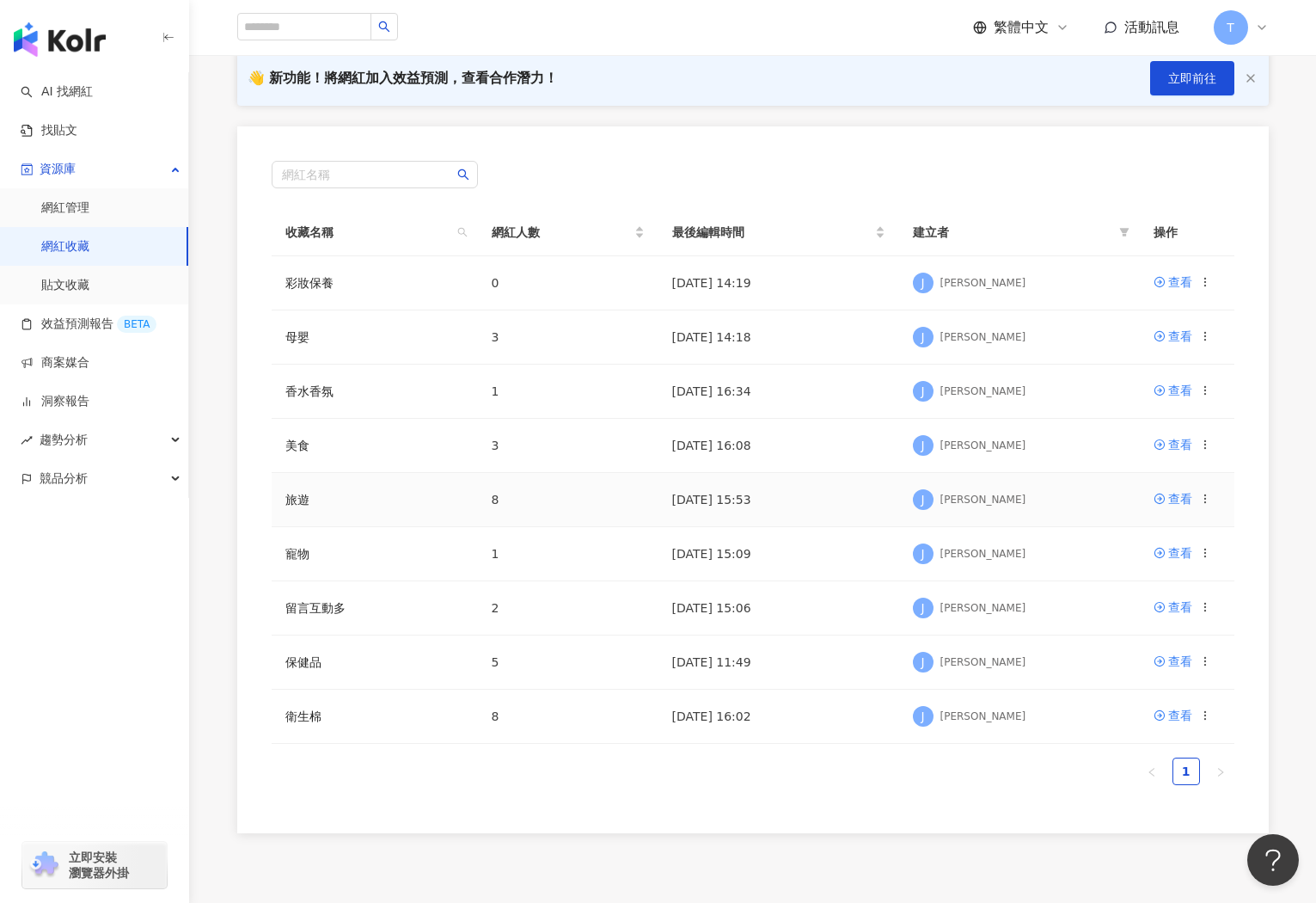
scroll to position [201, 0]
click at [1177, 500] on div "查看" at bounding box center [1180, 497] width 24 height 19
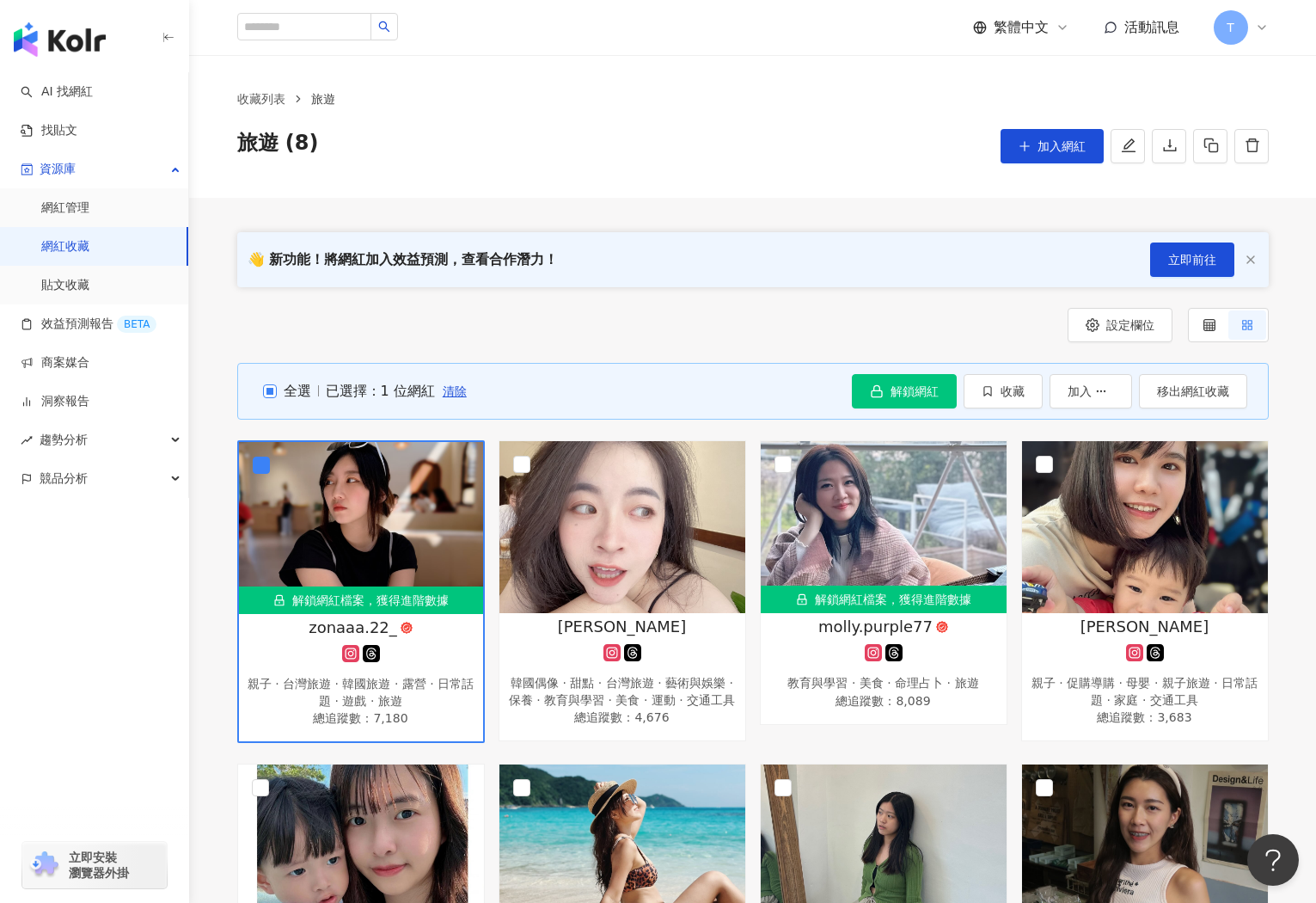
click at [291, 394] on span "全選" at bounding box center [293, 391] width 35 height 19
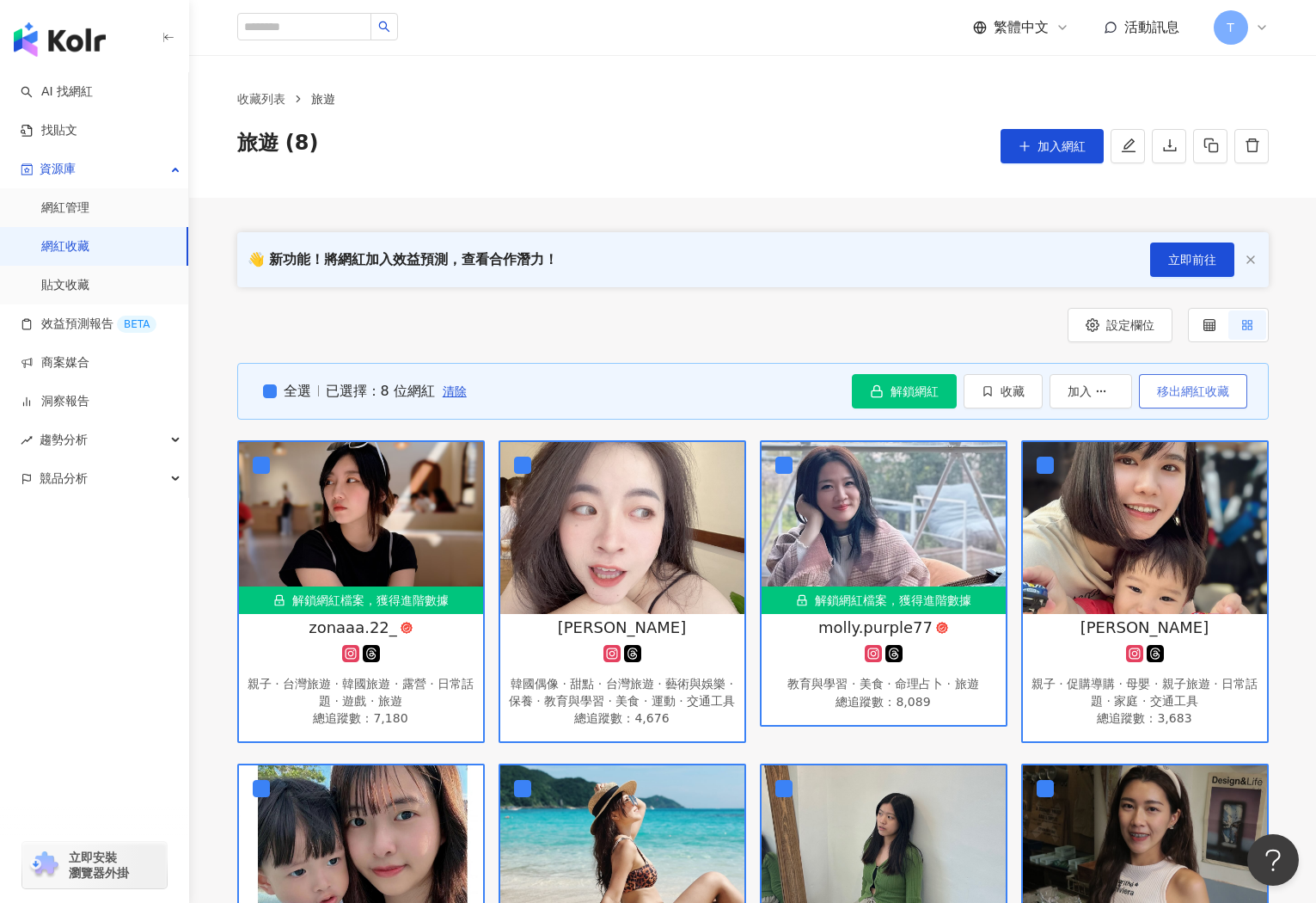
click at [1206, 384] on span "移出網紅收藏" at bounding box center [1192, 391] width 72 height 14
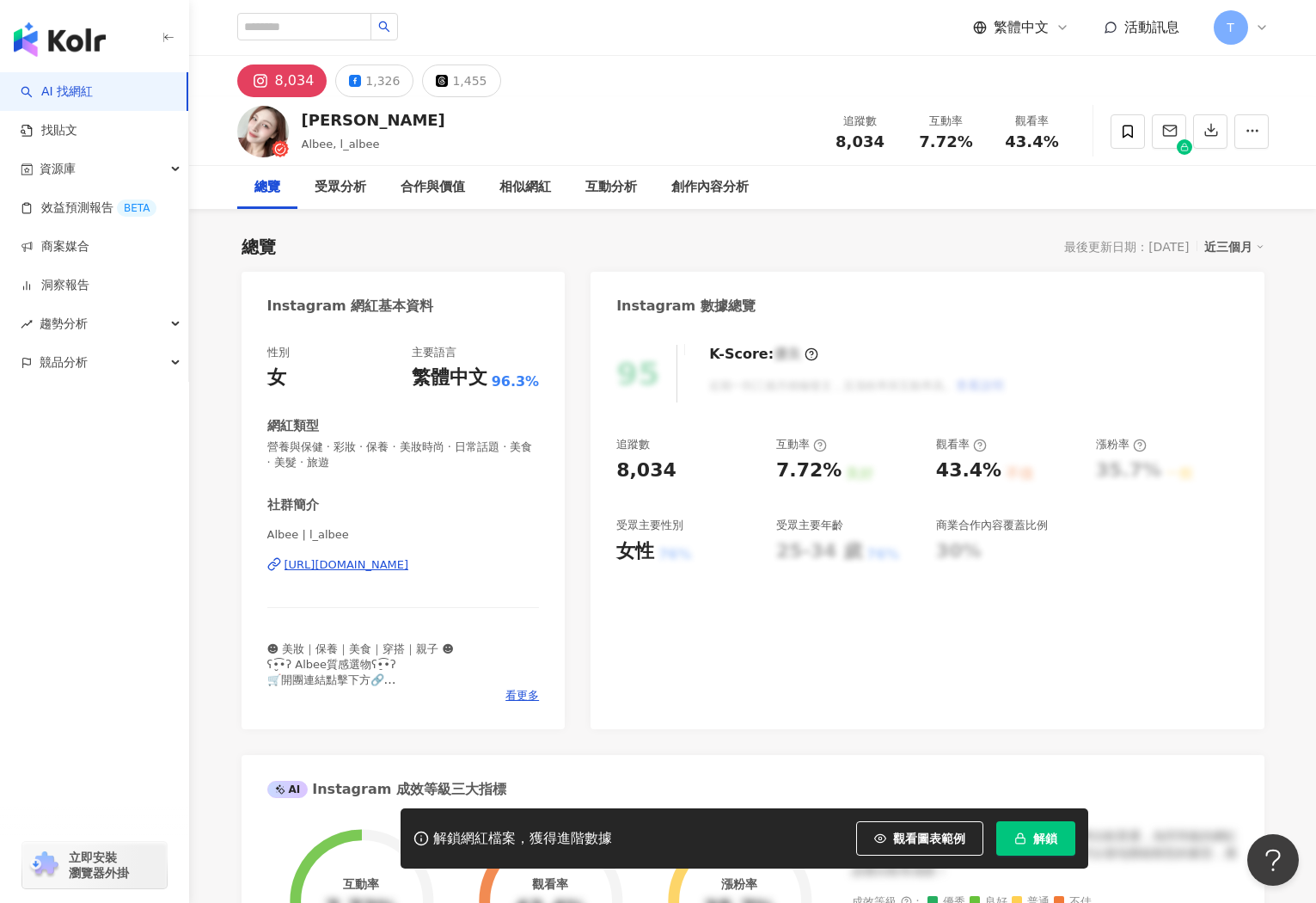
click at [410, 561] on div "[URL][DOMAIN_NAME]" at bounding box center [347, 564] width 125 height 16
